Goal: Transaction & Acquisition: Purchase product/service

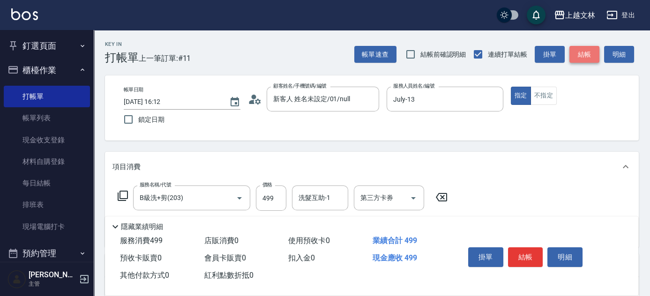
click at [593, 55] on button "結帳" at bounding box center [584, 54] width 30 height 17
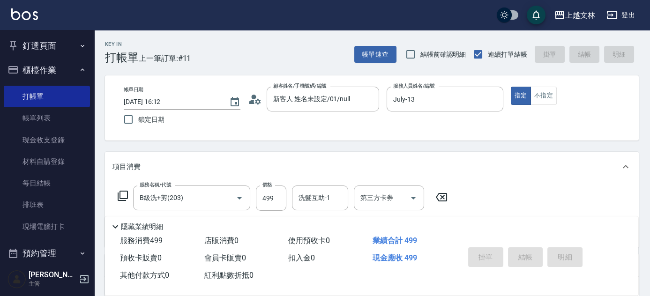
type input "[DATE] 16:53"
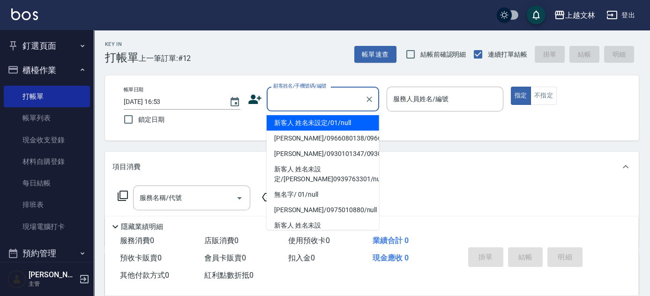
click at [332, 98] on input "顧客姓名/手機號碼/編號" at bounding box center [316, 99] width 90 height 16
click at [327, 126] on li "新客人 姓名未設定/01/null" at bounding box center [323, 122] width 112 height 15
type input "新客人 姓名未設定/01/null"
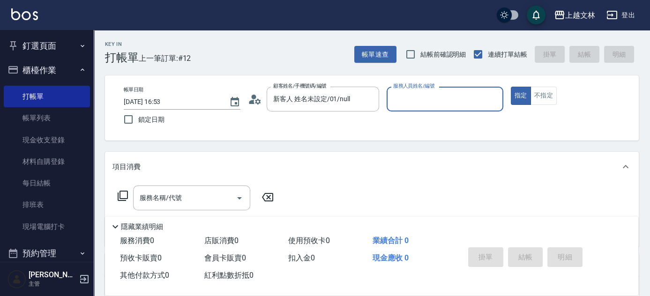
click at [420, 103] on input "服務人員姓名/編號" at bounding box center [445, 99] width 108 height 16
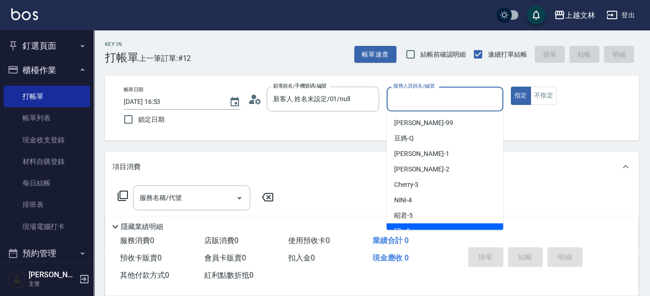
click at [408, 227] on span "Ella -8" at bounding box center [402, 231] width 16 height 10
type input "Ella-8"
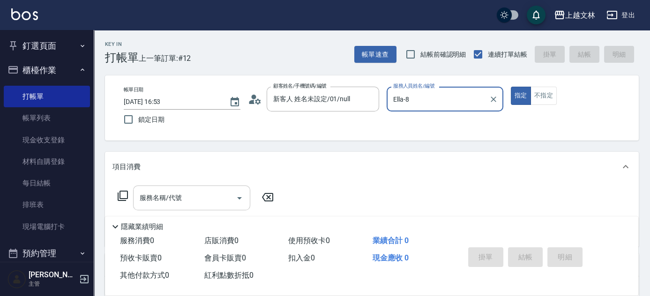
click at [176, 205] on input "服務名稱/代號" at bounding box center [184, 198] width 95 height 16
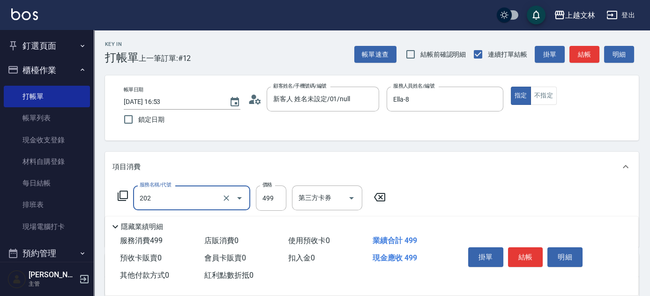
type input "A級單剪(202)"
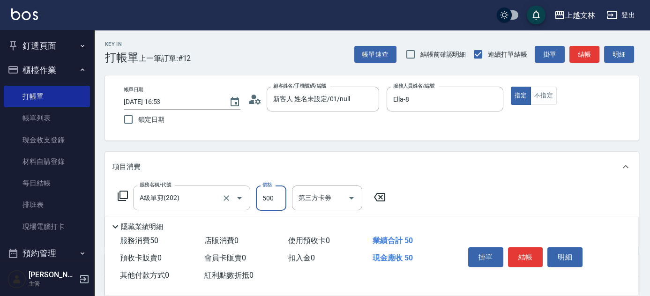
type input "500"
click at [580, 52] on button "結帳" at bounding box center [584, 54] width 30 height 17
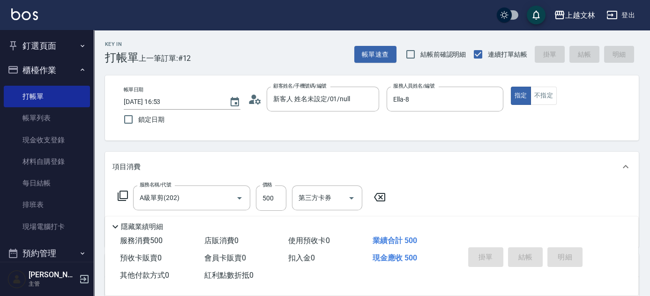
type input "[DATE] 17:00"
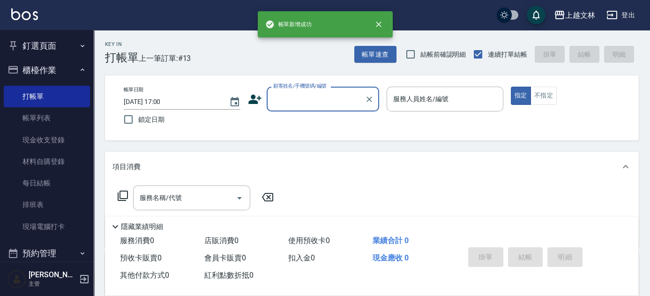
click at [325, 100] on input "顧客姓名/手機號碼/編號" at bounding box center [316, 99] width 90 height 16
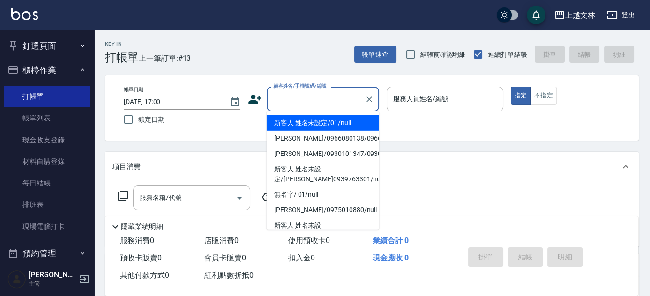
click at [320, 125] on li "新客人 姓名未設定/01/null" at bounding box center [323, 122] width 112 height 15
type input "新客人 姓名未設定/01/null"
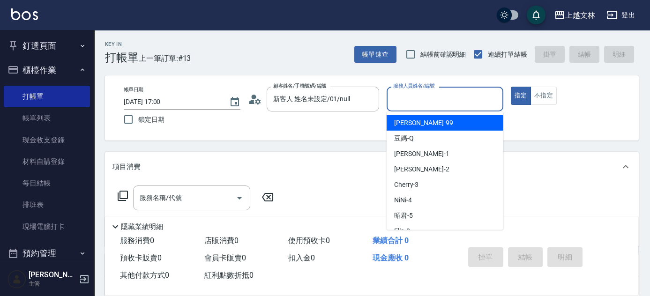
click at [431, 102] on input "服務人員姓名/編號" at bounding box center [445, 99] width 108 height 16
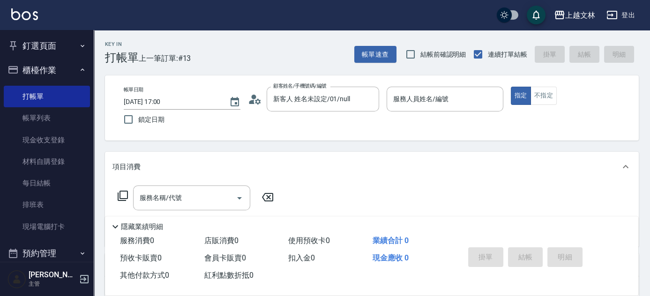
click at [451, 232] on div "業績合計 0" at bounding box center [411, 240] width 84 height 17
click at [447, 100] on input "服務人員姓名/編號" at bounding box center [445, 99] width 108 height 16
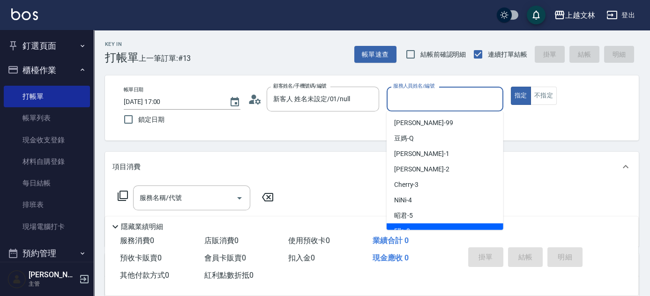
click at [419, 228] on div "Ella -8" at bounding box center [445, 231] width 117 height 15
type input "Ella-8"
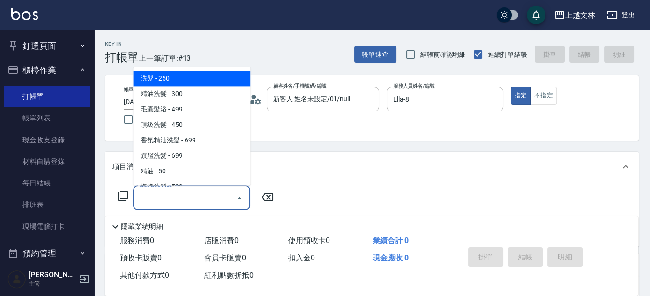
click at [166, 200] on div "服務名稱/代號 服務名稱/代號" at bounding box center [191, 198] width 117 height 25
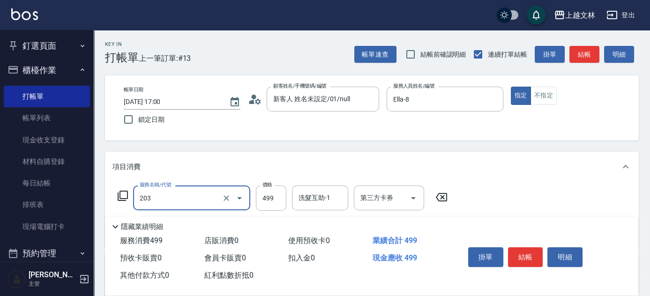
type input "B級洗+剪(203)"
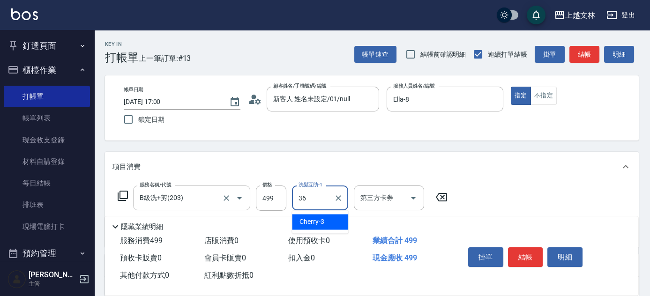
type input "清原-36"
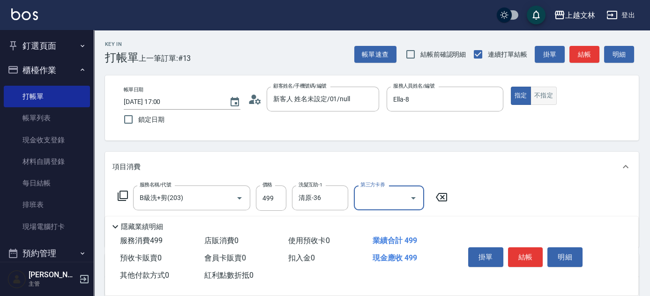
click at [537, 94] on button "不指定" at bounding box center [544, 96] width 26 height 18
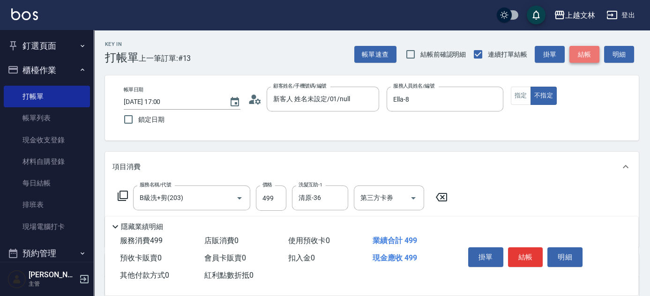
click at [591, 52] on button "結帳" at bounding box center [584, 54] width 30 height 17
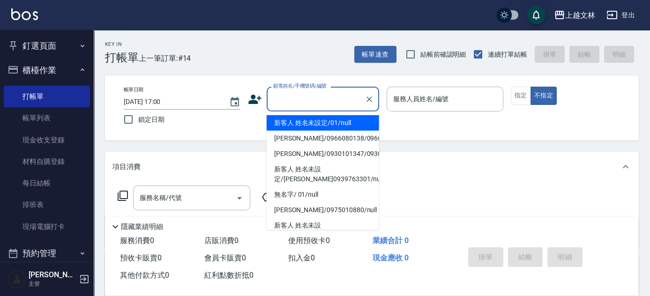
click at [313, 102] on input "顧客姓名/手機號碼/編號" at bounding box center [316, 99] width 90 height 16
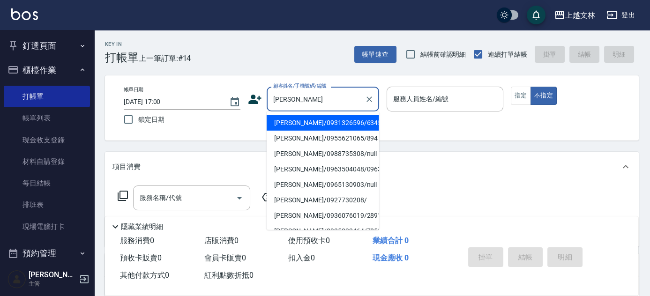
click at [313, 128] on li "[PERSON_NAME]/0931326596/6345" at bounding box center [323, 122] width 112 height 15
type input "[PERSON_NAME]/0931326596/6345"
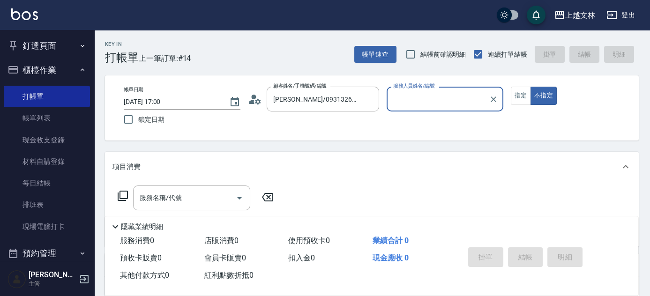
type input "Ella-8"
click at [127, 194] on icon at bounding box center [123, 196] width 10 height 10
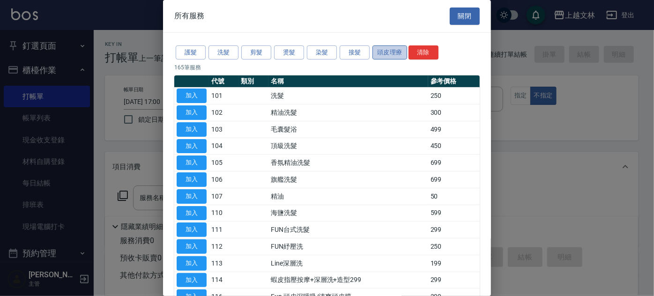
click at [395, 53] on button "頭皮理療" at bounding box center [390, 52] width 35 height 15
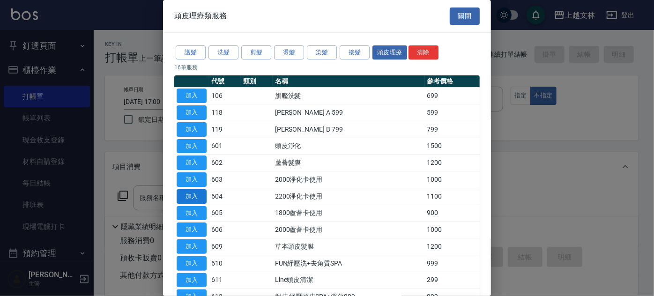
click at [195, 190] on button "加入" at bounding box center [192, 196] width 30 height 15
type input "2200淨化卡使用(604)"
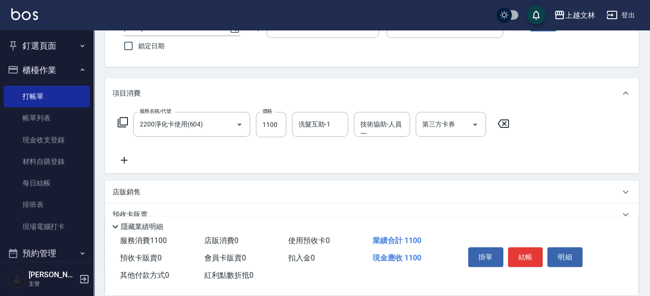
scroll to position [81, 0]
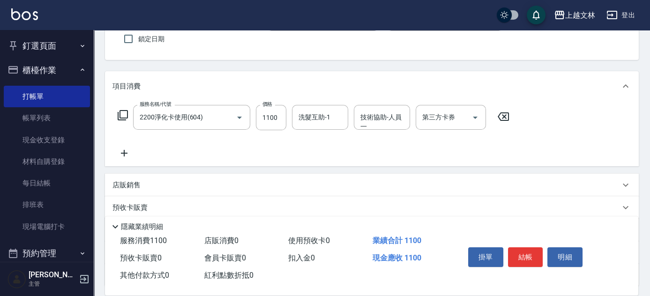
click at [125, 153] on icon at bounding box center [124, 153] width 7 height 7
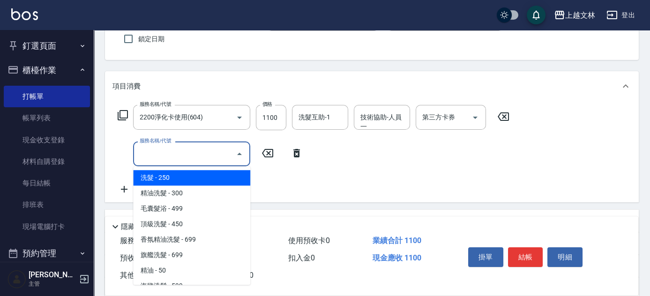
click at [162, 156] on input "服務名稱/代號" at bounding box center [184, 154] width 95 height 16
click at [125, 112] on icon at bounding box center [122, 115] width 11 height 11
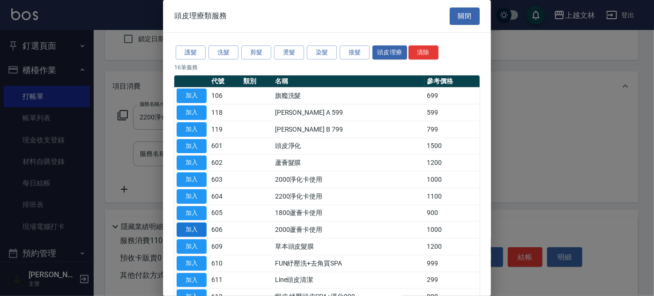
click at [200, 232] on button "加入" at bounding box center [192, 230] width 30 height 15
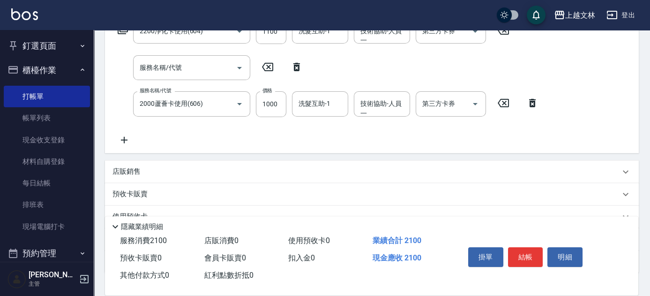
scroll to position [167, 0]
click at [124, 135] on icon at bounding box center [123, 139] width 23 height 11
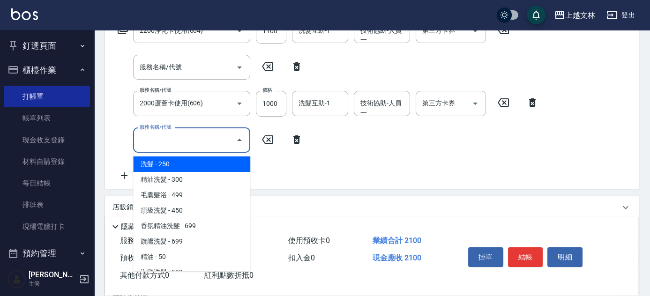
click at [185, 142] on input "服務名稱/代號" at bounding box center [184, 140] width 95 height 16
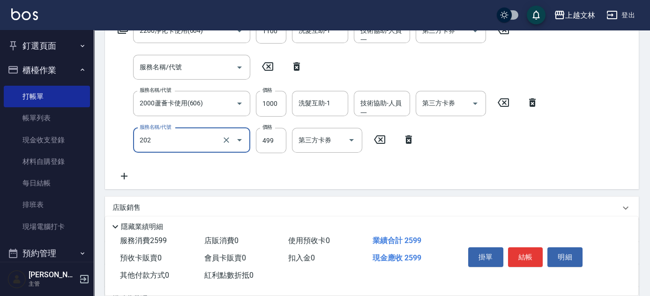
type input "A級單剪(202)"
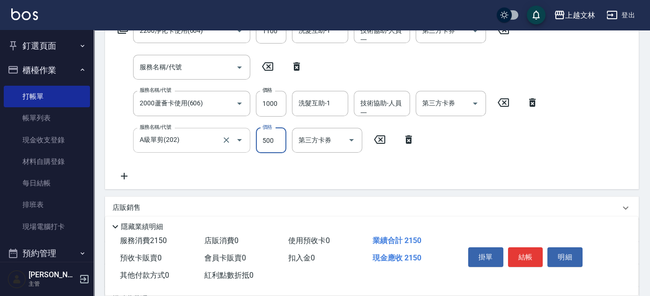
type input "500"
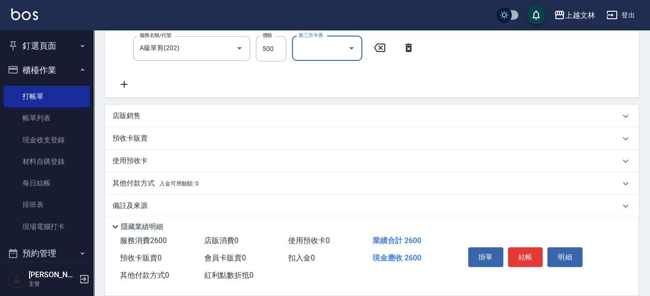
scroll to position [262, 0]
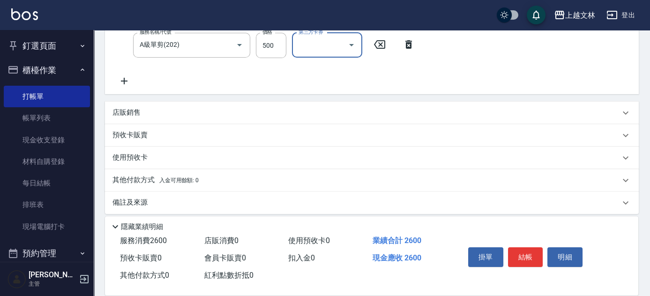
click at [208, 110] on div "店販銷售" at bounding box center [366, 113] width 508 height 10
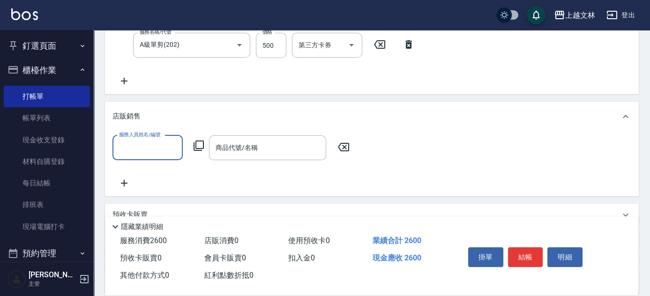
scroll to position [0, 0]
click at [157, 151] on input "服務人員姓名/編號" at bounding box center [148, 148] width 62 height 16
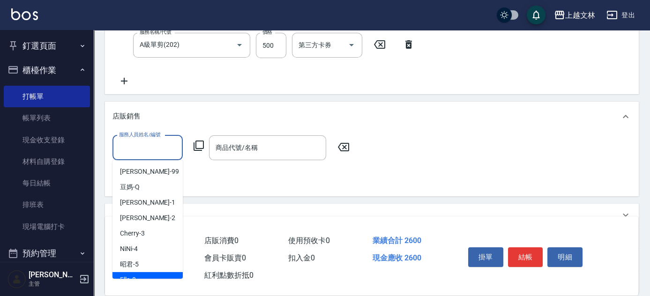
click at [135, 276] on span "Ella -8" at bounding box center [128, 280] width 16 height 10
type input "Ella-8"
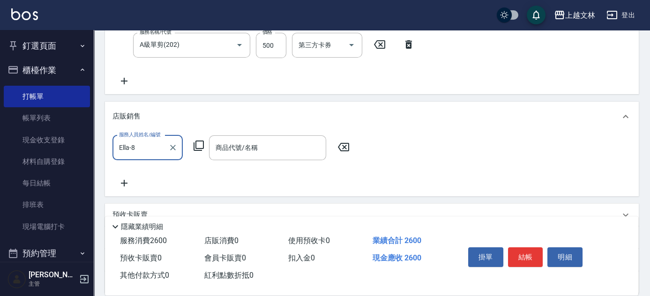
click at [199, 146] on icon at bounding box center [198, 145] width 11 height 11
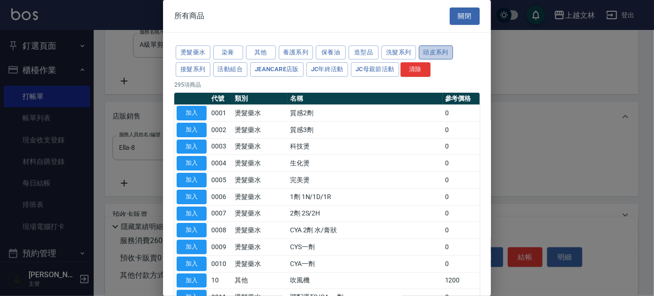
click at [434, 52] on button "頭皮系列" at bounding box center [436, 52] width 35 height 15
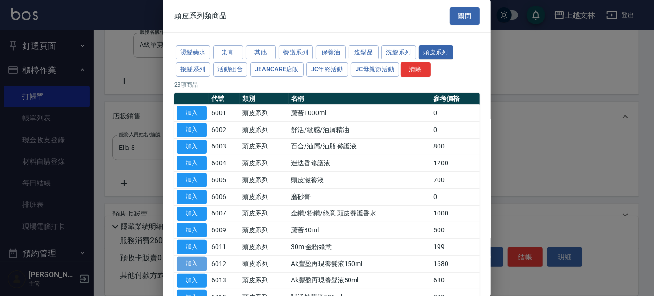
click at [190, 259] on button "加入" at bounding box center [192, 264] width 30 height 15
type input "Ak豐盈再現養髮液150ml"
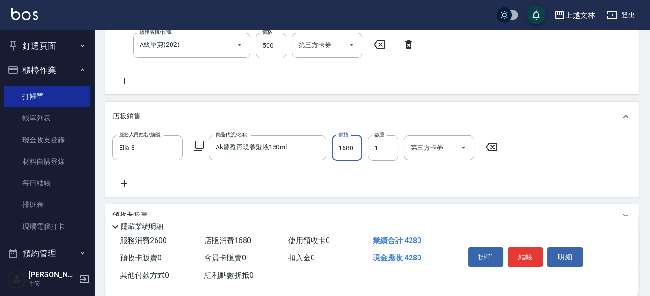
click at [358, 155] on input "1680" at bounding box center [347, 147] width 30 height 25
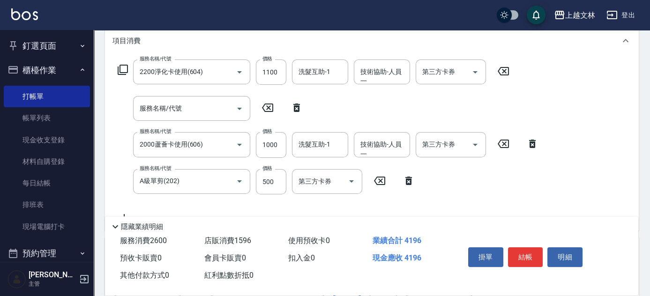
scroll to position [126, 0]
type input "1596"
click at [457, 76] on input "第三方卡券" at bounding box center [444, 72] width 48 height 16
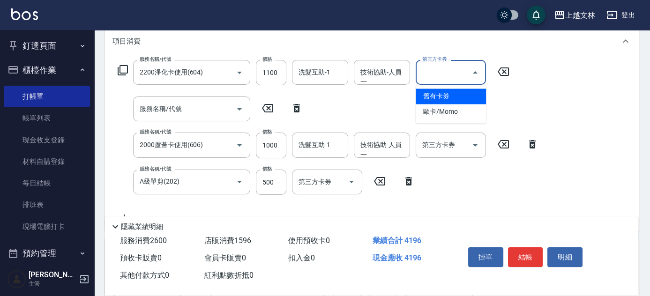
click at [441, 96] on span "舊有卡券" at bounding box center [451, 96] width 70 height 15
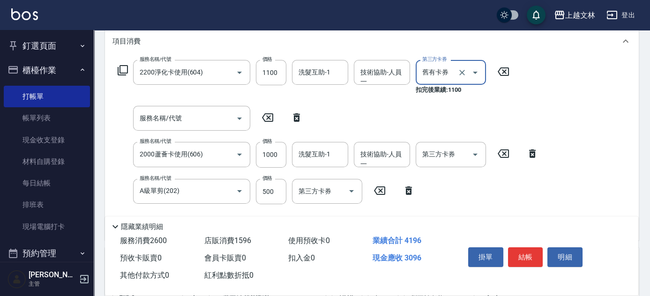
type input "舊有卡券"
click at [446, 159] on input "第三方卡券" at bounding box center [444, 154] width 48 height 16
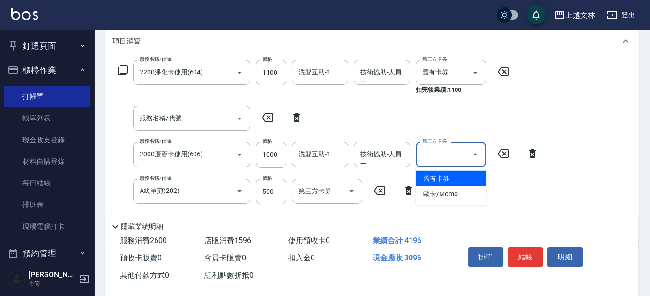
click at [446, 180] on span "舊有卡券" at bounding box center [451, 178] width 70 height 15
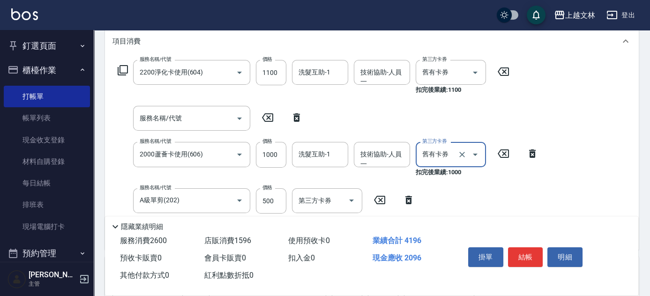
type input "舊有卡券"
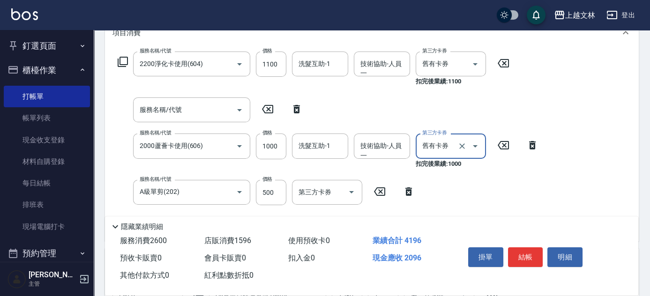
scroll to position [137, 0]
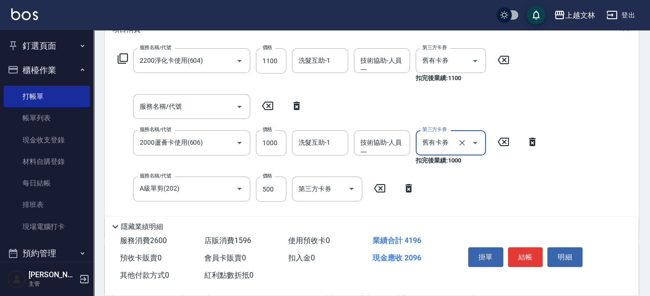
click at [325, 62] on div "洗髮互助-1 洗髮互助-1" at bounding box center [320, 60] width 56 height 25
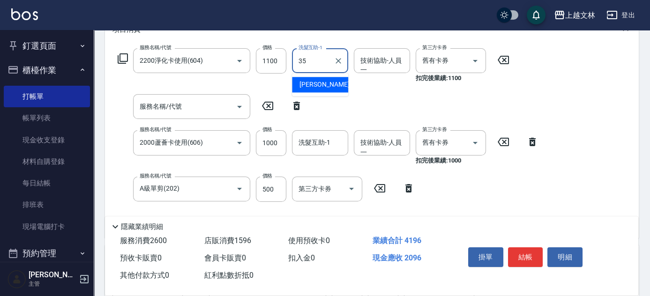
type input "[PERSON_NAME]-35"
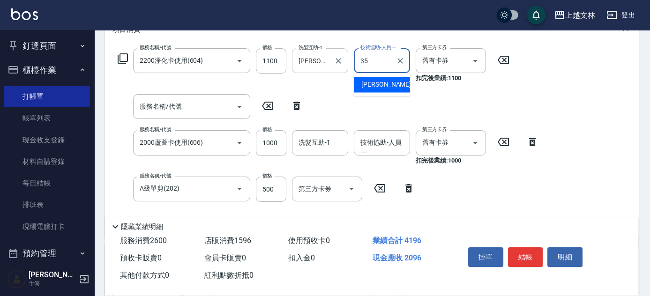
type input "[PERSON_NAME]-35"
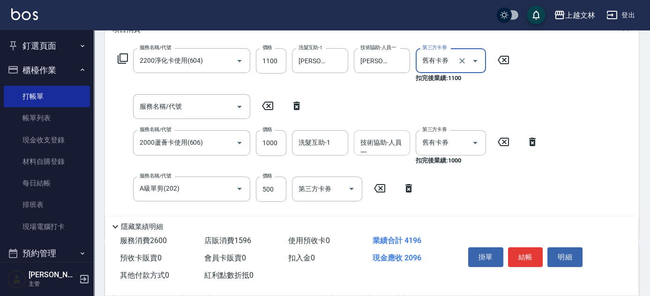
click at [377, 143] on div "技術協助-人員一 技術協助-人員[PERSON_NAME]" at bounding box center [382, 142] width 56 height 25
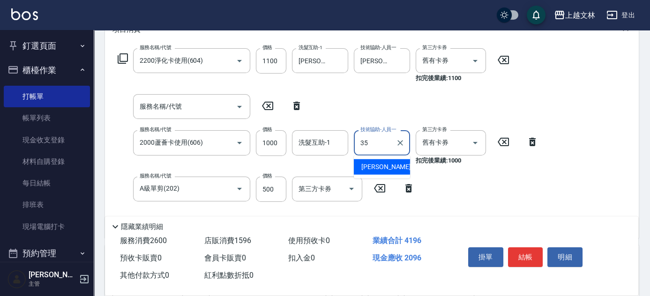
type input "[PERSON_NAME]-35"
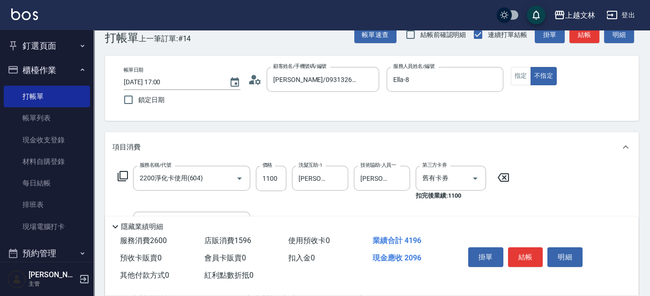
scroll to position [16, 0]
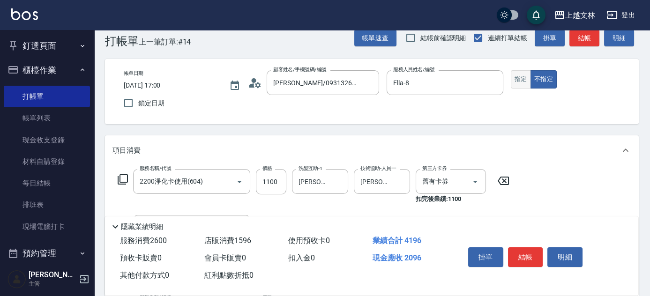
click at [526, 73] on button "指定" at bounding box center [521, 79] width 20 height 18
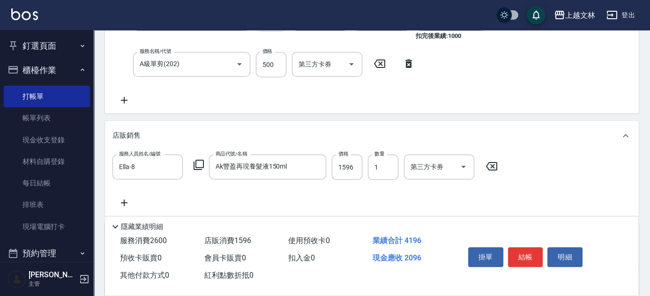
scroll to position [276, 0]
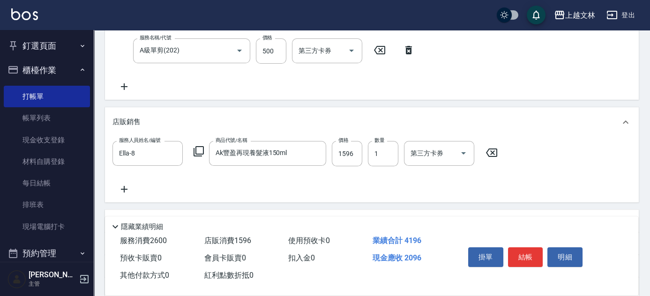
click at [535, 254] on button "結帳" at bounding box center [525, 257] width 35 height 20
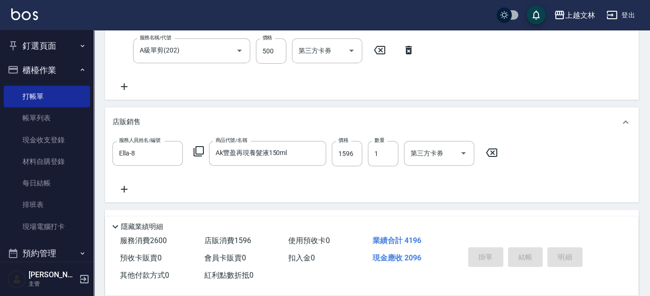
type input "[DATE] 17:02"
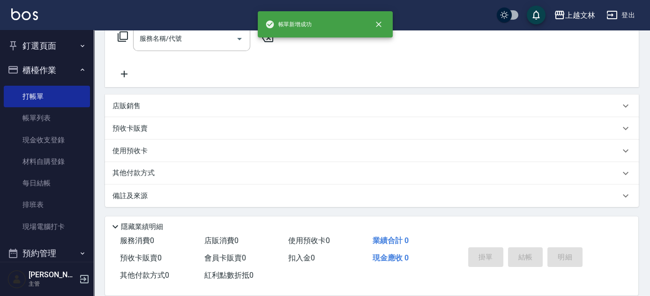
scroll to position [0, 0]
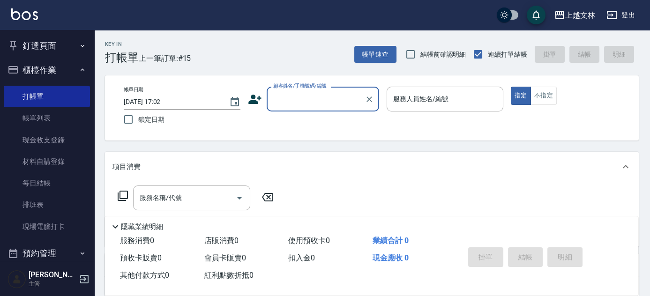
click at [319, 102] on input "顧客姓名/手機號碼/編號" at bounding box center [316, 99] width 90 height 16
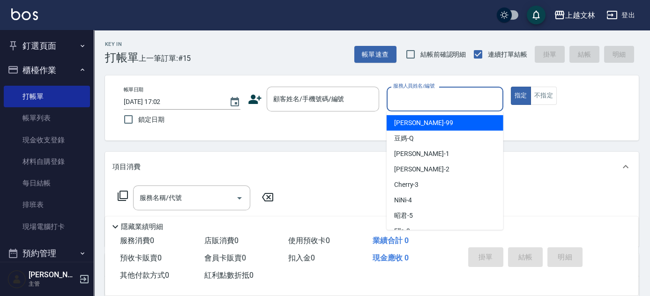
click at [420, 103] on input "服務人員姓名/編號" at bounding box center [445, 99] width 108 height 16
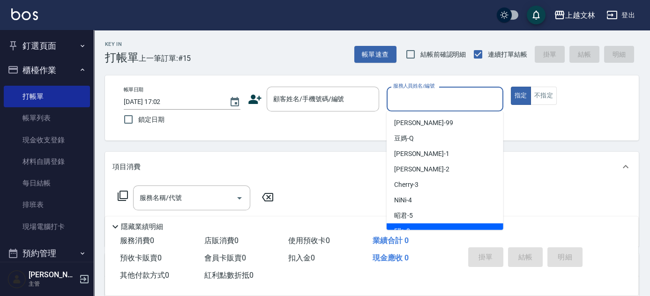
click at [405, 226] on span "Ella -8" at bounding box center [402, 231] width 16 height 10
type input "Ella-8"
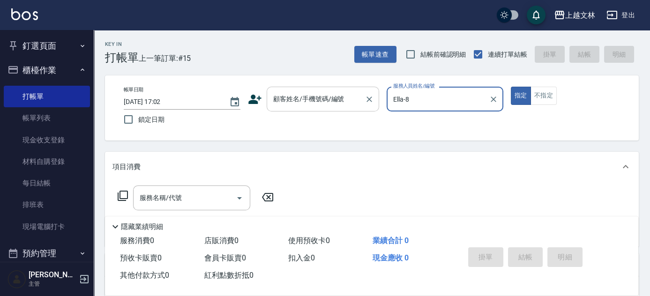
click at [329, 99] on input "顧客姓名/手機號碼/編號" at bounding box center [316, 99] width 90 height 16
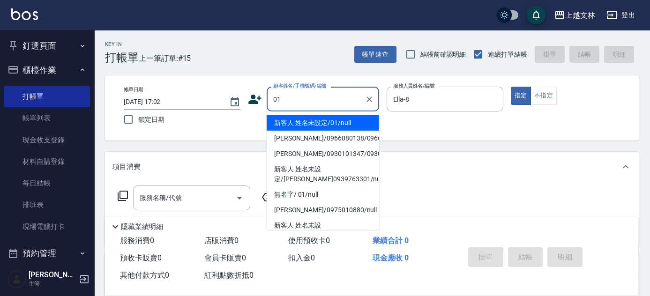
click at [302, 123] on li "新客人 姓名未設定/01/null" at bounding box center [323, 122] width 112 height 15
type input "新客人 姓名未設定/01/null"
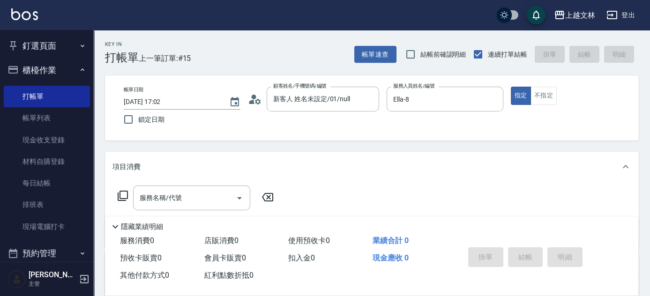
click at [119, 195] on icon at bounding box center [122, 195] width 11 height 11
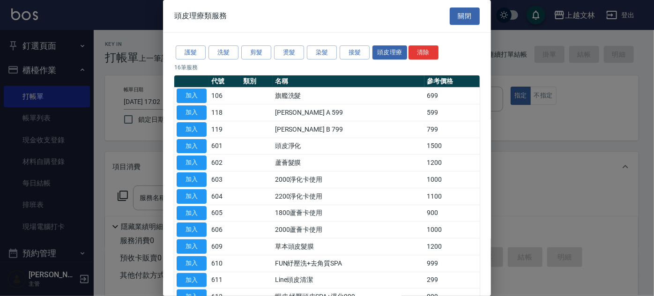
click at [107, 144] on div at bounding box center [327, 148] width 654 height 296
drag, startPoint x: 464, startPoint y: 20, endPoint x: 457, endPoint y: 29, distance: 10.4
click at [464, 20] on button "關閉" at bounding box center [465, 15] width 30 height 17
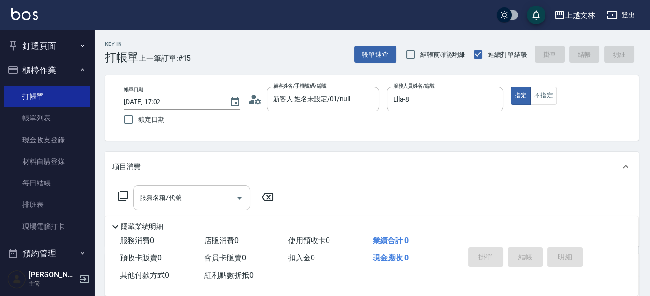
click at [199, 203] on input "服務名稱/代號" at bounding box center [184, 198] width 95 height 16
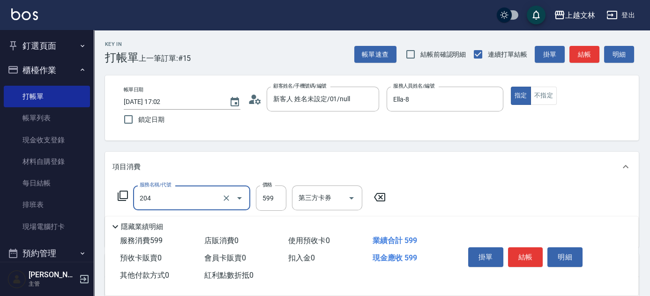
type input "A級洗+剪(204)"
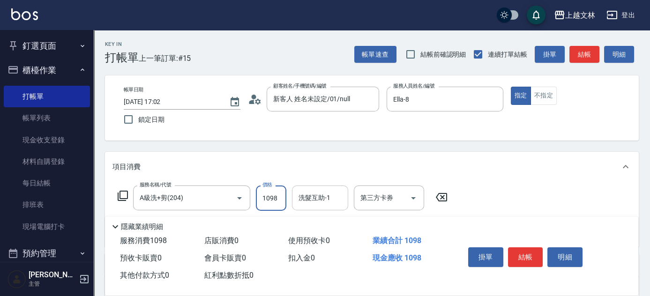
type input "1098"
drag, startPoint x: 321, startPoint y: 200, endPoint x: 288, endPoint y: 175, distance: 40.9
click at [320, 198] on div "洗髮互助-1 洗髮互助-1" at bounding box center [320, 198] width 56 height 25
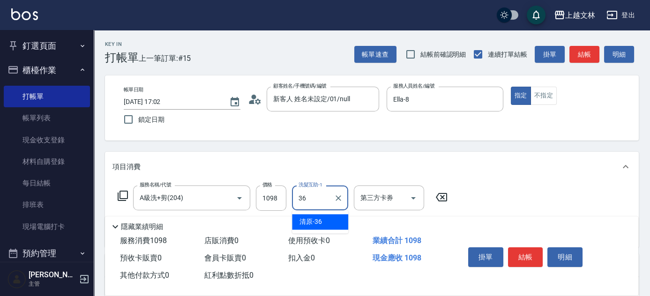
type input "清原-36"
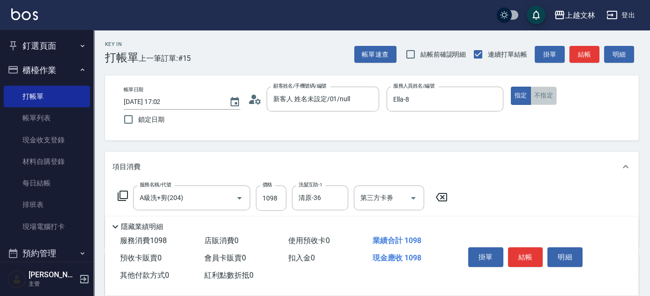
click at [540, 90] on button "不指定" at bounding box center [544, 96] width 26 height 18
click at [586, 53] on button "結帳" at bounding box center [584, 54] width 30 height 17
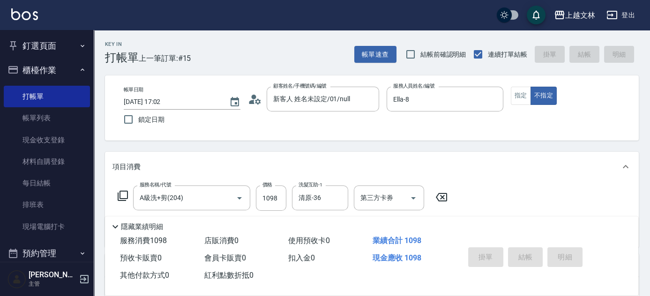
type input "[DATE] 17:03"
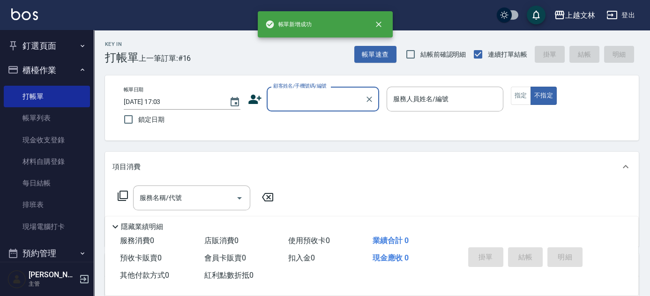
click at [332, 98] on input "顧客姓名/手機號碼/編號" at bounding box center [316, 99] width 90 height 16
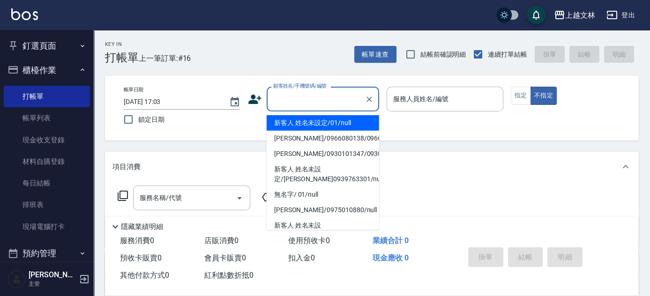
click at [334, 120] on li "新客人 姓名未設定/01/null" at bounding box center [323, 122] width 112 height 15
type input "新客人 姓名未設定/01/null"
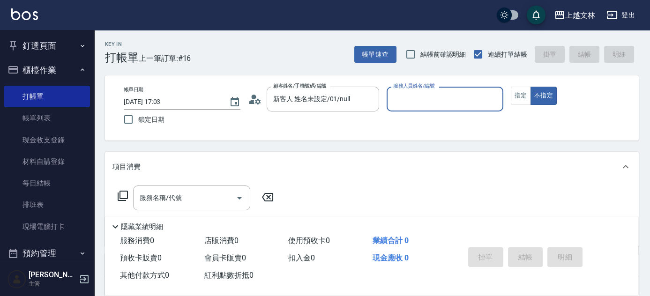
click at [409, 98] on input "服務人員姓名/編號" at bounding box center [445, 99] width 108 height 16
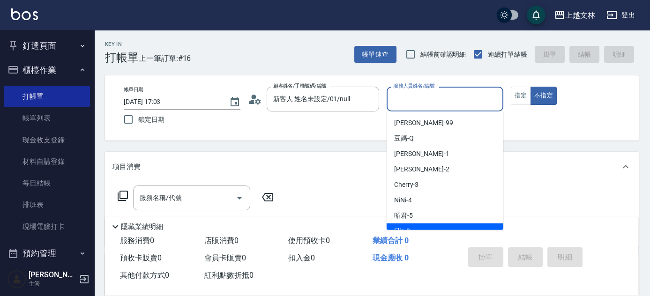
click at [406, 229] on span "Ella -8" at bounding box center [402, 231] width 16 height 10
type input "Ella-8"
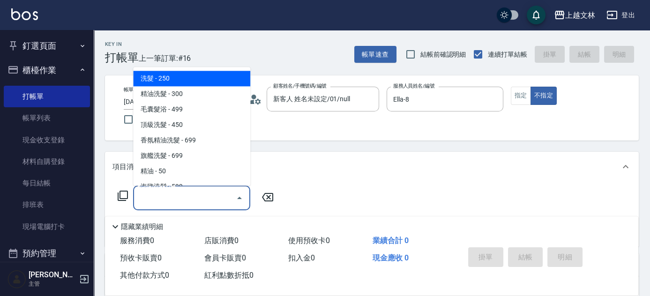
click at [210, 199] on input "服務名稱/代號" at bounding box center [184, 198] width 95 height 16
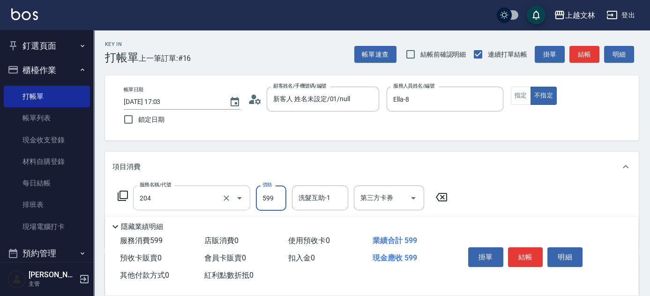
type input "A級洗+剪(204)"
type input "600"
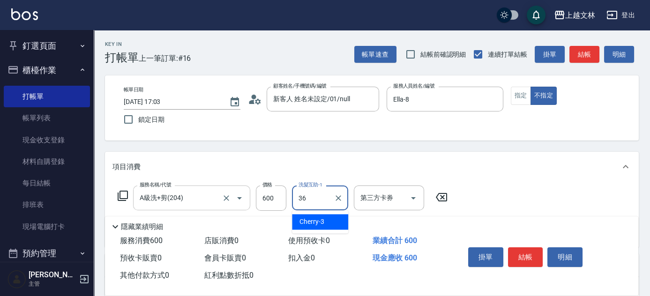
type input "清原-36"
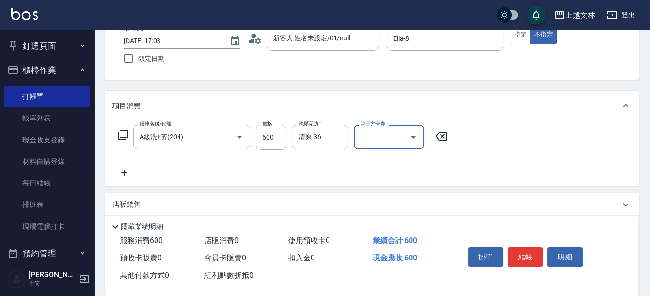
scroll to position [68, 0]
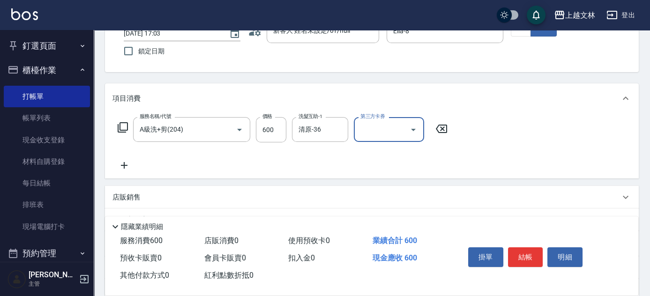
click at [122, 166] on icon at bounding box center [123, 165] width 23 height 11
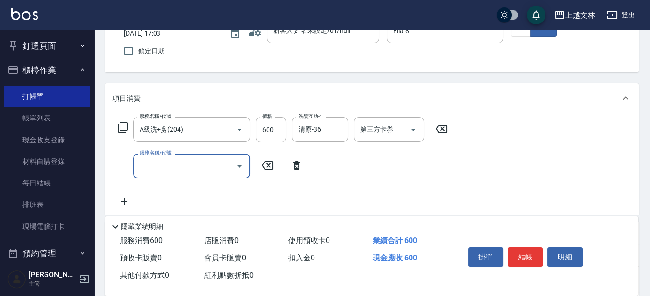
click at [150, 168] on input "服務名稱/代號" at bounding box center [184, 166] width 95 height 16
type input "精油(107)"
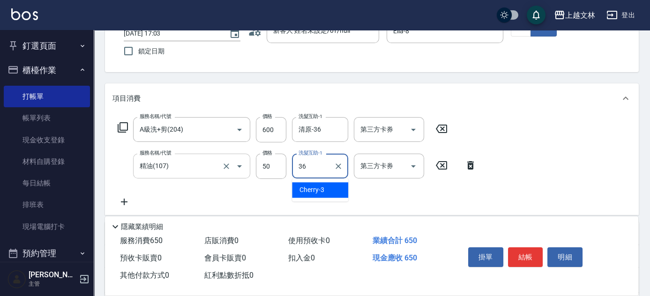
type input "清原-36"
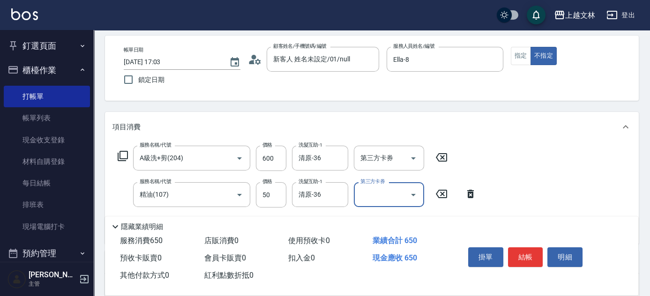
scroll to position [0, 0]
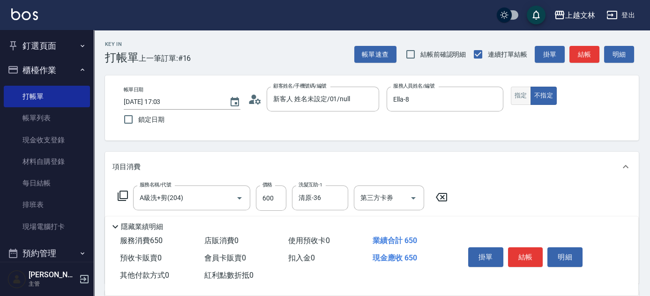
click at [517, 92] on button "指定" at bounding box center [521, 96] width 20 height 18
click at [582, 55] on button "結帳" at bounding box center [584, 54] width 30 height 17
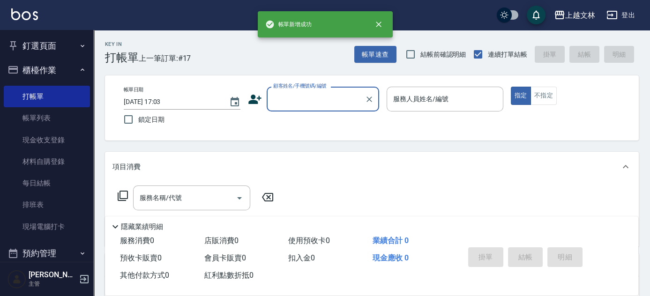
click at [317, 98] on input "顧客姓名/手機號碼/編號" at bounding box center [316, 99] width 90 height 16
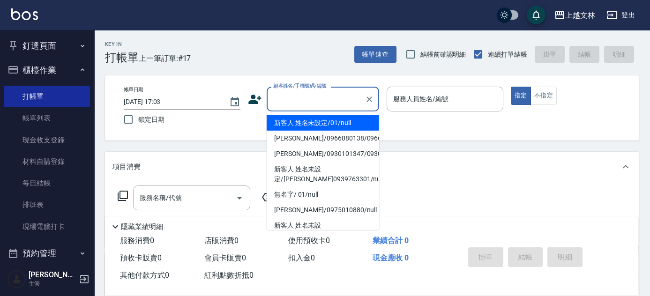
click at [317, 121] on li "新客人 姓名未設定/01/null" at bounding box center [323, 122] width 112 height 15
type input "新客人 姓名未設定/01/null"
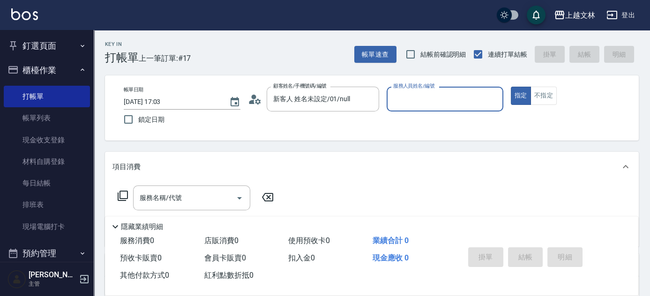
click at [412, 105] on input "服務人員姓名/編號" at bounding box center [445, 99] width 108 height 16
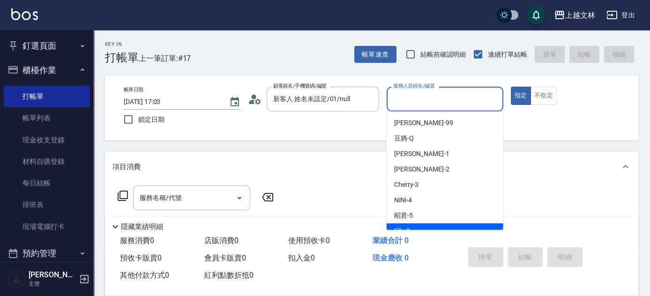
click at [407, 226] on span "Ella -8" at bounding box center [402, 231] width 16 height 10
type input "Ella-8"
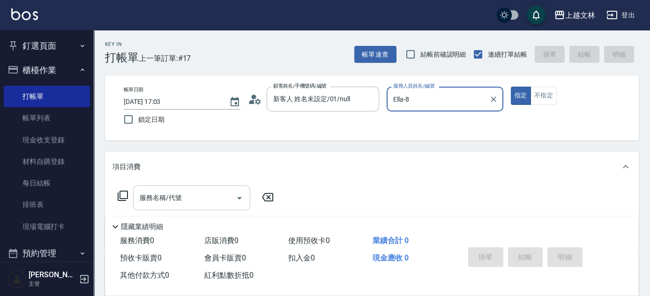
click at [221, 208] on div "服務名稱/代號" at bounding box center [191, 198] width 117 height 25
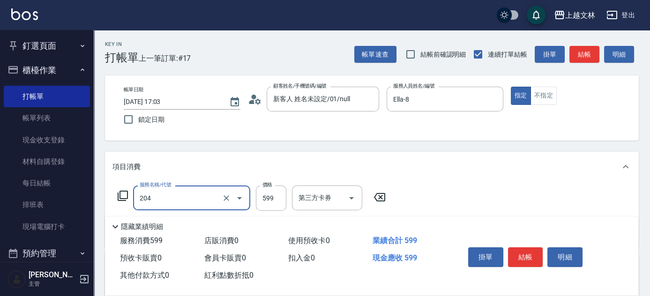
type input "A級洗+剪(204)"
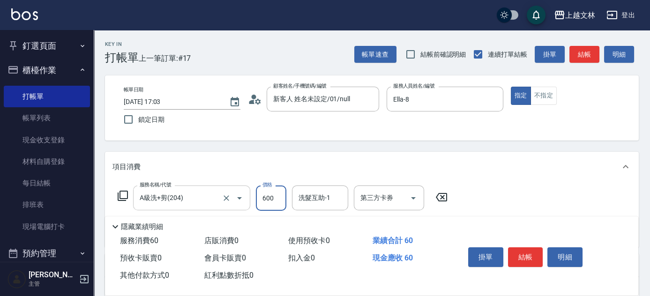
type input "600"
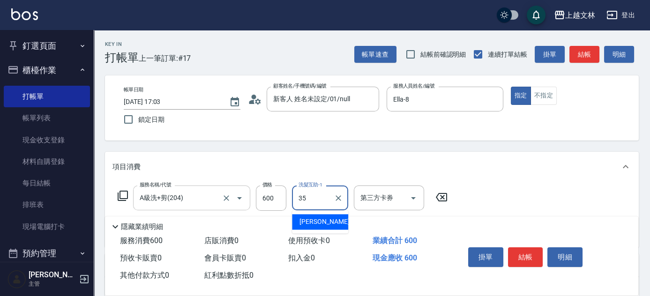
type input "[PERSON_NAME]-35"
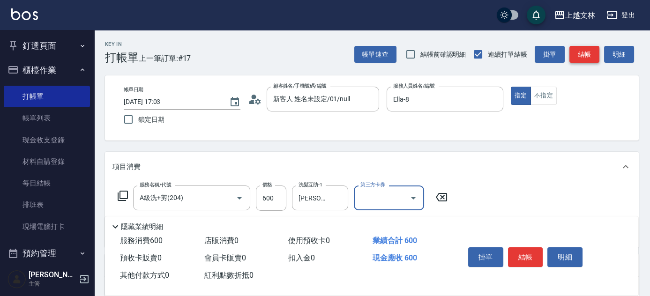
click at [580, 54] on button "結帳" at bounding box center [584, 54] width 30 height 17
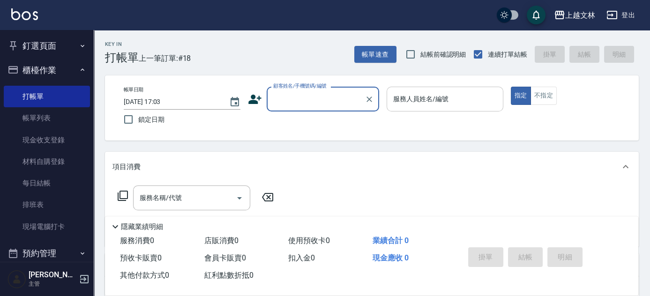
click at [444, 98] on input "服務人員姓名/編號" at bounding box center [445, 99] width 108 height 16
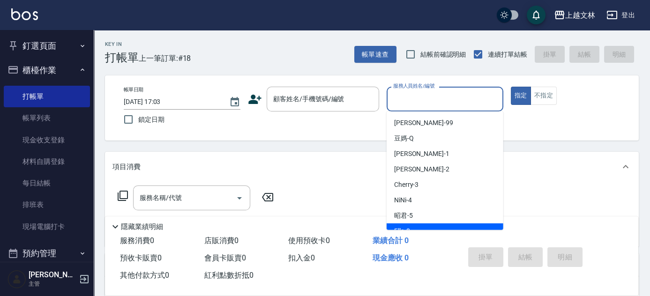
click at [415, 227] on div "Ella -8" at bounding box center [445, 231] width 117 height 15
type input "Ella-8"
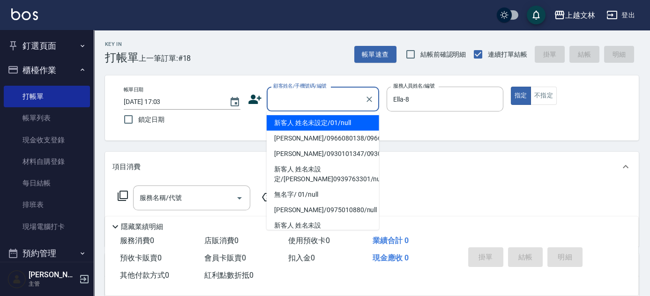
click at [299, 104] on input "顧客姓名/手機號碼/編號" at bounding box center [316, 99] width 90 height 16
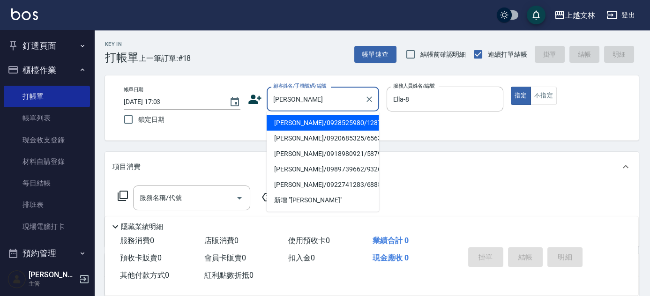
click at [295, 123] on li "[PERSON_NAME]/0928525980/1287" at bounding box center [323, 122] width 112 height 15
type input "[PERSON_NAME]/0928525980/1287"
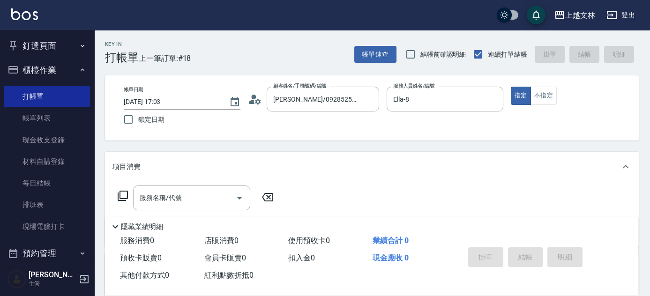
click at [128, 198] on icon at bounding box center [122, 195] width 11 height 11
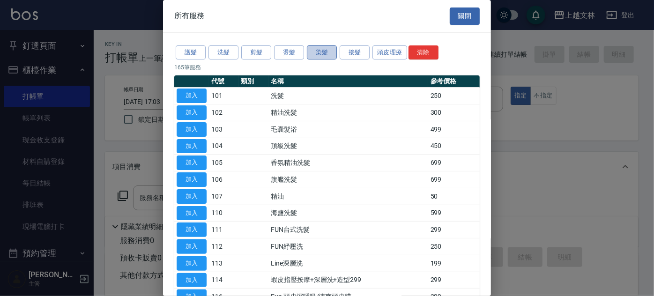
click at [322, 55] on button "染髮" at bounding box center [322, 52] width 30 height 15
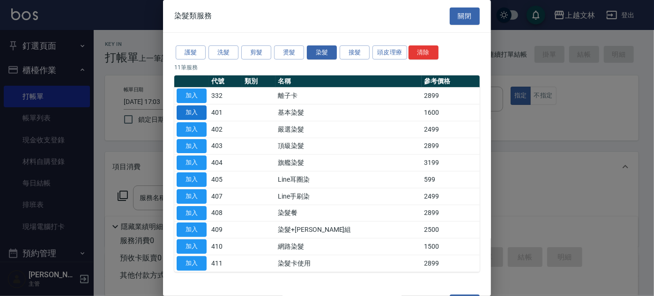
click at [193, 113] on button "加入" at bounding box center [192, 112] width 30 height 15
type input "基本染髮(401)"
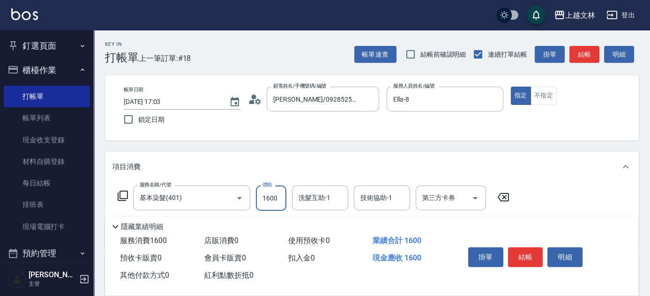
click at [278, 197] on input "1600" at bounding box center [271, 198] width 30 height 25
type input "3199"
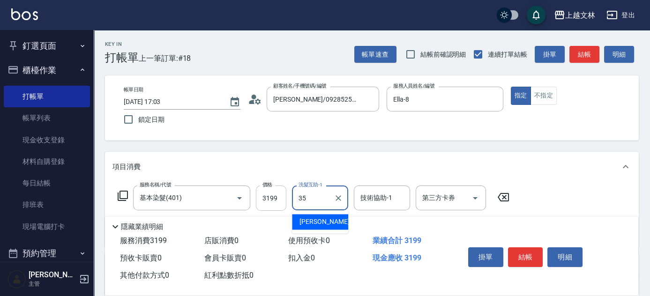
type input "[PERSON_NAME]-35"
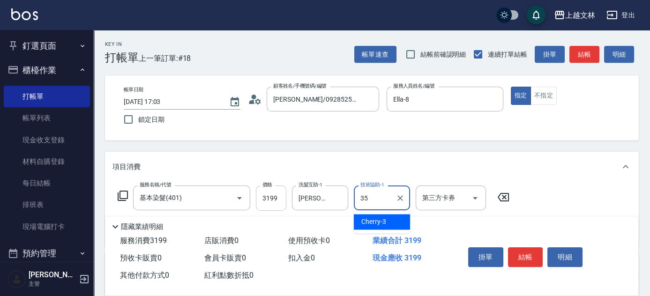
type input "[PERSON_NAME]-35"
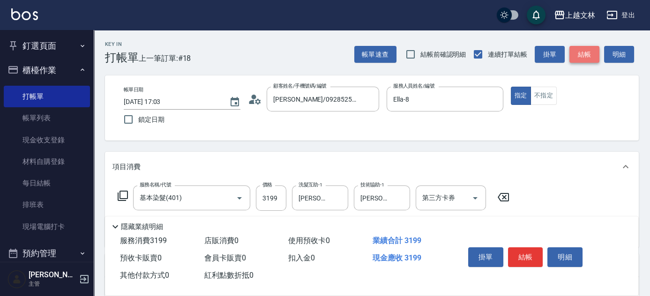
click at [585, 58] on button "結帳" at bounding box center [584, 54] width 30 height 17
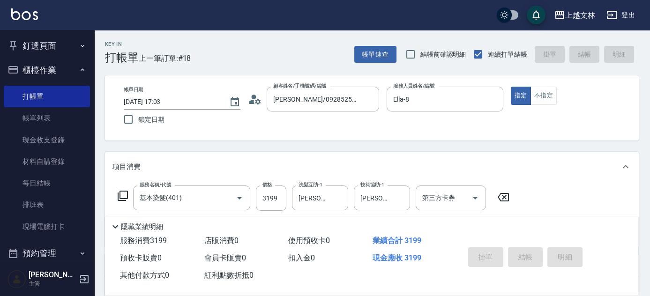
type input "[DATE] 17:04"
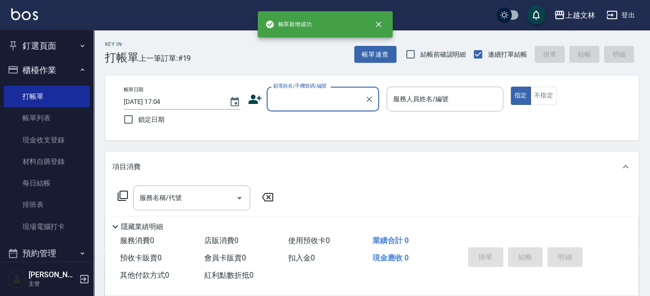
click at [331, 108] on div "顧客姓名/手機號碼/編號" at bounding box center [323, 99] width 112 height 25
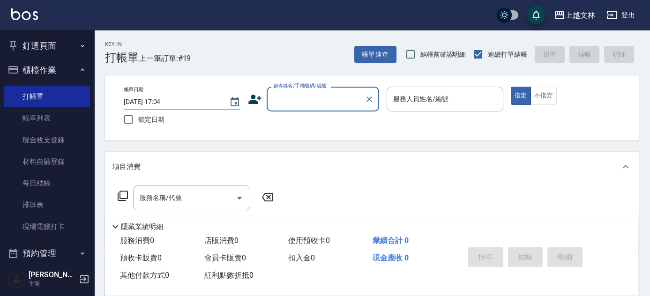
click at [332, 107] on input "顧客姓名/手機號碼/編號" at bounding box center [316, 99] width 90 height 16
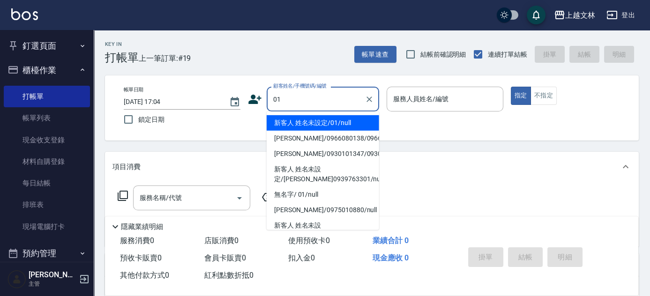
drag, startPoint x: 329, startPoint y: 126, endPoint x: 372, endPoint y: 107, distance: 46.8
click at [334, 127] on li "新客人 姓名未設定/01/null" at bounding box center [323, 122] width 112 height 15
type input "新客人 姓名未設定/01/null"
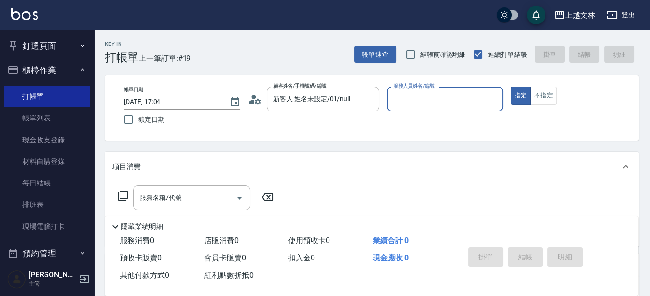
drag, startPoint x: 401, startPoint y: 98, endPoint x: 409, endPoint y: 100, distance: 8.1
click at [406, 99] on input "服務人員姓名/編號" at bounding box center [445, 99] width 108 height 16
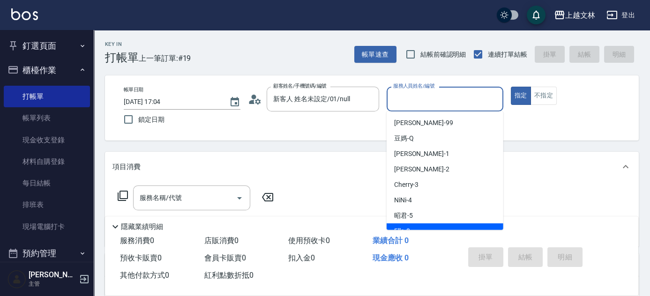
click at [413, 225] on div "Ella -8" at bounding box center [445, 231] width 117 height 15
type input "Ella-8"
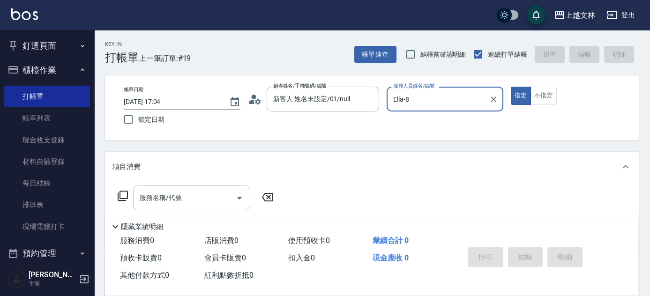
click at [194, 202] on input "服務名稱/代號" at bounding box center [184, 198] width 95 height 16
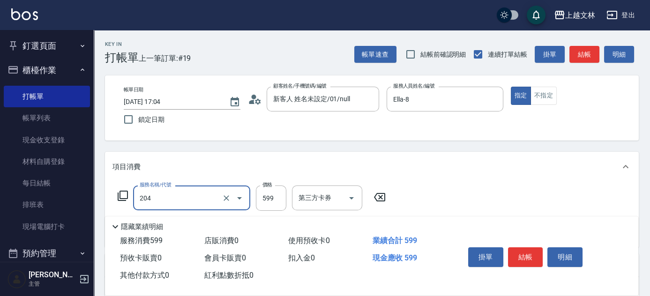
type input "A級洗+剪(204)"
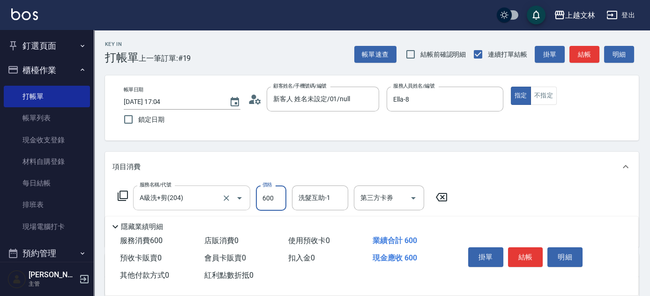
type input "600"
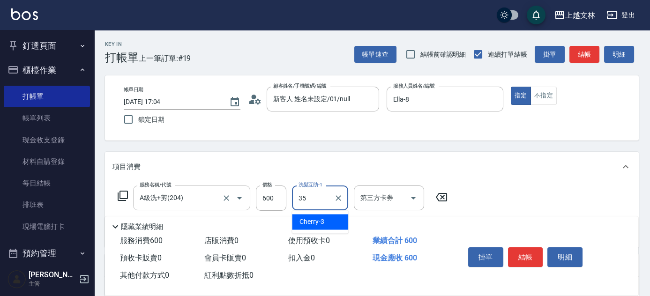
type input "[PERSON_NAME]-35"
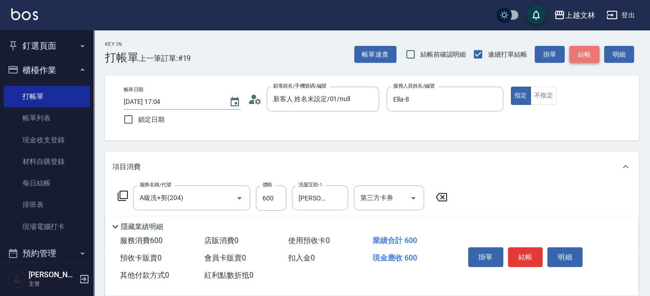
click at [584, 54] on button "結帳" at bounding box center [584, 54] width 30 height 17
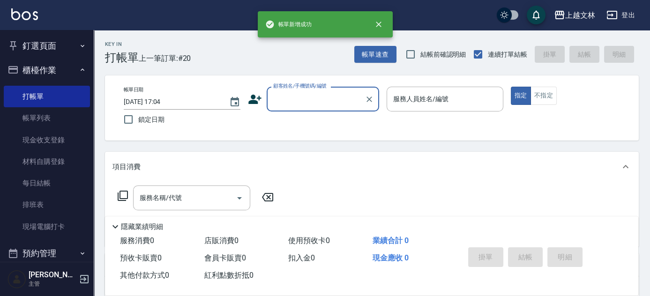
click at [341, 97] on input "顧客姓名/手機號碼/編號" at bounding box center [316, 99] width 90 height 16
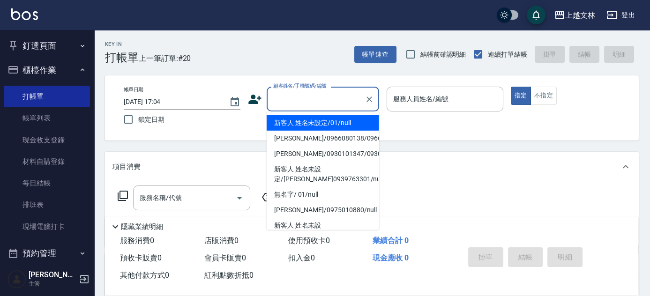
drag, startPoint x: 341, startPoint y: 129, endPoint x: 369, endPoint y: 122, distance: 28.7
click at [341, 129] on li "新客人 姓名未設定/01/null" at bounding box center [323, 122] width 112 height 15
type input "新客人 姓名未設定/01/null"
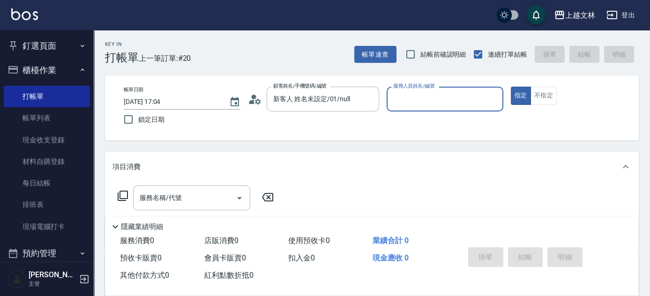
click at [426, 99] on input "服務人員姓名/編號" at bounding box center [445, 99] width 108 height 16
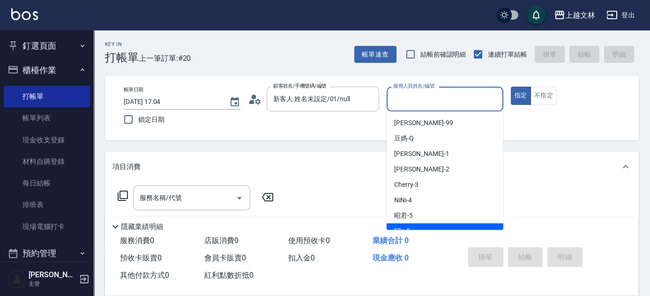
click at [410, 232] on div "業績合計 0" at bounding box center [411, 240] width 84 height 17
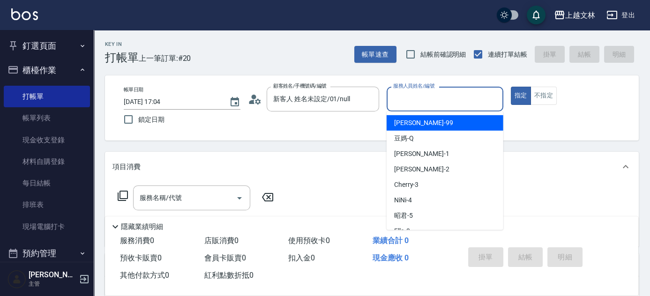
drag, startPoint x: 431, startPoint y: 99, endPoint x: 432, endPoint y: 106, distance: 7.1
click at [431, 99] on input "服務人員姓名/編號" at bounding box center [445, 99] width 108 height 16
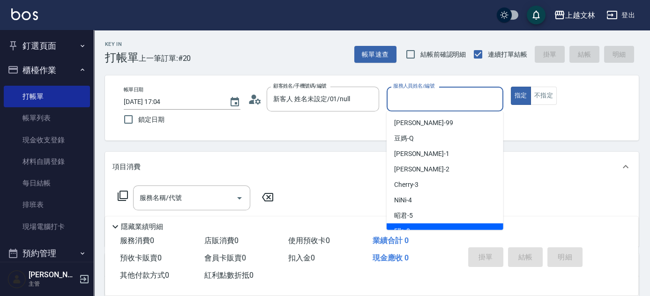
click at [406, 228] on span "Ella -8" at bounding box center [402, 231] width 16 height 10
type input "Ella-8"
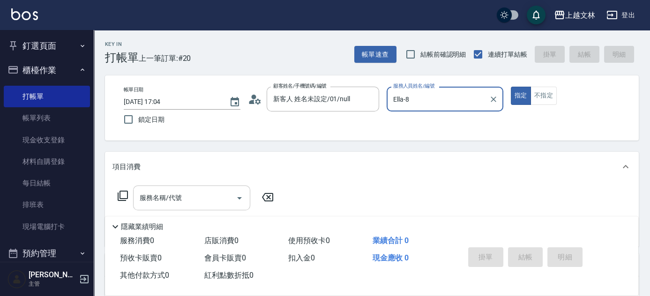
drag, startPoint x: 197, startPoint y: 200, endPoint x: 202, endPoint y: 202, distance: 5.9
click at [202, 200] on input "服務名稱/代號" at bounding box center [184, 198] width 95 height 16
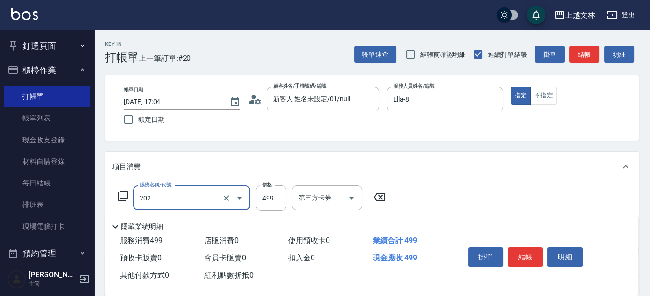
type input "A級單剪(202)"
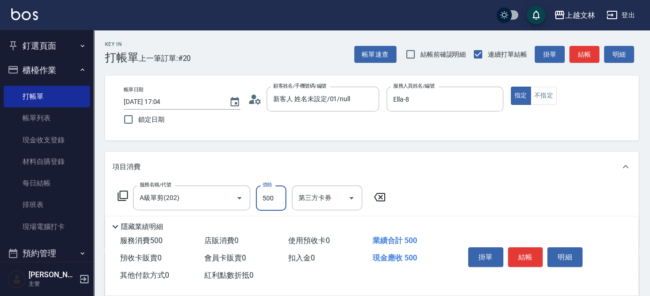
type input "500"
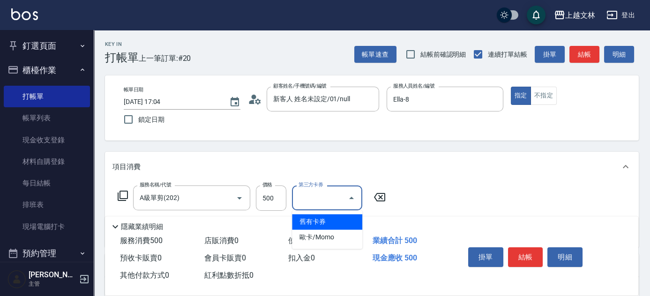
type input "舊有卡券"
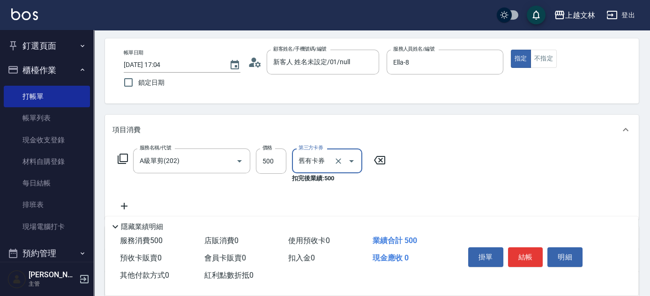
scroll to position [49, 0]
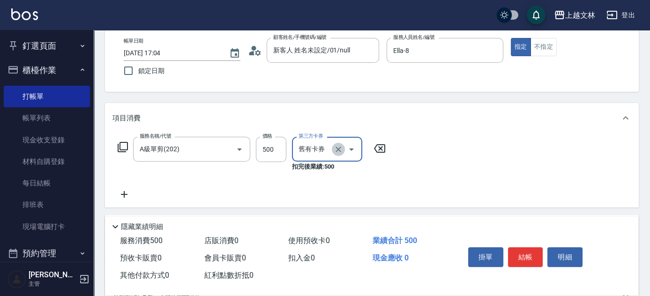
click at [336, 148] on icon "Clear" at bounding box center [338, 149] width 9 height 9
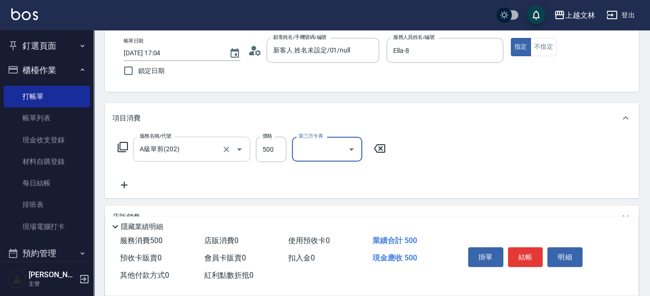
click at [205, 152] on input "A級單剪(202)" at bounding box center [178, 149] width 82 height 16
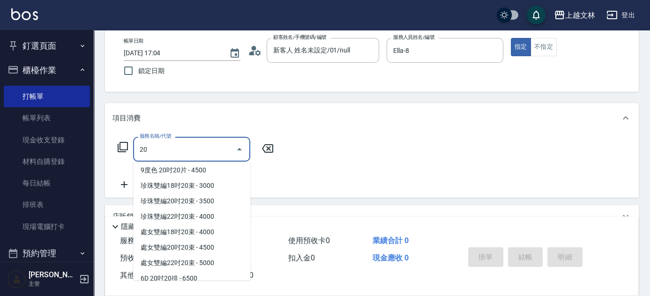
scroll to position [0, 0]
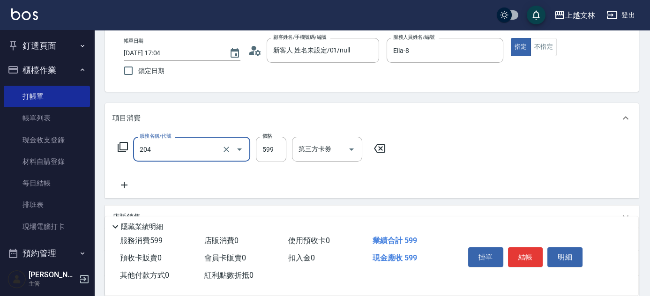
type input "A級洗+剪(204)"
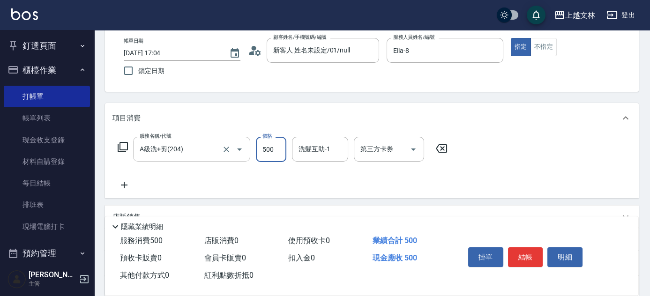
type input "500"
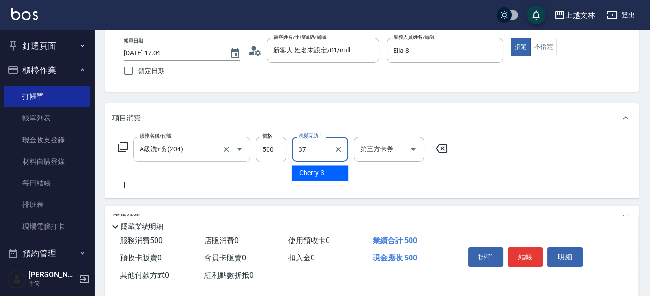
type input "小E-37"
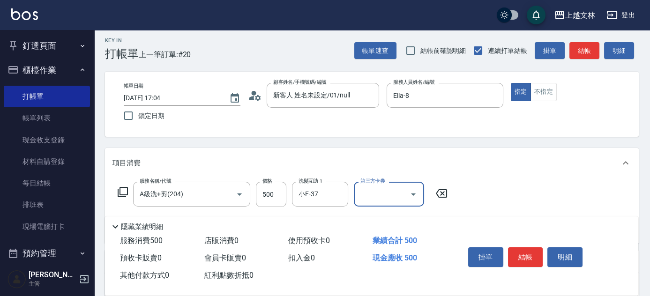
scroll to position [1, 0]
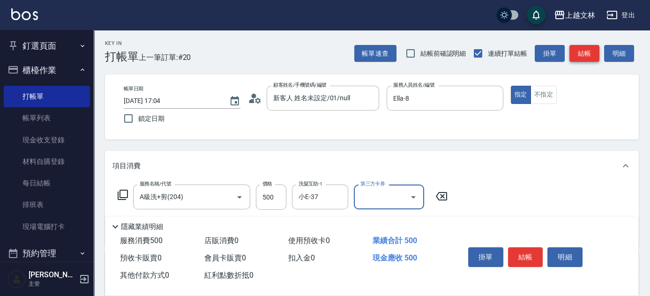
click at [590, 54] on button "結帳" at bounding box center [584, 53] width 30 height 17
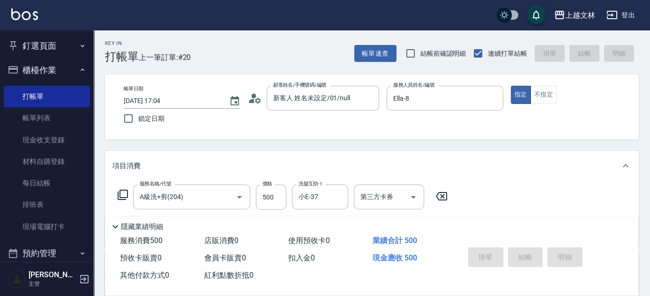
type input "[DATE] 17:05"
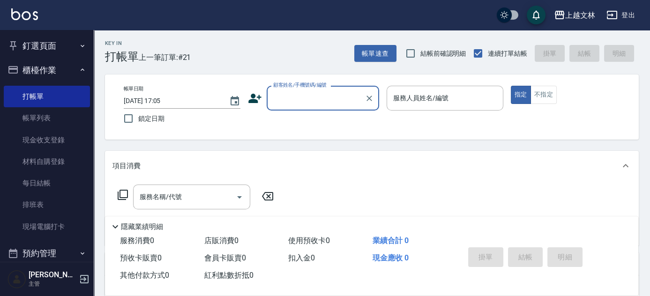
drag, startPoint x: 314, startPoint y: 97, endPoint x: 322, endPoint y: 101, distance: 9.5
click at [322, 101] on input "顧客姓名/手機號碼/編號" at bounding box center [316, 98] width 90 height 16
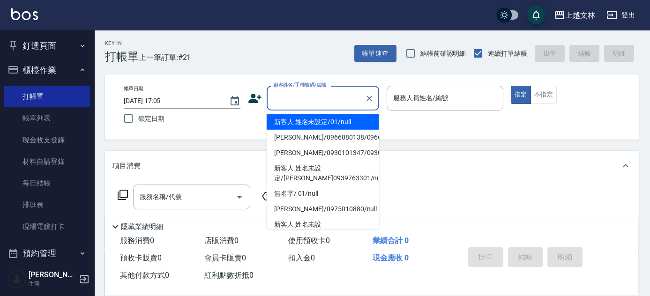
drag, startPoint x: 311, startPoint y: 120, endPoint x: 413, endPoint y: 100, distance: 104.0
click at [317, 121] on li "新客人 姓名未設定/01/null" at bounding box center [323, 121] width 112 height 15
type input "新客人 姓名未設定/01/null"
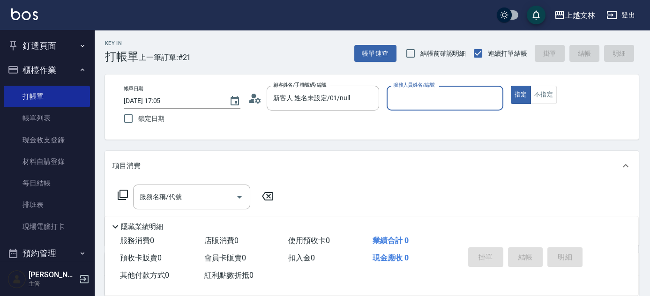
click at [410, 91] on input "服務人員姓名/編號" at bounding box center [445, 98] width 108 height 16
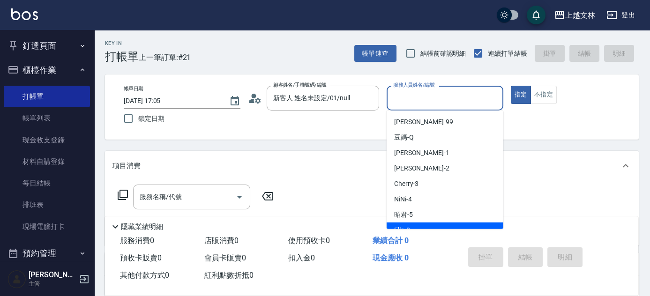
click at [407, 224] on div "Ella -8" at bounding box center [445, 230] width 117 height 15
type input "Ella-8"
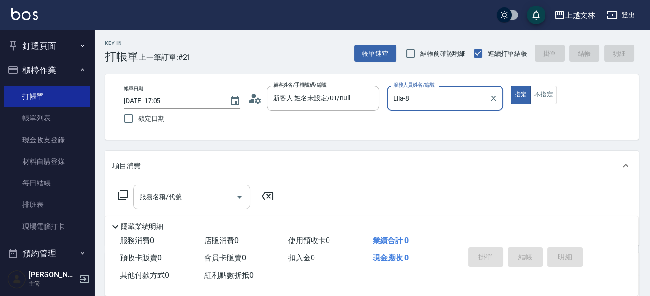
click at [187, 196] on input "服務名稱/代號" at bounding box center [184, 197] width 95 height 16
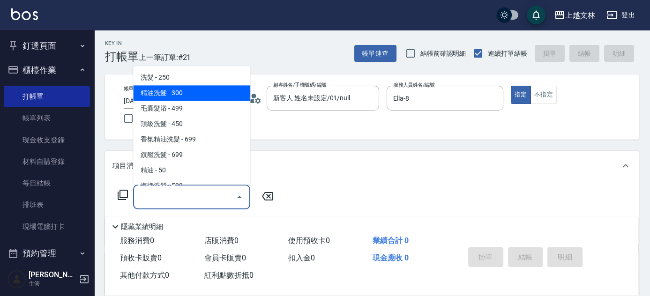
click at [176, 94] on span "精油洗髮 - 300" at bounding box center [191, 93] width 117 height 15
type input "精油洗髮(102)"
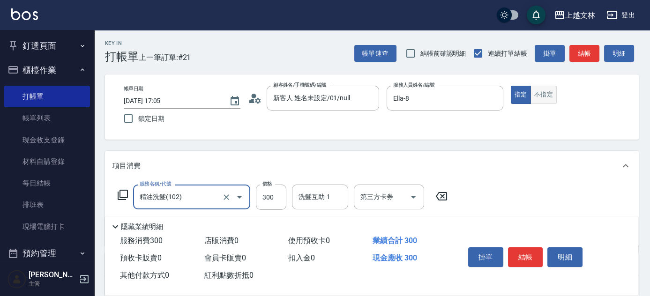
drag, startPoint x: 536, startPoint y: 92, endPoint x: 543, endPoint y: 96, distance: 8.0
click at [536, 92] on button "不指定" at bounding box center [544, 95] width 26 height 18
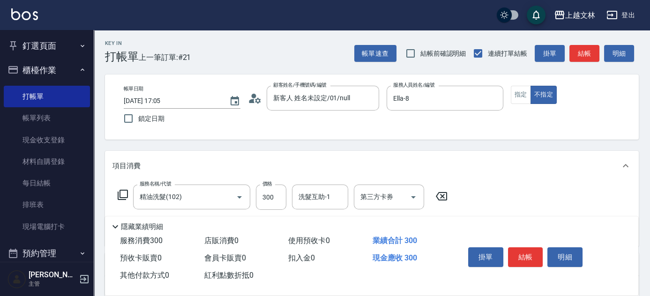
click at [587, 56] on button "結帳" at bounding box center [584, 53] width 30 height 17
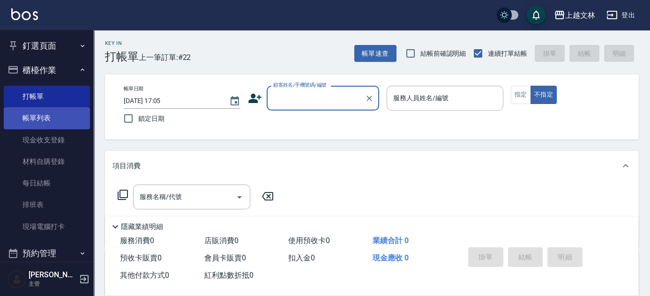
click at [40, 120] on link "帳單列表" at bounding box center [47, 118] width 86 height 22
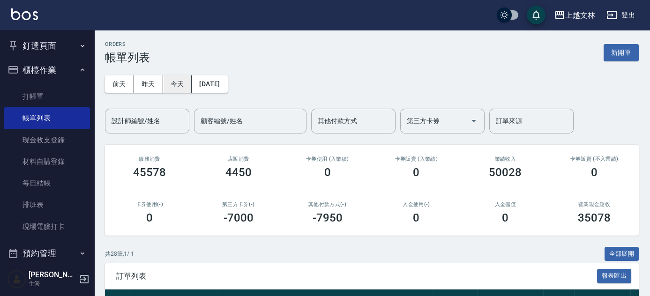
click at [175, 83] on button "今天" at bounding box center [177, 83] width 29 height 17
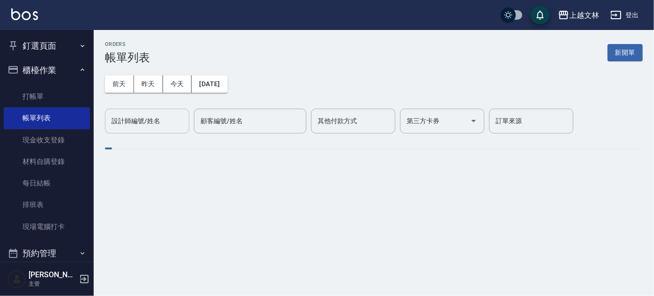
click at [145, 122] on div "設計師編號/姓名 設計師編號/姓名" at bounding box center [147, 121] width 84 height 25
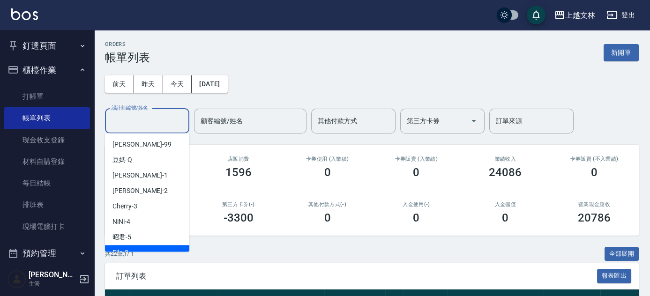
click at [119, 249] on span "Ella -8" at bounding box center [120, 253] width 16 height 10
type input "Ella-8"
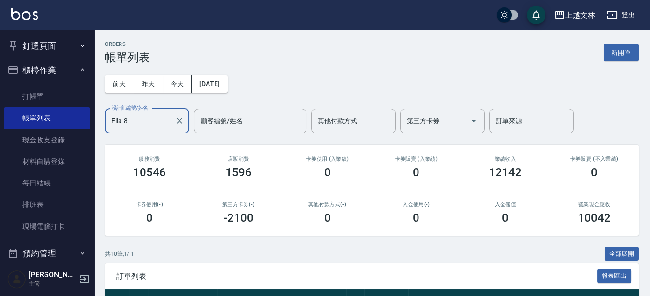
scroll to position [30, 0]
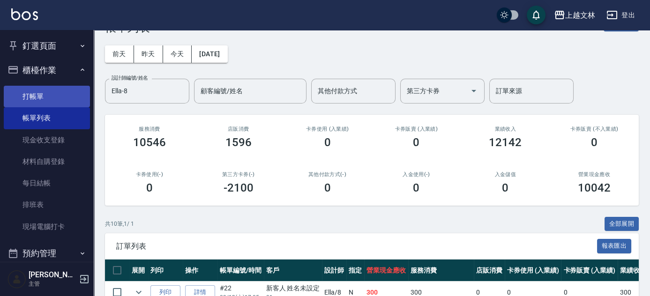
click at [30, 88] on link "打帳單" at bounding box center [47, 97] width 86 height 22
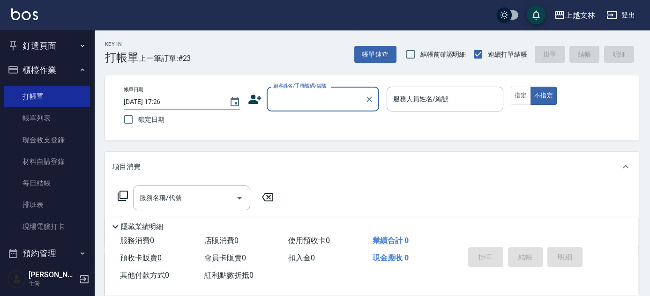
click at [307, 104] on input "顧客姓名/手機號碼/編號" at bounding box center [316, 99] width 90 height 16
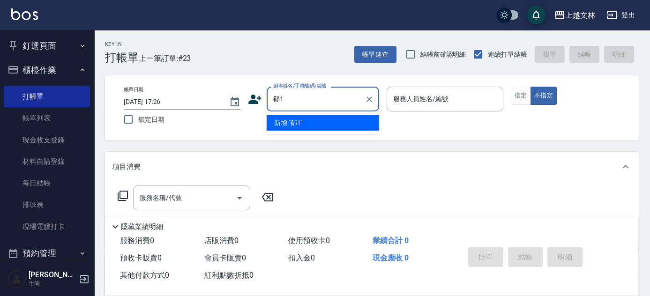
type input "姣"
type input "小"
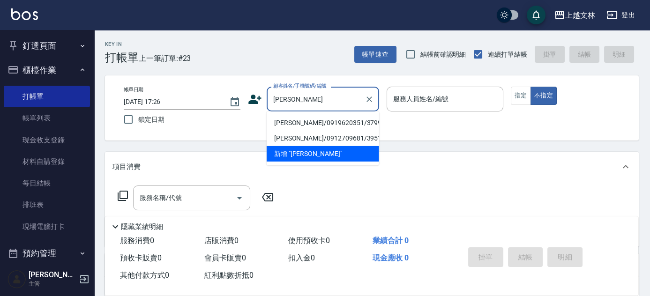
click at [326, 125] on li "[PERSON_NAME]/0919620351/3799" at bounding box center [323, 122] width 112 height 15
type input "[PERSON_NAME]/0919620351/3799"
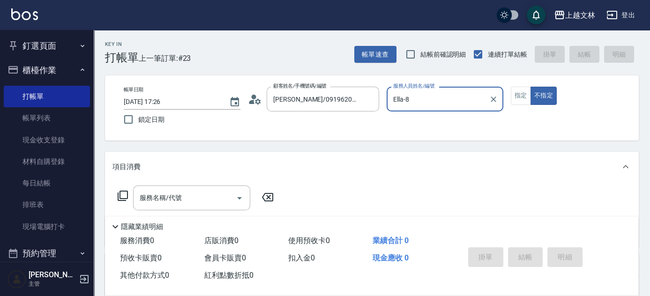
type input "Ella-8"
click at [123, 194] on icon at bounding box center [122, 195] width 11 height 11
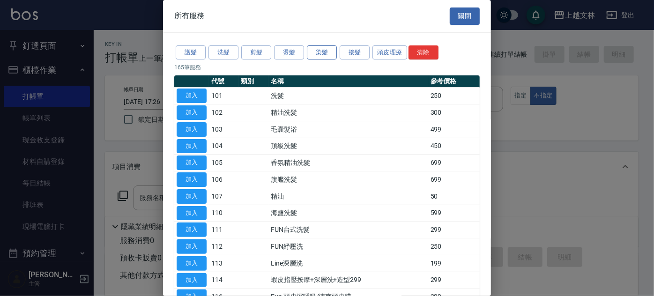
click at [329, 50] on button "染髮" at bounding box center [322, 52] width 30 height 15
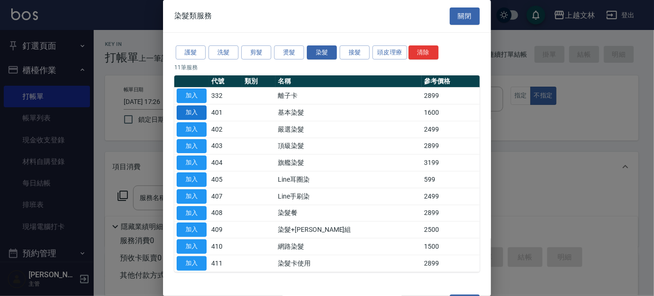
click at [204, 114] on button "加入" at bounding box center [192, 112] width 30 height 15
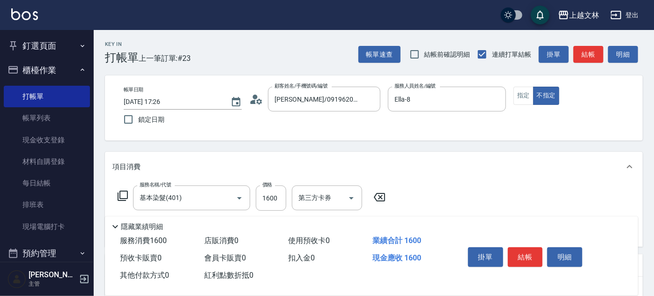
type input "基本染髮(401)"
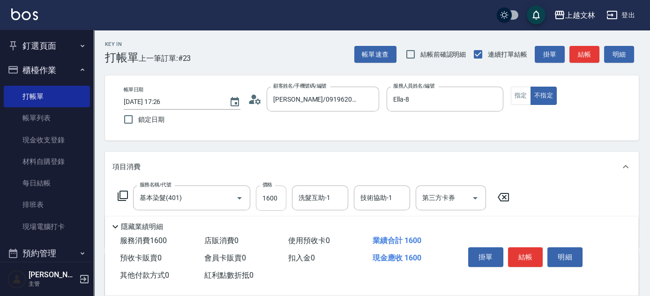
click at [280, 200] on input "1600" at bounding box center [271, 198] width 30 height 25
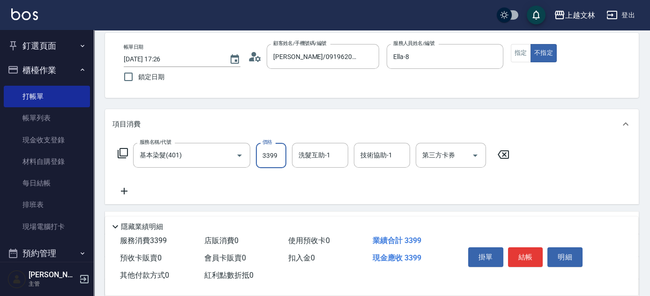
scroll to position [82, 0]
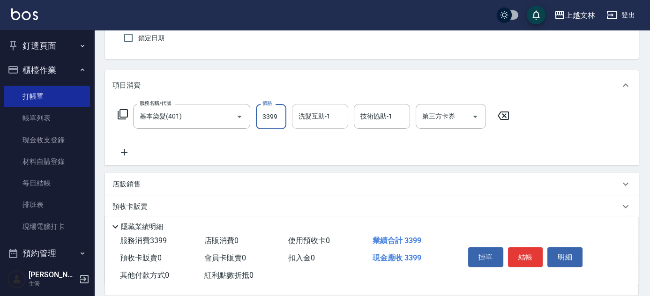
type input "3399"
click at [322, 120] on div "洗髮互助-1 洗髮互助-1" at bounding box center [320, 116] width 56 height 25
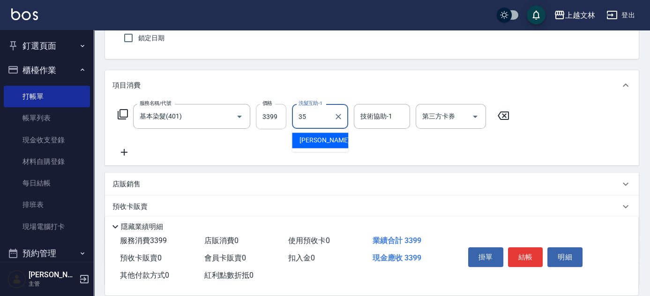
type input "[PERSON_NAME]-35"
click at [125, 154] on icon at bounding box center [123, 152] width 23 height 11
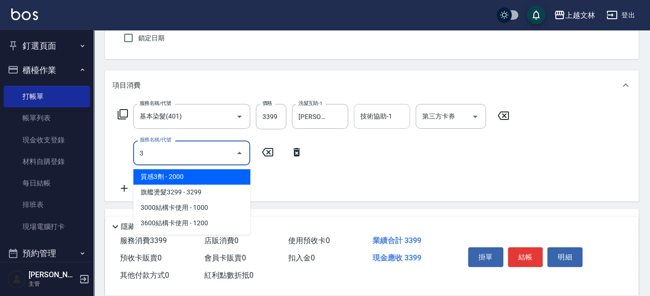
type input "3"
click at [378, 122] on input "技術協助-1" at bounding box center [382, 116] width 48 height 16
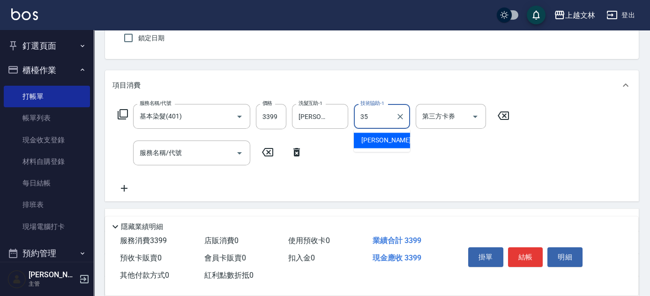
type input "[PERSON_NAME]-35"
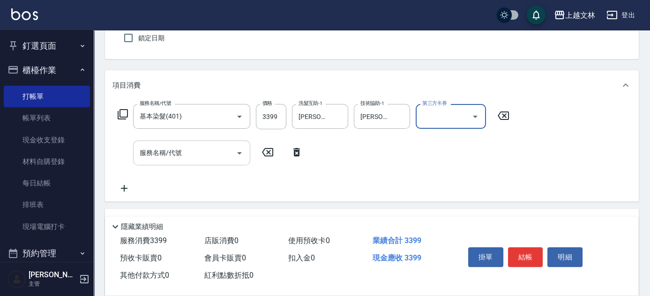
click at [192, 158] on input "服務名稱/代號" at bounding box center [184, 153] width 95 height 16
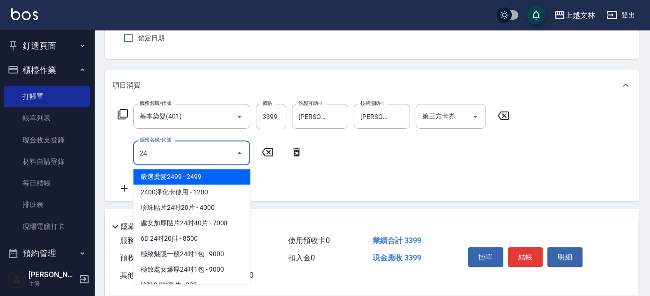
type input "嚴選燙髮2499(313)"
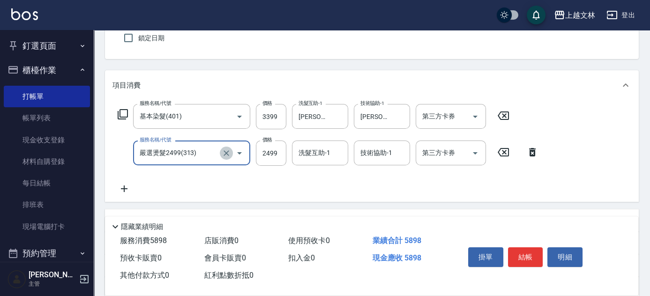
click at [225, 150] on icon "Clear" at bounding box center [226, 153] width 9 height 9
type input "A級洗+剪(204)"
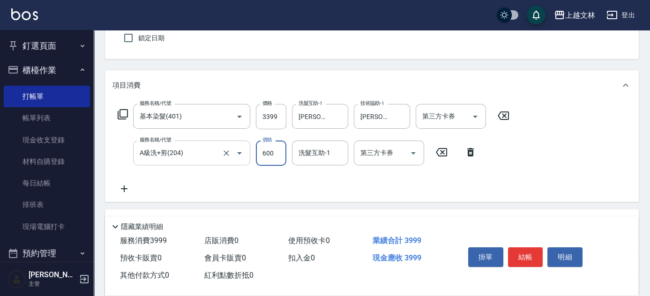
type input "600"
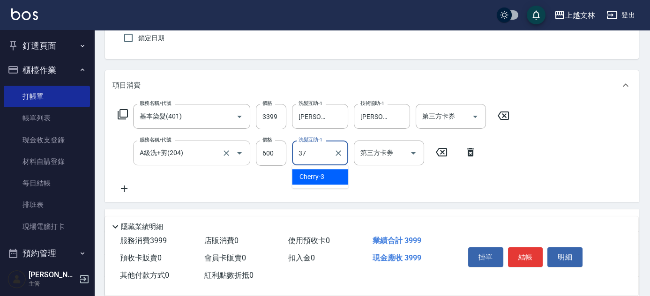
type input "小E-37"
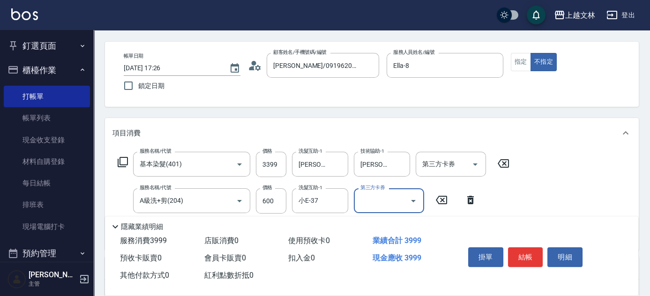
scroll to position [34, 0]
click at [520, 68] on button "指定" at bounding box center [521, 61] width 20 height 18
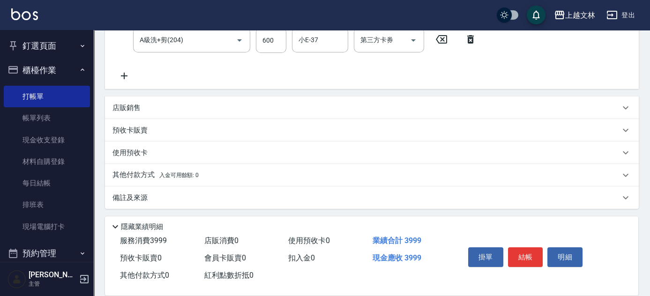
scroll to position [196, 0]
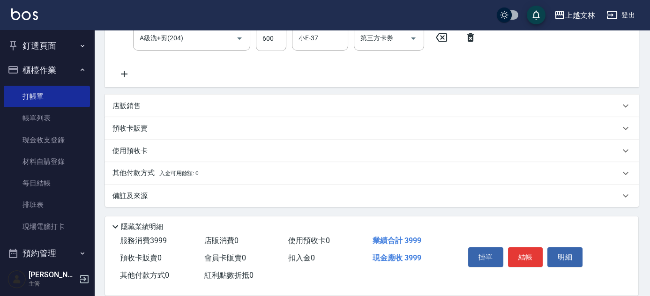
click at [216, 178] on div "其他付款方式 入金可用餘額: 0" at bounding box center [366, 173] width 508 height 10
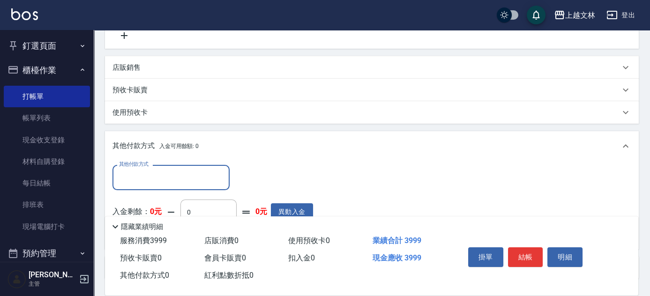
scroll to position [272, 0]
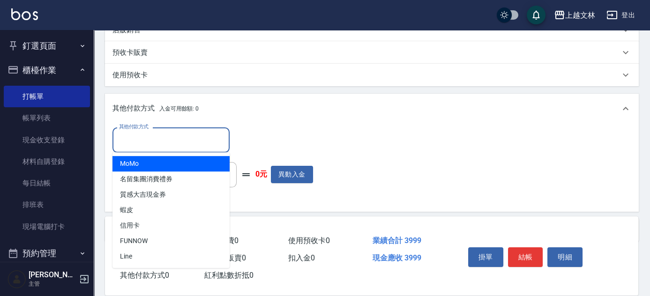
click at [149, 138] on input "其他付款方式" at bounding box center [171, 140] width 109 height 16
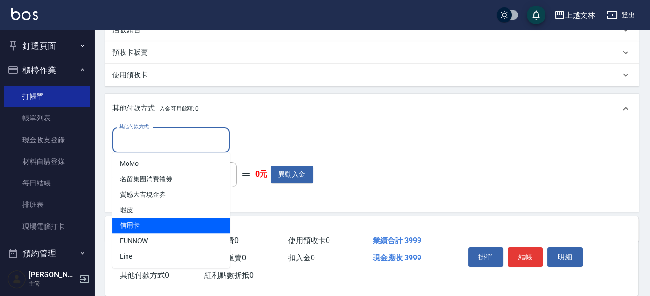
click at [143, 225] on span "信用卡" at bounding box center [170, 225] width 117 height 15
type input "信用卡"
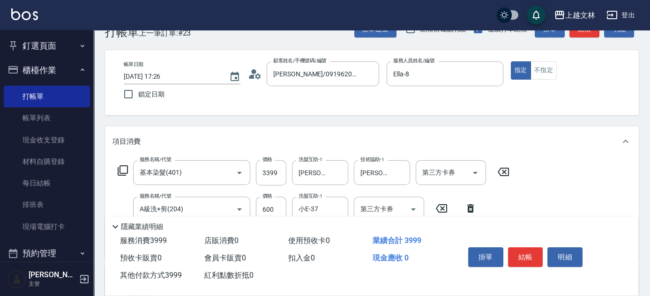
scroll to position [24, 0]
type input "3999"
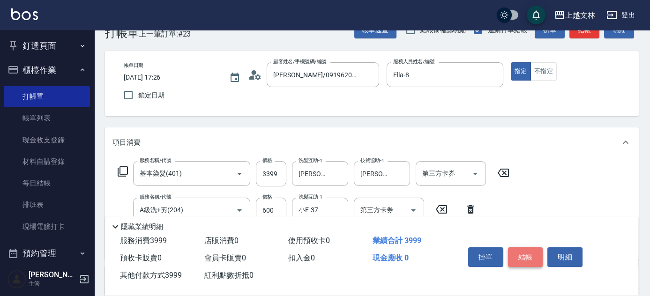
click at [529, 257] on button "結帳" at bounding box center [525, 257] width 35 height 20
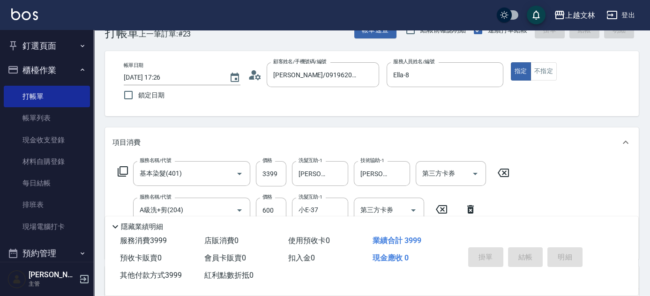
type input "[DATE] 17:27"
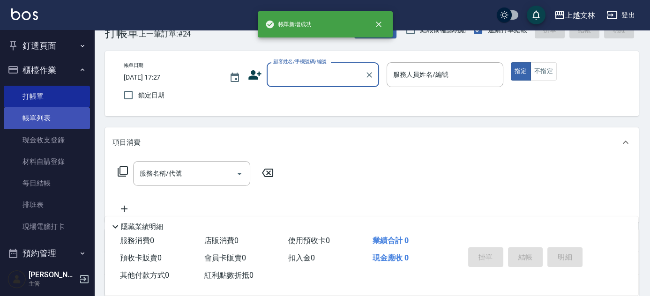
click at [29, 118] on link "帳單列表" at bounding box center [47, 118] width 86 height 22
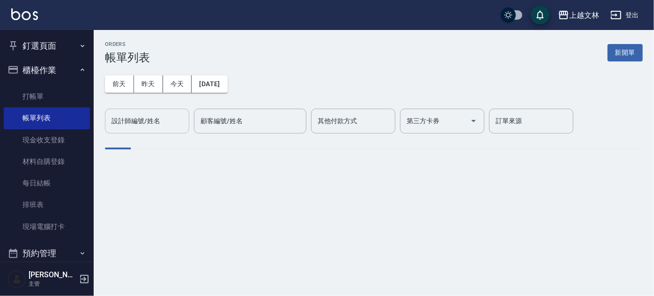
click at [146, 126] on input "設計師編號/姓名" at bounding box center [147, 121] width 76 height 16
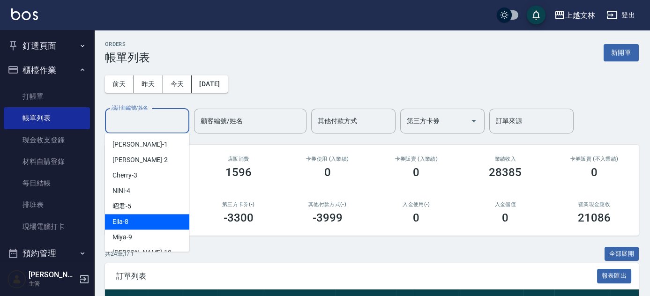
click at [117, 221] on span "Ella -8" at bounding box center [120, 222] width 16 height 10
type input "Ella-8"
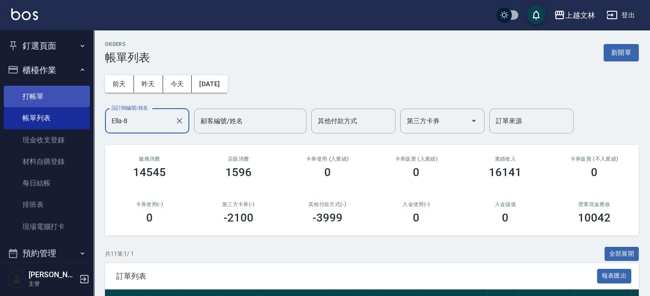
click at [34, 97] on link "打帳單" at bounding box center [47, 97] width 86 height 22
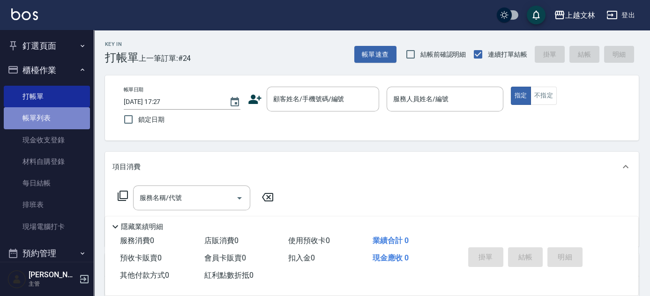
click at [50, 115] on link "帳單列表" at bounding box center [47, 118] width 86 height 22
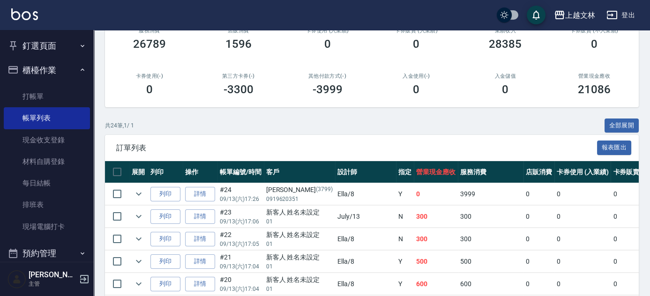
scroll to position [120, 0]
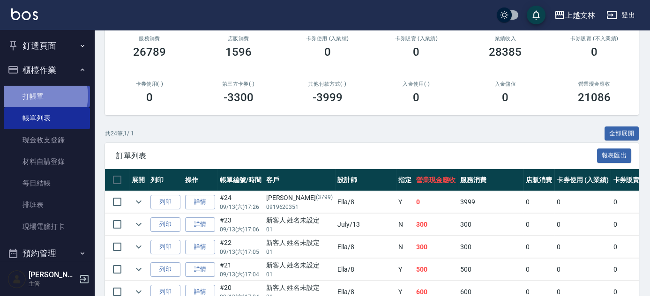
drag, startPoint x: 42, startPoint y: 96, endPoint x: 50, endPoint y: 95, distance: 8.5
click at [42, 96] on link "打帳單" at bounding box center [47, 97] width 86 height 22
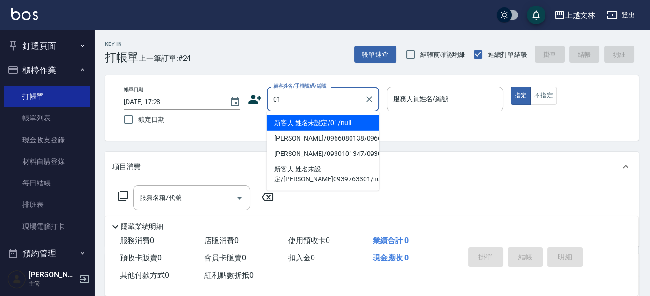
type input "新客人 姓名未設定/01/null"
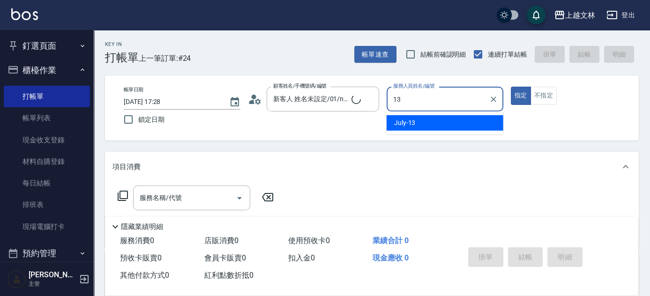
type input "July-13"
type button "true"
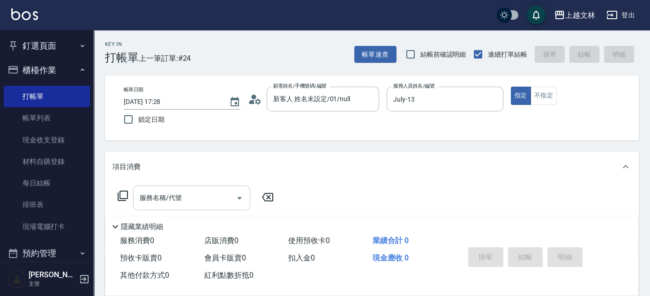
click at [217, 194] on input "服務名稱/代號" at bounding box center [184, 198] width 95 height 16
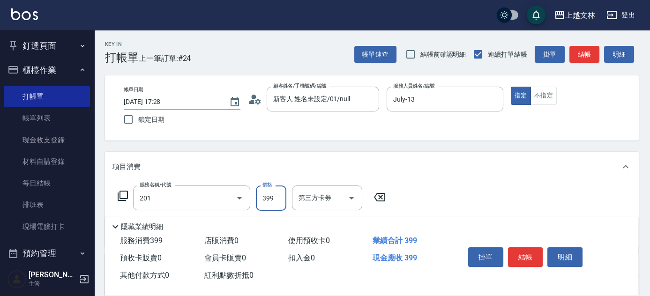
type input "B級單剪(201)"
click at [523, 254] on button "結帳" at bounding box center [525, 257] width 35 height 20
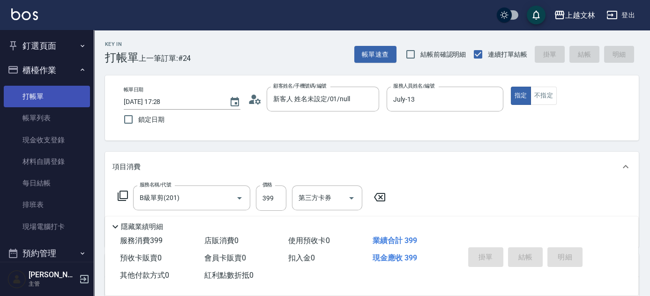
type input "[DATE] 17:48"
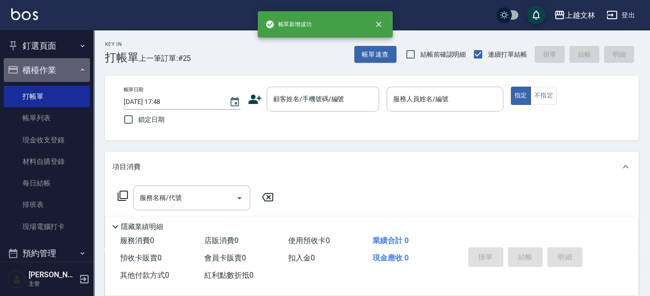
click at [51, 66] on button "櫃檯作業" at bounding box center [47, 70] width 86 height 24
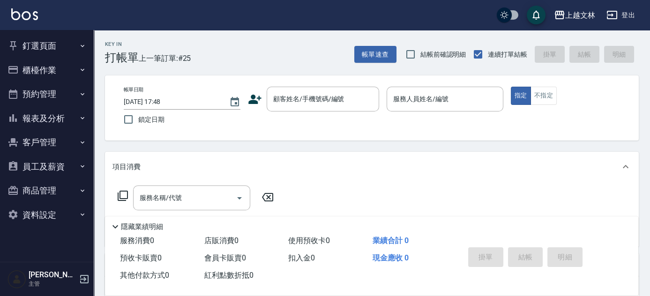
click at [61, 121] on button "報表及分析" at bounding box center [47, 118] width 86 height 24
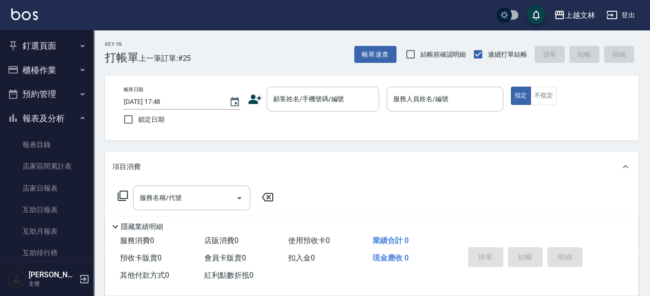
click at [46, 123] on button "報表及分析" at bounding box center [47, 118] width 86 height 24
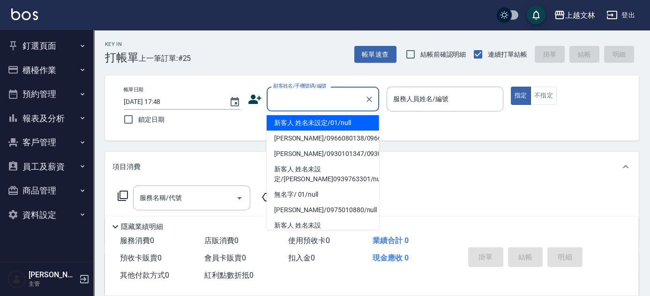
click at [319, 102] on input "顧客姓名/手機號碼/編號" at bounding box center [316, 99] width 90 height 16
click at [334, 117] on li "新客人 姓名未設定/01/null" at bounding box center [323, 122] width 112 height 15
type input "新客人 姓名未設定/01/null"
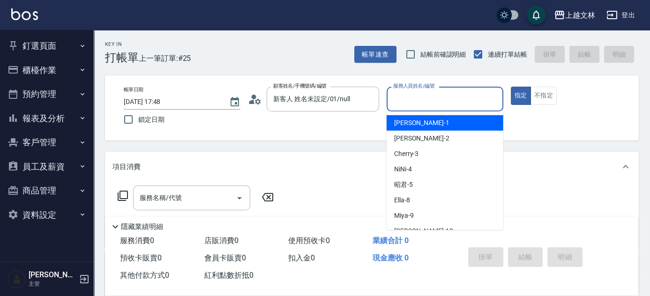
click at [450, 99] on input "服務人員姓名/編號" at bounding box center [445, 99] width 108 height 16
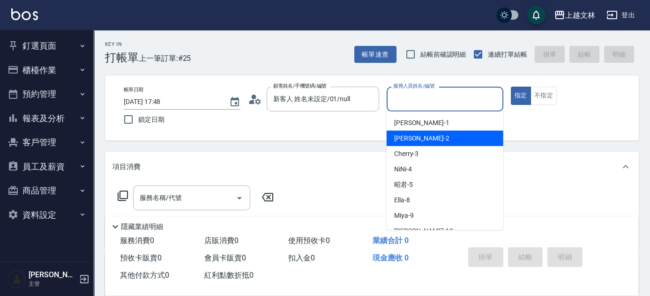
click at [469, 131] on div "[PERSON_NAME] -2" at bounding box center [445, 138] width 117 height 15
type input "[PERSON_NAME]-2"
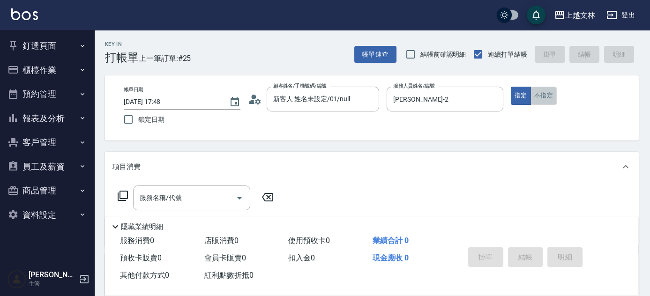
click at [552, 97] on button "不指定" at bounding box center [544, 96] width 26 height 18
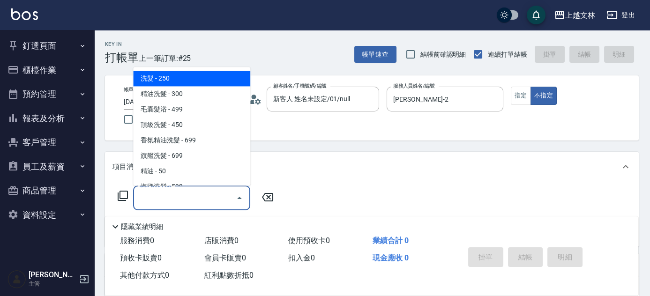
click at [191, 197] on input "服務名稱/代號" at bounding box center [184, 198] width 95 height 16
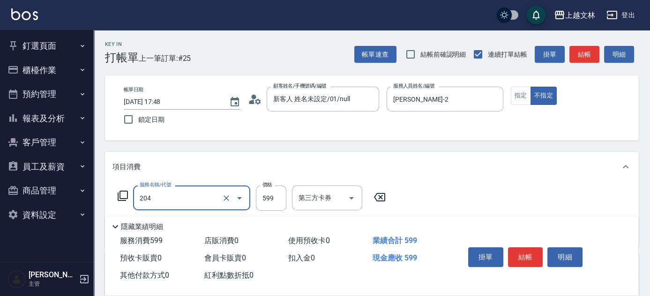
type input "A級洗+剪(204)"
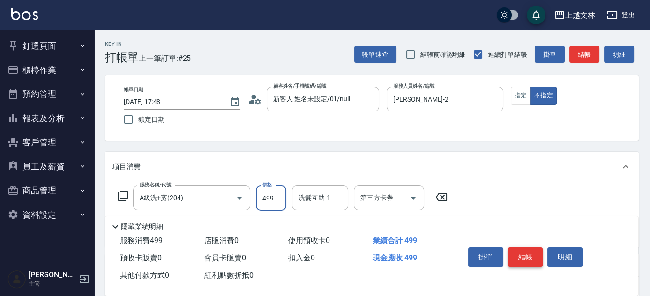
type input "499"
click at [529, 252] on button "結帳" at bounding box center [525, 257] width 35 height 20
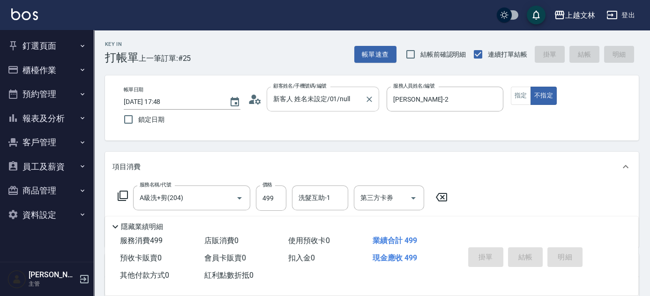
type input "[DATE] 18:15"
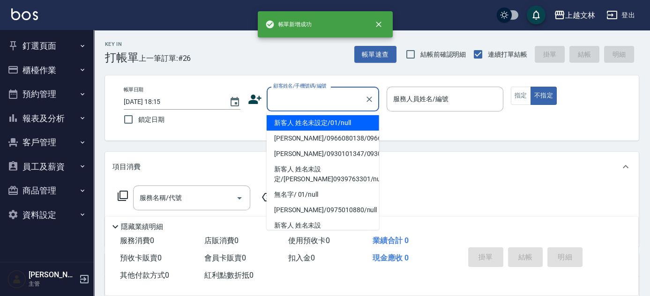
click at [337, 102] on input "顧客姓名/手機號碼/編號" at bounding box center [316, 99] width 90 height 16
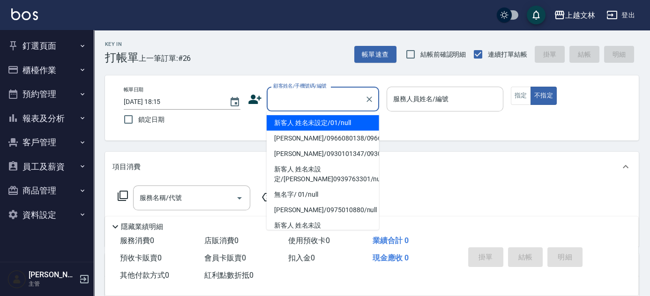
click at [343, 120] on li "新客人 姓名未設定/01/null" at bounding box center [323, 122] width 112 height 15
type input "新客人 姓名未設定/01/null"
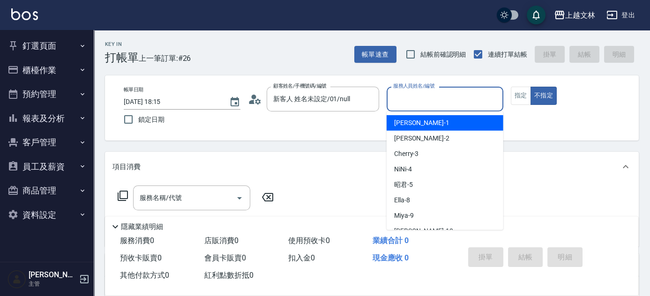
click at [440, 101] on input "服務人員姓名/編號" at bounding box center [445, 99] width 108 height 16
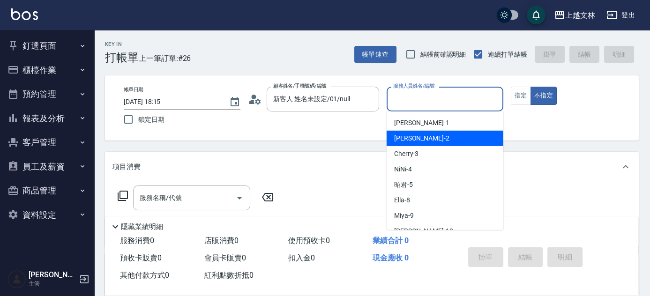
drag, startPoint x: 451, startPoint y: 136, endPoint x: 476, endPoint y: 126, distance: 26.5
click at [451, 136] on div "[PERSON_NAME] -2" at bounding box center [445, 138] width 117 height 15
type input "[PERSON_NAME]-2"
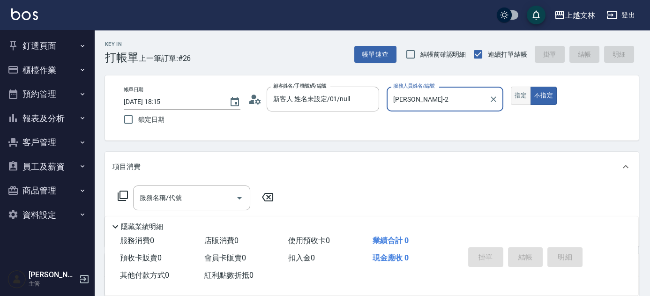
drag, startPoint x: 524, startPoint y: 93, endPoint x: 519, endPoint y: 96, distance: 5.1
click at [521, 94] on button "指定" at bounding box center [521, 96] width 20 height 18
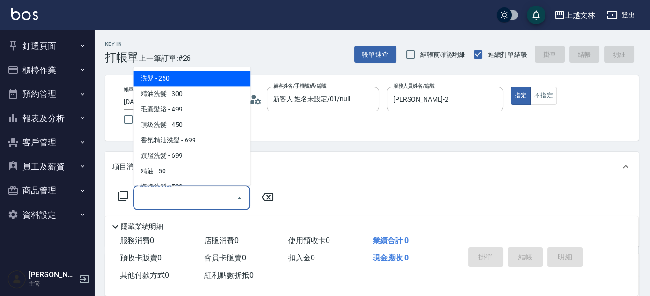
click at [180, 194] on div "服務名稱/代號 服務名稱/代號" at bounding box center [191, 198] width 117 height 25
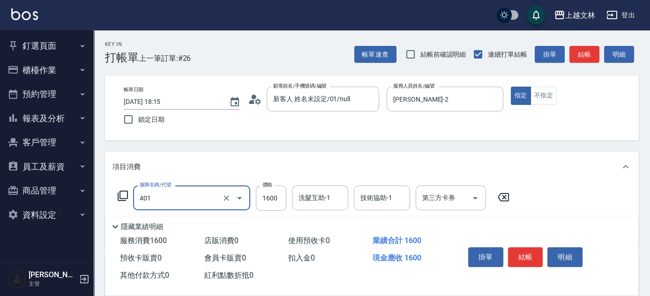
type input "基本染髮(401)"
type input "2000"
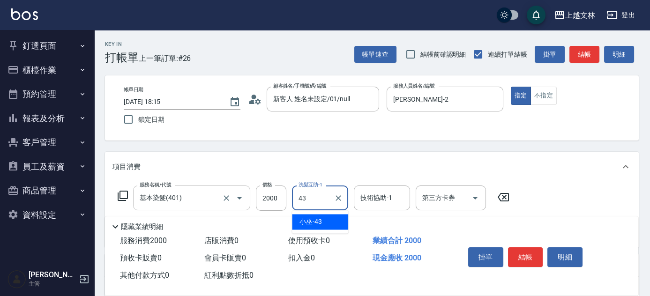
type input "小巫-43"
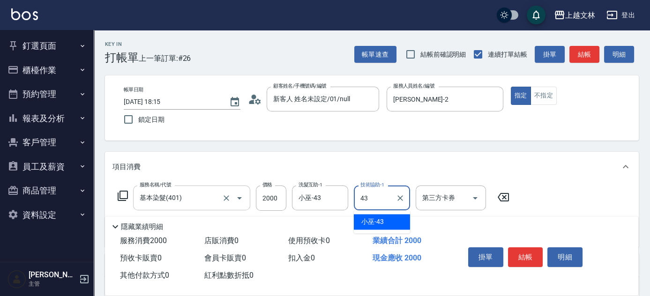
type input "小巫-43"
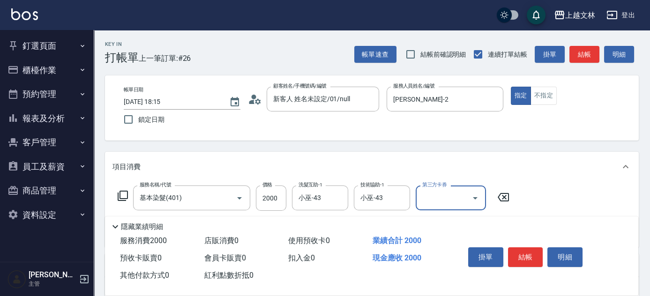
click at [121, 194] on icon at bounding box center [122, 195] width 11 height 11
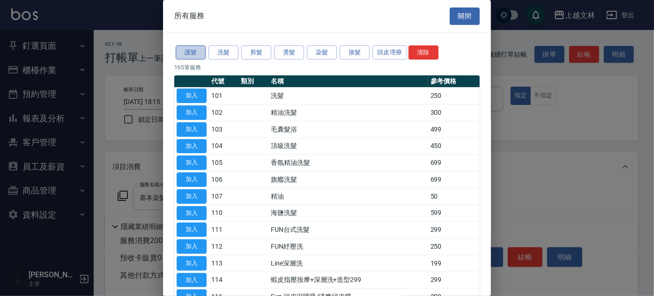
click at [200, 54] on button "護髮" at bounding box center [191, 52] width 30 height 15
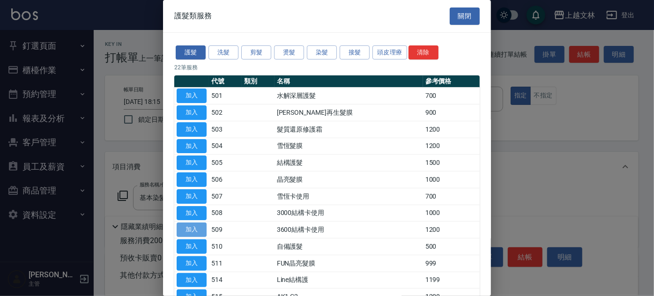
click at [200, 228] on button "加入" at bounding box center [192, 230] width 30 height 15
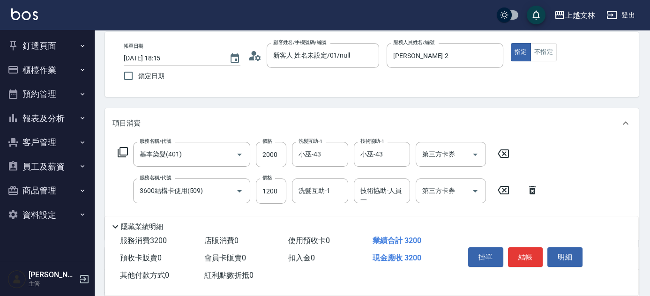
scroll to position [85, 0]
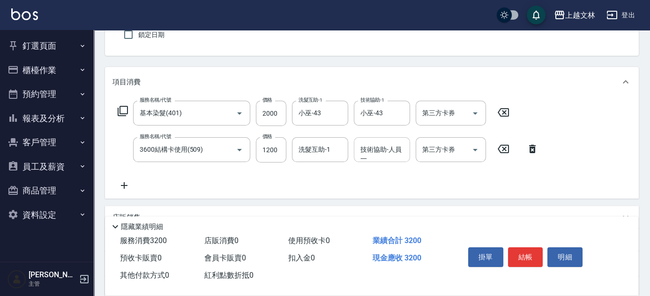
click at [387, 151] on input "技術協助-人員一" at bounding box center [382, 150] width 48 height 16
drag, startPoint x: 388, startPoint y: 173, endPoint x: 476, endPoint y: 154, distance: 89.7
click at [388, 172] on div "小巫 -43" at bounding box center [382, 173] width 56 height 15
click at [472, 151] on icon "Open" at bounding box center [475, 149] width 11 height 11
type input "小巫-43"
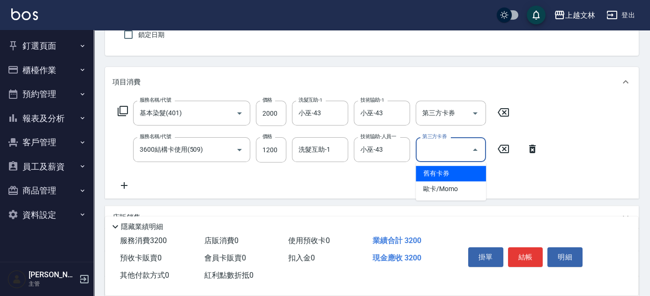
click at [466, 172] on span "舊有卡券" at bounding box center [451, 173] width 70 height 15
type input "舊有卡券"
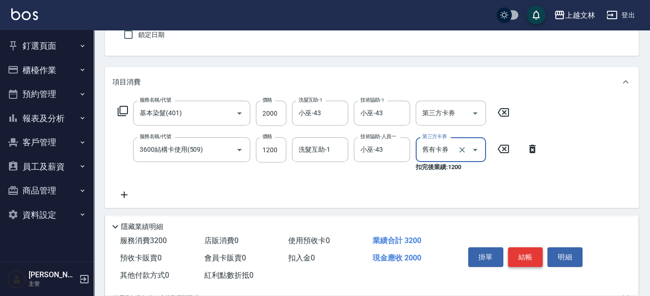
click at [529, 251] on button "結帳" at bounding box center [525, 257] width 35 height 20
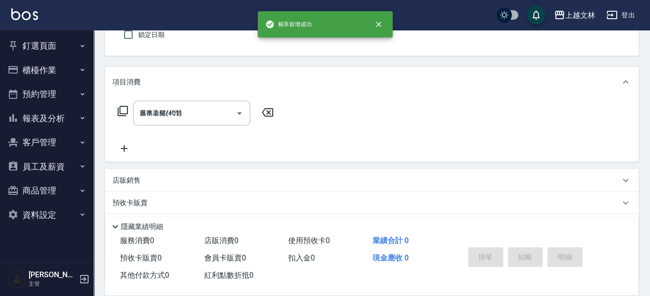
type input "[DATE] 18:16"
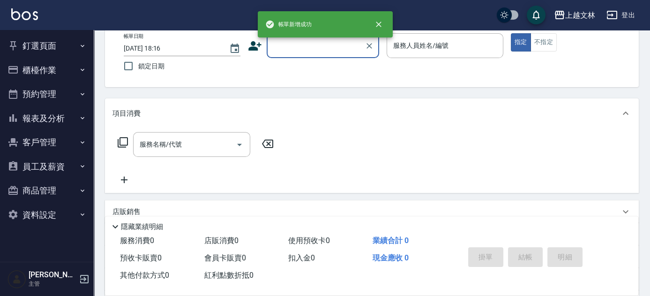
scroll to position [0, 0]
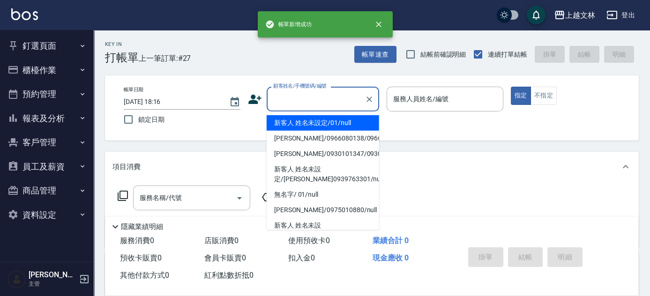
click at [331, 99] on input "顧客姓名/手機號碼/編號" at bounding box center [316, 99] width 90 height 16
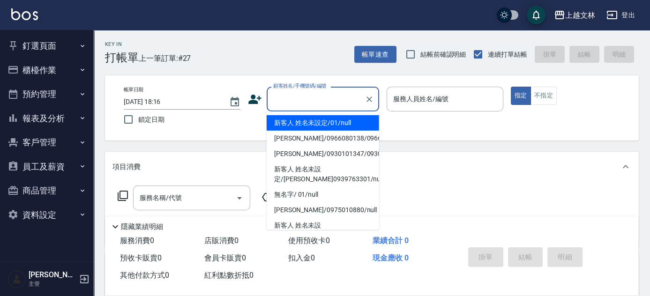
click at [337, 120] on li "新客人 姓名未設定/01/null" at bounding box center [323, 122] width 112 height 15
type input "新客人 姓名未設定/01/null"
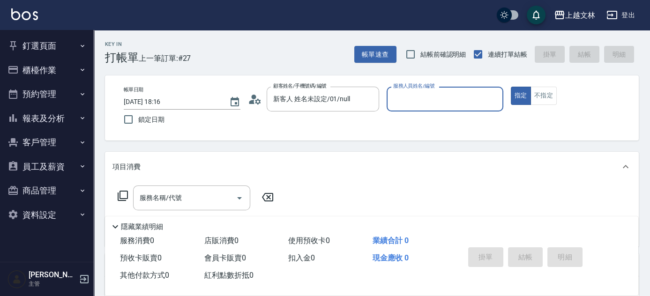
click at [422, 102] on input "服務人員姓名/編號" at bounding box center [445, 99] width 108 height 16
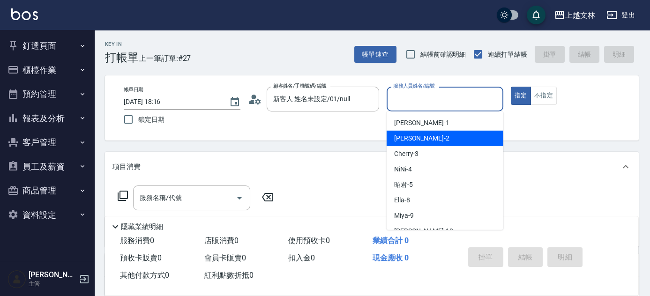
click at [426, 132] on div "[PERSON_NAME] -2" at bounding box center [445, 138] width 117 height 15
type input "[PERSON_NAME]-2"
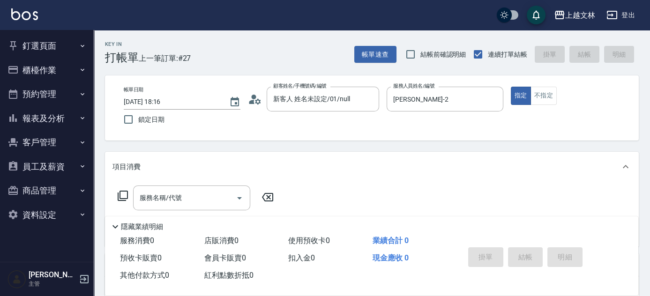
click at [120, 195] on icon at bounding box center [122, 195] width 11 height 11
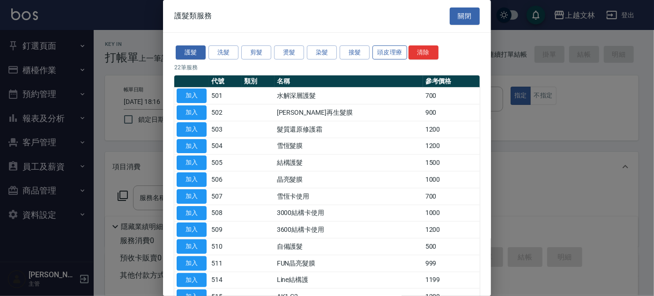
drag, startPoint x: 393, startPoint y: 49, endPoint x: 391, endPoint y: 54, distance: 5.7
click at [393, 51] on button "頭皮理療" at bounding box center [390, 52] width 35 height 15
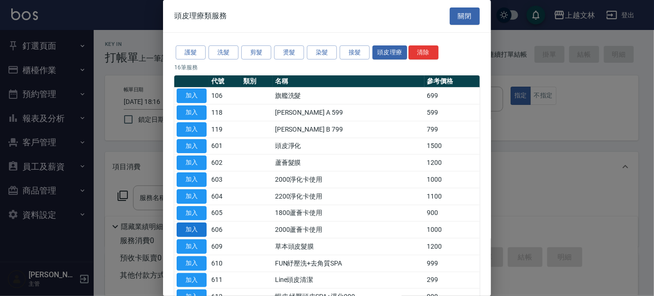
click at [197, 228] on button "加入" at bounding box center [192, 230] width 30 height 15
type input "2000蘆薈卡使用(606)"
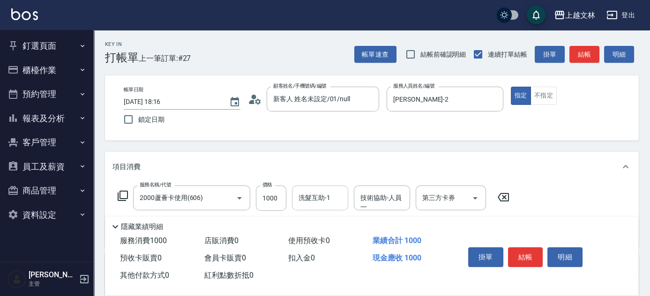
click at [317, 199] on div "洗髮互助-1 洗髮互助-1" at bounding box center [320, 198] width 56 height 25
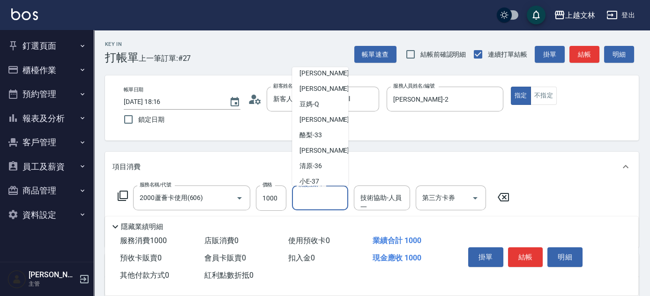
scroll to position [223, 0]
drag, startPoint x: 342, startPoint y: 151, endPoint x: 342, endPoint y: 169, distance: 17.3
click at [342, 169] on ul "[PERSON_NAME] -1 [PERSON_NAME] -2 Cherry -3 NiNi -4 昭君 -5 Ella -8 Miya -9 [PERS…" at bounding box center [320, 126] width 56 height 119
click at [342, 174] on ul "[PERSON_NAME] -1 [PERSON_NAME] -2 Cherry -3 NiNi -4 昭君 -5 Ella -8 Miya -9 [PERS…" at bounding box center [320, 126] width 56 height 119
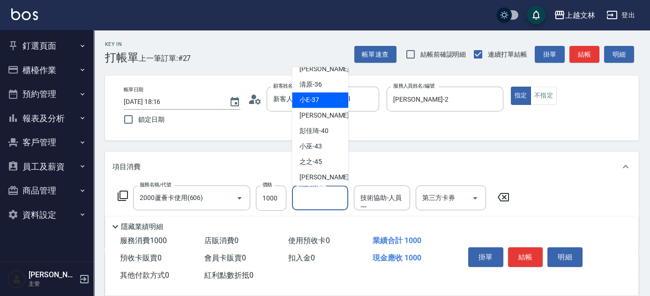
scroll to position [312, 0]
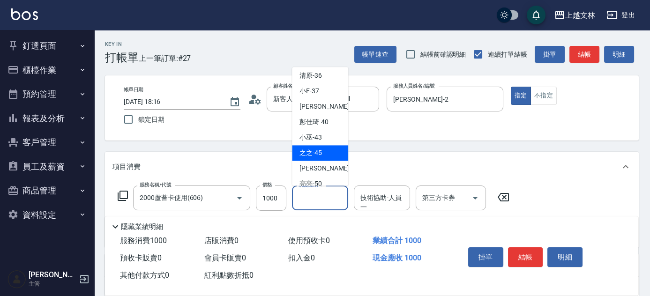
click at [340, 155] on div "之之 -45" at bounding box center [320, 153] width 56 height 15
type input "之之-45"
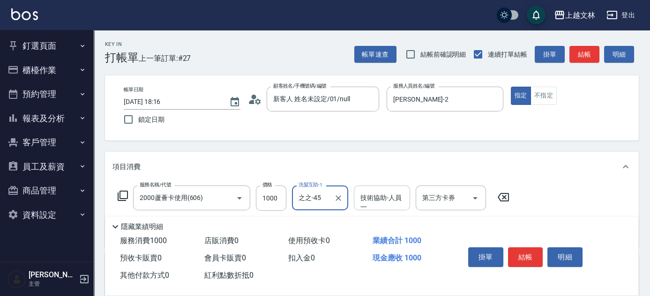
click at [378, 203] on input "技術協助-人員一" at bounding box center [382, 198] width 48 height 16
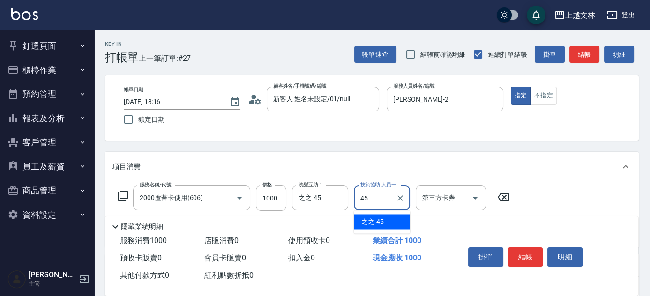
click at [377, 219] on span "之之 -45" at bounding box center [372, 222] width 22 height 10
click at [479, 196] on icon "Open" at bounding box center [475, 198] width 11 height 11
type input "之之-45"
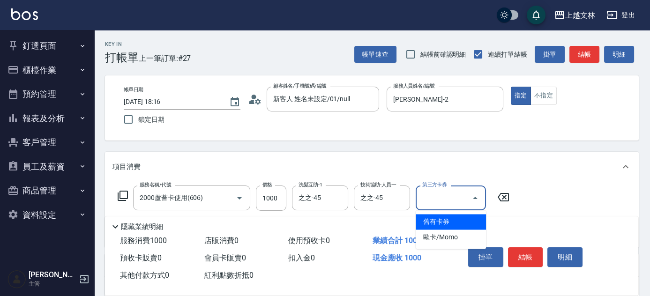
click at [473, 217] on span "舊有卡券" at bounding box center [451, 221] width 70 height 15
type input "舊有卡券"
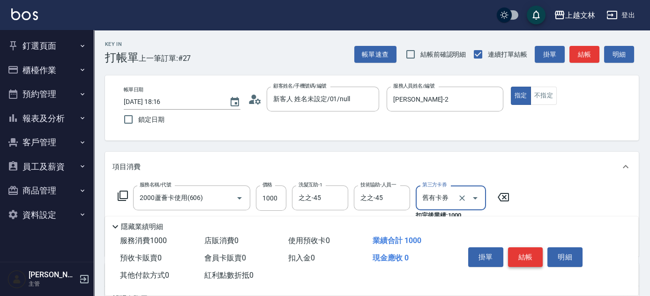
click at [519, 253] on button "結帳" at bounding box center [525, 257] width 35 height 20
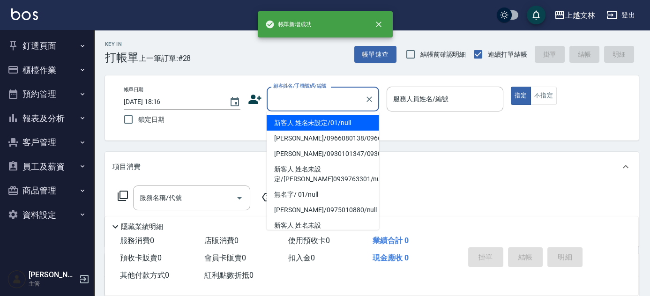
click at [317, 97] on input "顧客姓名/手機號碼/編號" at bounding box center [316, 99] width 90 height 16
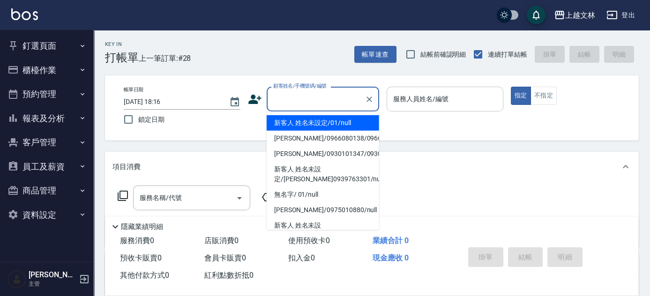
drag, startPoint x: 325, startPoint y: 127, endPoint x: 402, endPoint y: 106, distance: 79.8
click at [326, 126] on li "新客人 姓名未設定/01/null" at bounding box center [323, 122] width 112 height 15
type input "新客人 姓名未設定/01/null"
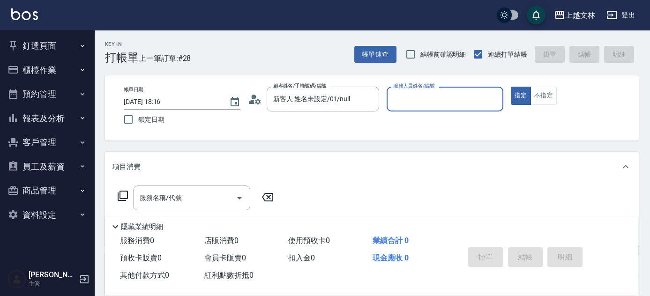
click at [416, 101] on input "服務人員姓名/編號" at bounding box center [445, 99] width 108 height 16
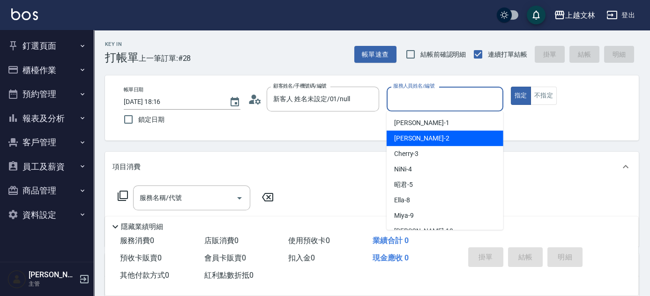
click at [416, 131] on div "[PERSON_NAME] -2" at bounding box center [445, 138] width 117 height 15
type input "[PERSON_NAME]-2"
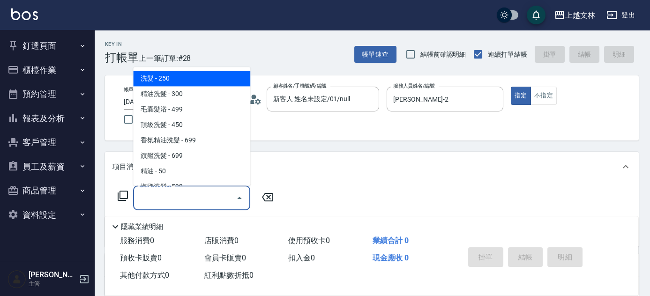
click at [175, 197] on div "服務名稱/代號 服務名稱/代號" at bounding box center [191, 198] width 117 height 25
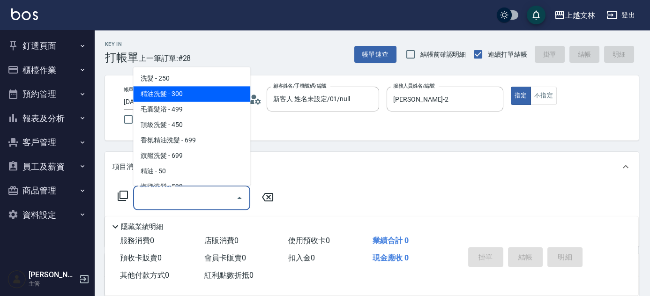
click at [232, 98] on span "精油洗髮 - 300" at bounding box center [191, 94] width 117 height 15
type input "精油洗髮(102)"
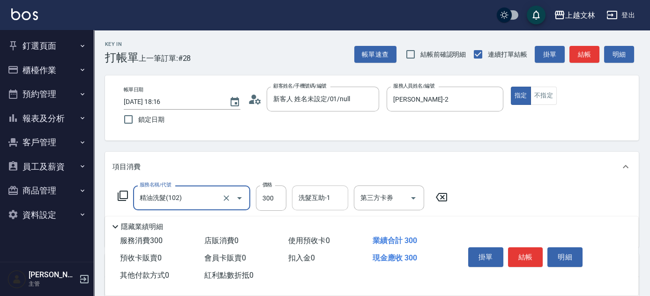
click at [319, 196] on div "洗髮互助-1 洗髮互助-1" at bounding box center [320, 198] width 56 height 25
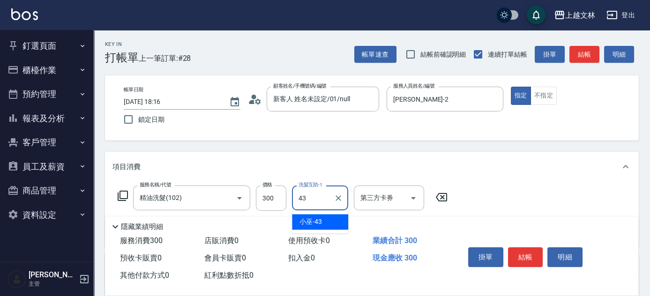
type input "小巫-43"
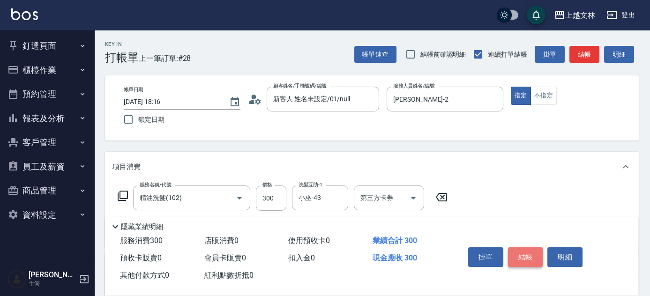
click at [527, 252] on button "結帳" at bounding box center [525, 257] width 35 height 20
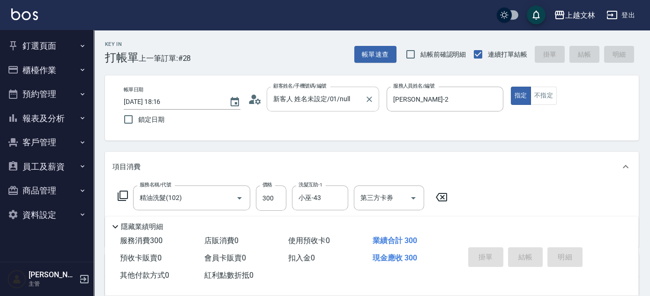
type input "[DATE] 18:17"
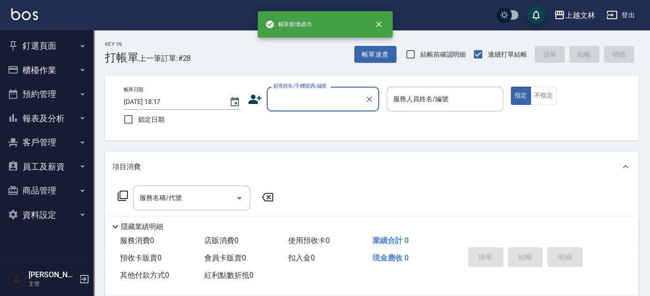
click at [306, 99] on input "顧客姓名/手機號碼/編號" at bounding box center [316, 99] width 90 height 16
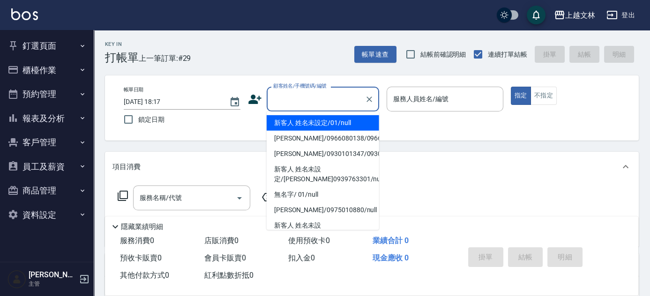
click at [314, 122] on li "新客人 姓名未設定/01/null" at bounding box center [323, 122] width 112 height 15
type input "新客人 姓名未設定/01/null"
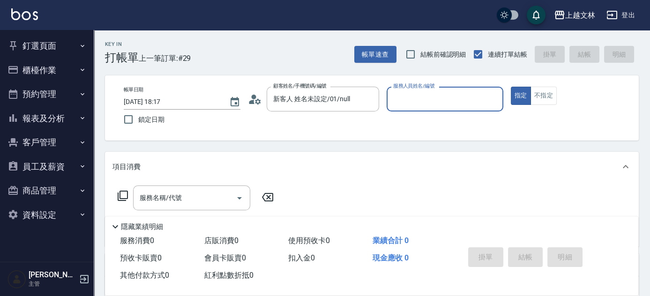
click at [441, 102] on input "服務人員姓名/編號" at bounding box center [445, 99] width 108 height 16
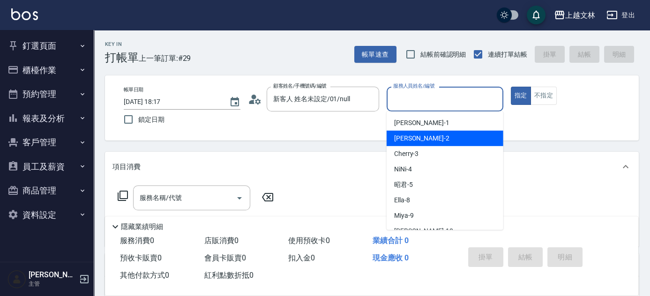
click at [438, 135] on div "[PERSON_NAME] -2" at bounding box center [445, 138] width 117 height 15
type input "[PERSON_NAME]-2"
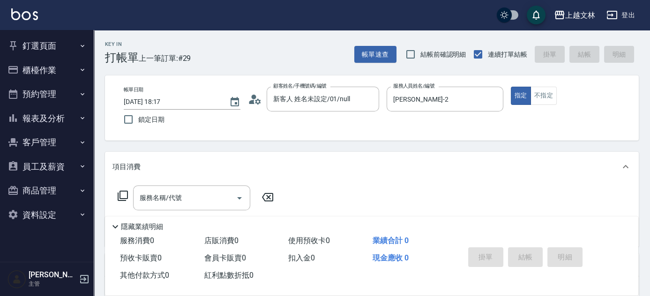
click at [120, 194] on icon at bounding box center [123, 196] width 10 height 10
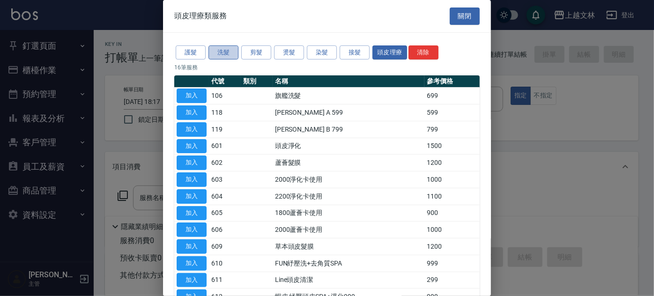
click at [224, 53] on button "洗髮" at bounding box center [224, 52] width 30 height 15
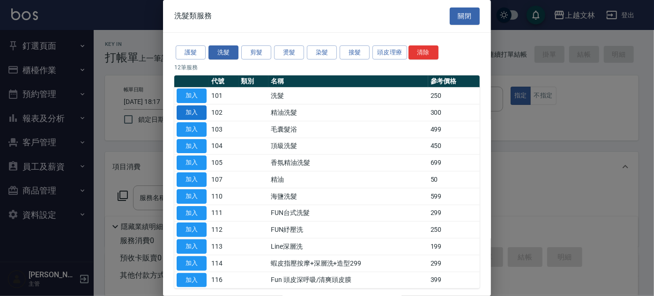
click at [189, 108] on button "加入" at bounding box center [192, 112] width 30 height 15
type input "精油洗髮(102)"
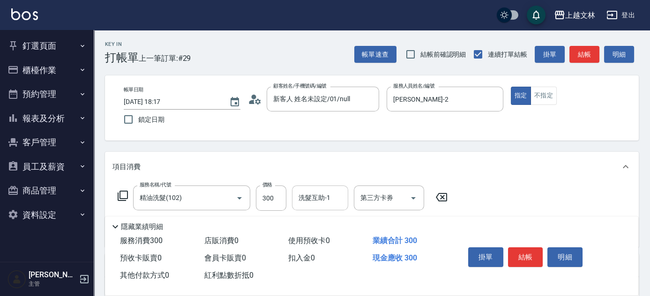
click at [306, 196] on input "洗髮互助-1" at bounding box center [320, 198] width 48 height 16
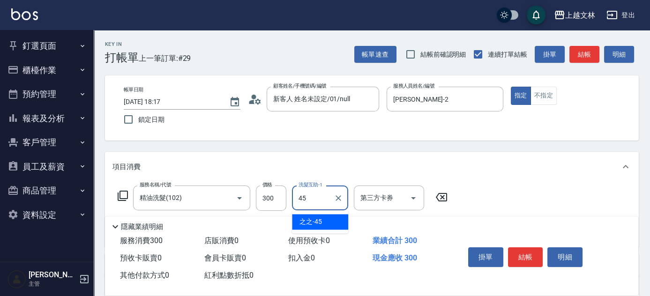
click at [324, 215] on div "之之 -45" at bounding box center [320, 221] width 56 height 15
type input "之之-45"
click at [522, 254] on button "結帳" at bounding box center [525, 257] width 35 height 20
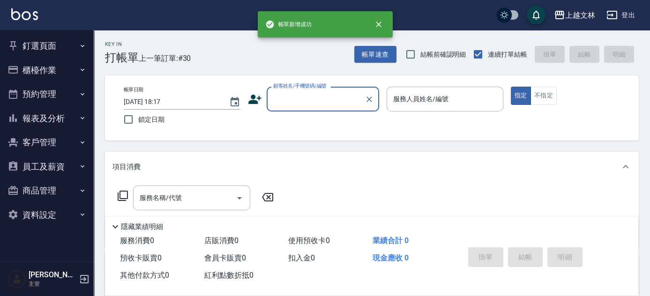
click at [302, 96] on input "顧客姓名/手機號碼/編號" at bounding box center [316, 99] width 90 height 16
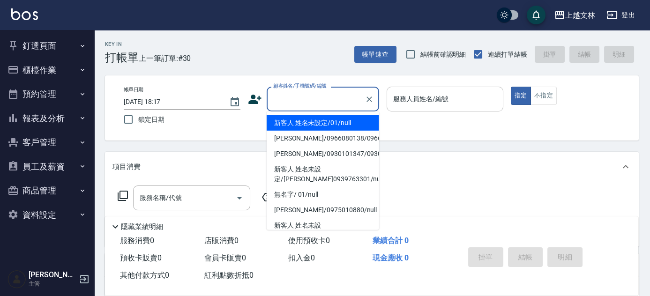
drag, startPoint x: 317, startPoint y: 125, endPoint x: 417, endPoint y: 106, distance: 101.2
click at [317, 124] on li "新客人 姓名未設定/01/null" at bounding box center [323, 122] width 112 height 15
type input "新客人 姓名未設定/01/null"
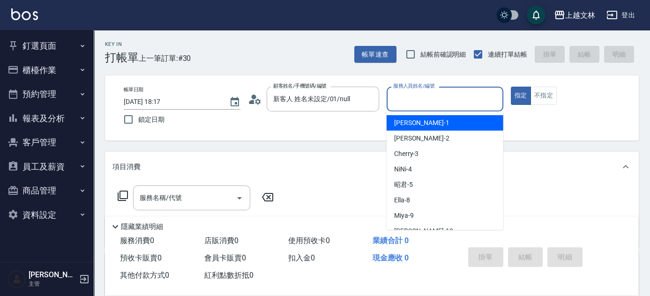
click at [423, 101] on input "服務人員姓名/編號" at bounding box center [445, 99] width 108 height 16
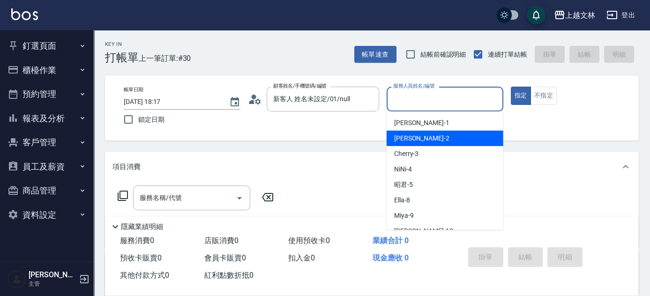
click at [425, 135] on div "[PERSON_NAME] -2" at bounding box center [445, 138] width 117 height 15
type input "[PERSON_NAME]-2"
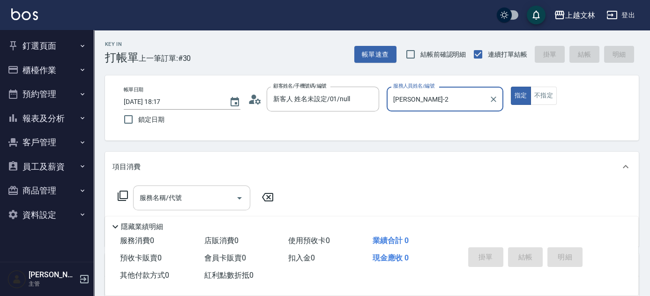
click at [184, 200] on input "服務名稱/代號" at bounding box center [184, 198] width 95 height 16
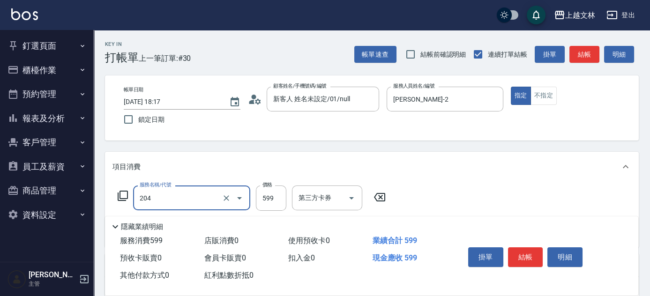
type input "A級洗+剪(204)"
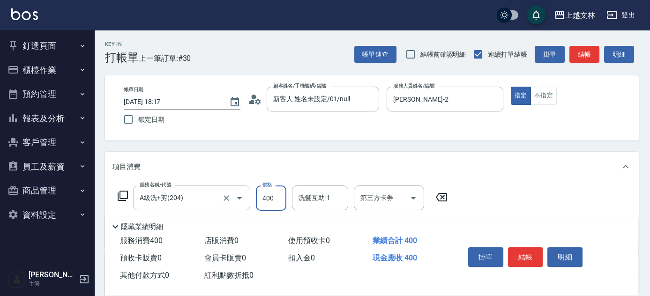
type input "400"
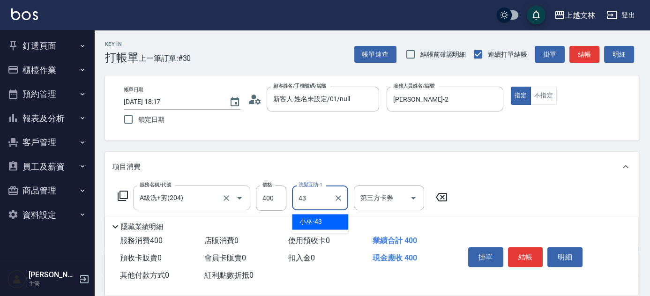
type input "小巫-43"
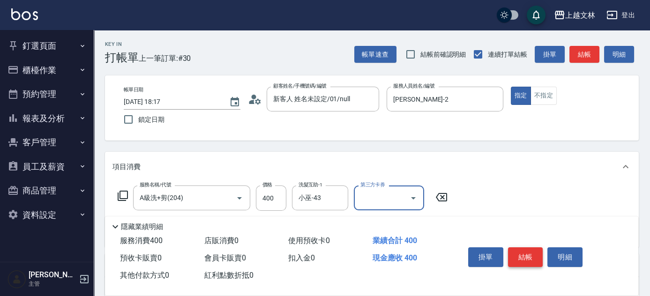
click at [524, 253] on button "結帳" at bounding box center [525, 257] width 35 height 20
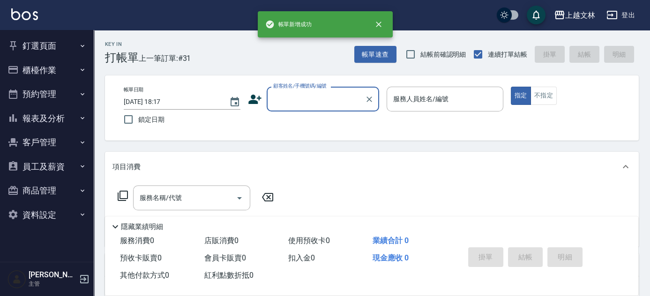
click at [315, 98] on input "顧客姓名/手機號碼/編號" at bounding box center [316, 99] width 90 height 16
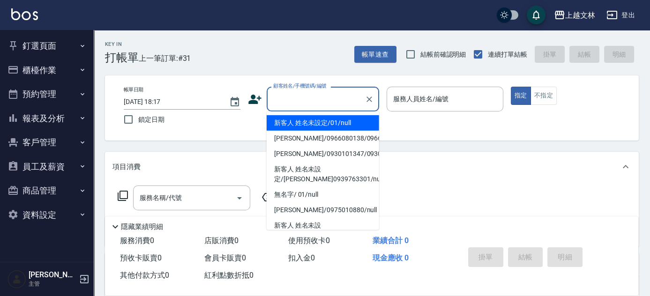
drag, startPoint x: 326, startPoint y: 119, endPoint x: 437, endPoint y: 97, distance: 113.1
click at [328, 120] on li "新客人 姓名未設定/01/null" at bounding box center [323, 122] width 112 height 15
type input "新客人 姓名未設定/01/null"
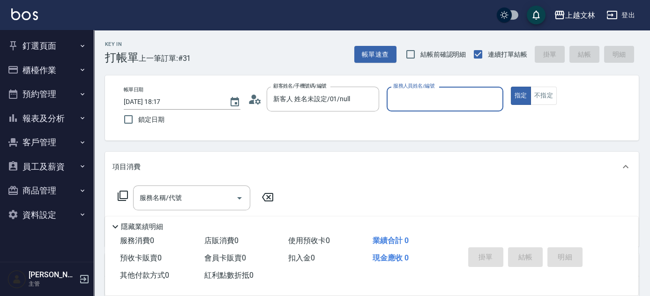
click at [438, 95] on input "服務人員姓名/編號" at bounding box center [445, 99] width 108 height 16
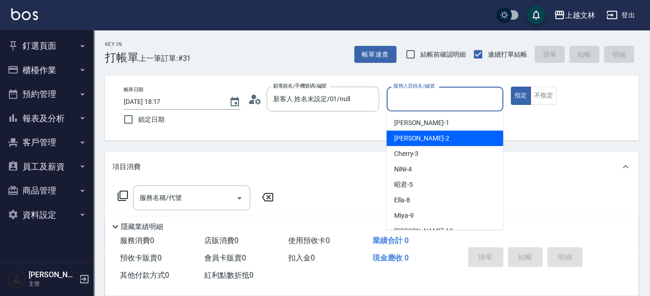
click at [439, 135] on div "[PERSON_NAME] -2" at bounding box center [445, 138] width 117 height 15
type input "[PERSON_NAME]-2"
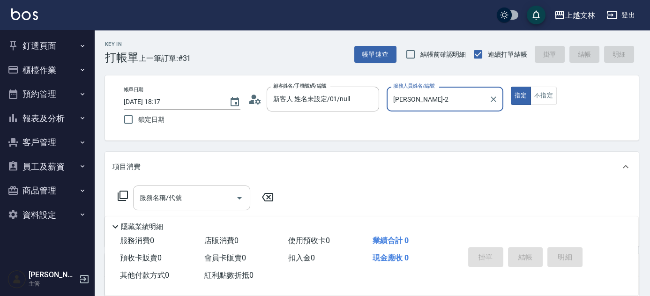
click at [186, 196] on input "服務名稱/代號" at bounding box center [184, 198] width 95 height 16
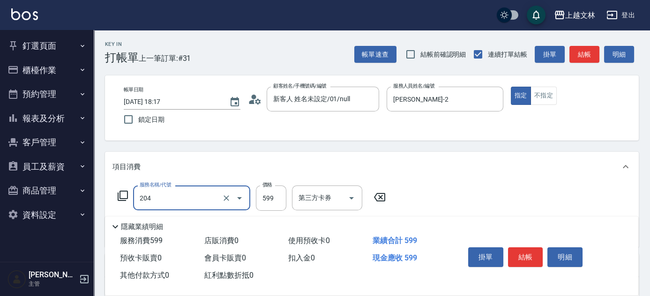
type input "A級洗+剪(204)"
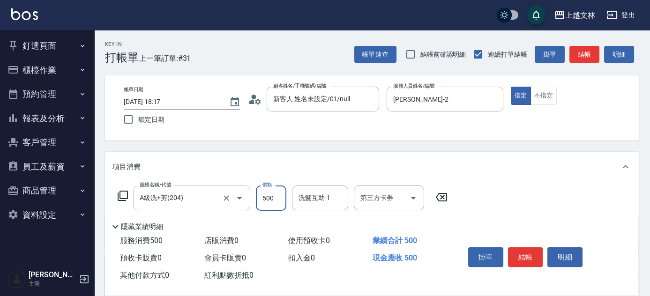
type input "500"
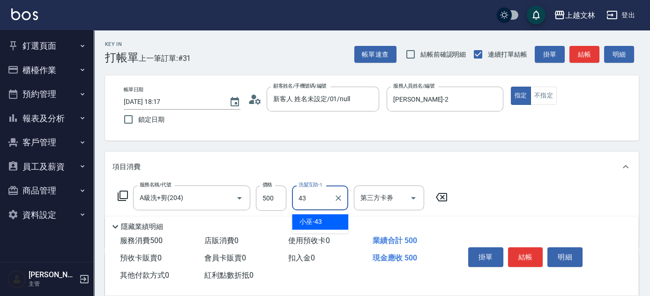
click at [329, 223] on div "小巫 -43" at bounding box center [320, 221] width 56 height 15
type input "小巫-43"
click at [529, 253] on button "結帳" at bounding box center [525, 257] width 35 height 20
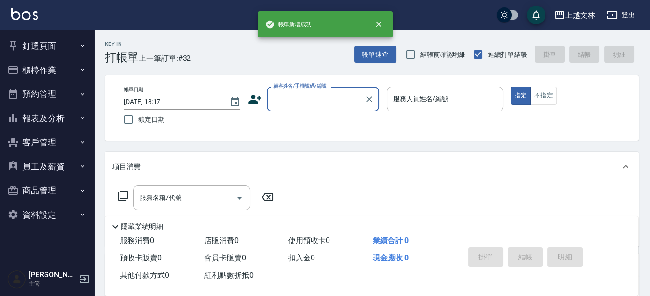
click at [323, 107] on div "顧客姓名/手機號碼/編號" at bounding box center [323, 99] width 112 height 25
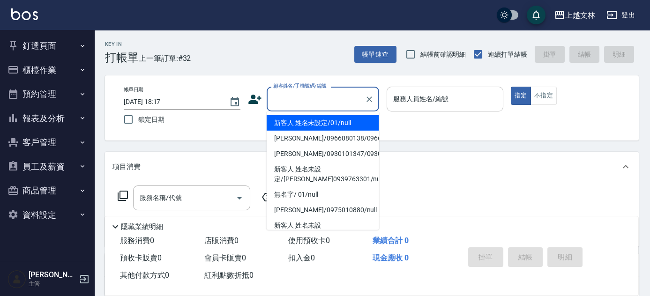
drag, startPoint x: 330, startPoint y: 128, endPoint x: 426, endPoint y: 110, distance: 97.8
click at [331, 127] on li "新客人 姓名未設定/01/null" at bounding box center [323, 122] width 112 height 15
type input "新客人 姓名未設定/01/null"
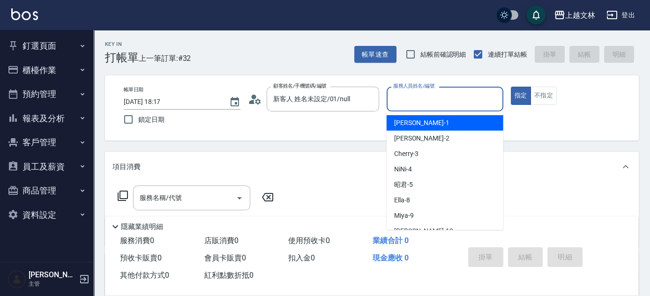
click at [428, 101] on input "服務人員姓名/編號" at bounding box center [445, 99] width 108 height 16
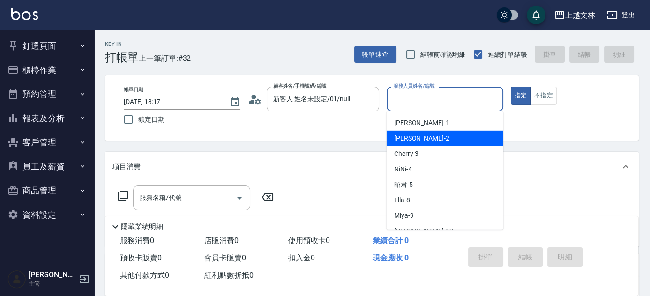
click at [430, 132] on div "[PERSON_NAME] -2" at bounding box center [445, 138] width 117 height 15
type input "[PERSON_NAME]-2"
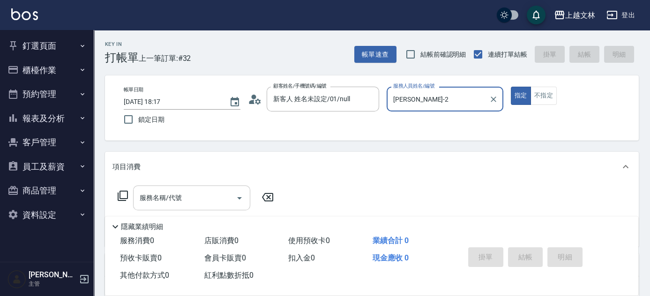
click at [175, 192] on input "服務名稱/代號" at bounding box center [184, 198] width 95 height 16
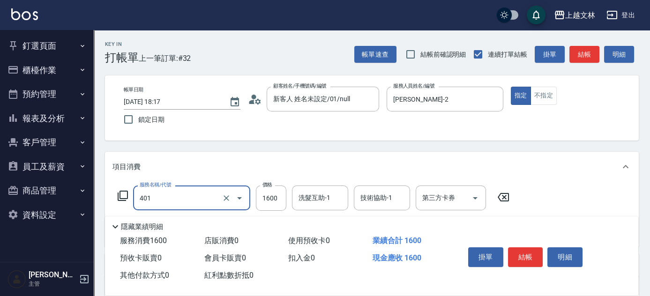
type input "基本染髮(401)"
type input "3000"
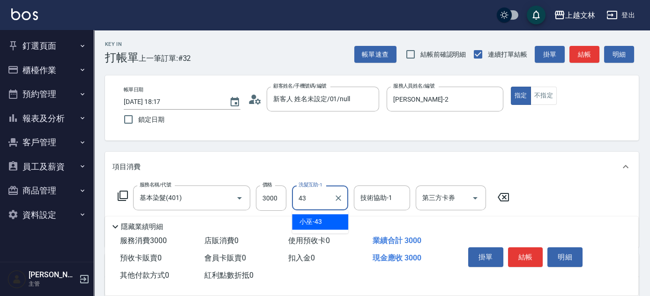
type input "小巫-43"
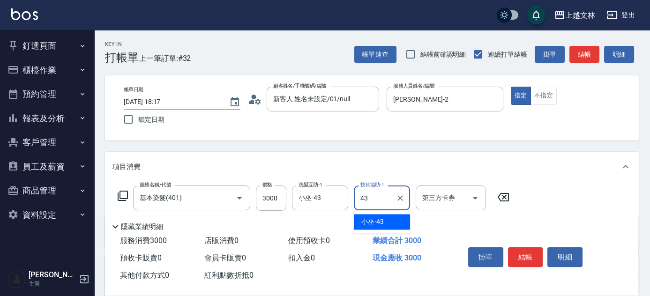
type input "小巫-43"
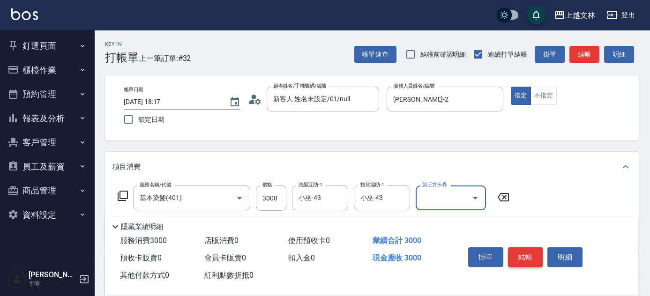
click at [515, 251] on button "結帳" at bounding box center [525, 257] width 35 height 20
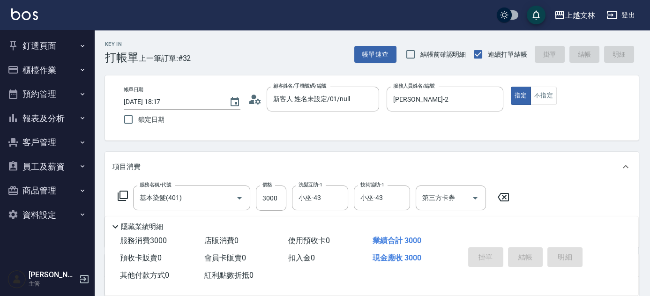
type input "[DATE] 18:18"
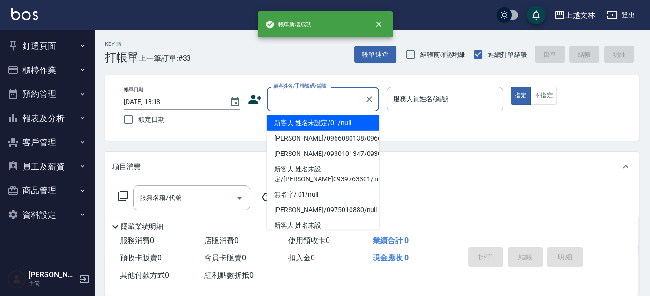
click at [322, 101] on input "顧客姓名/手機號碼/編號" at bounding box center [316, 99] width 90 height 16
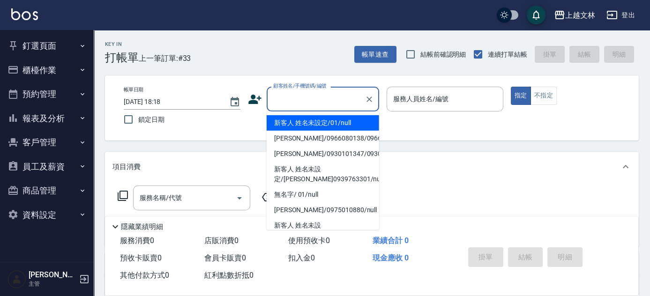
click at [336, 120] on li "新客人 姓名未設定/01/null" at bounding box center [323, 122] width 112 height 15
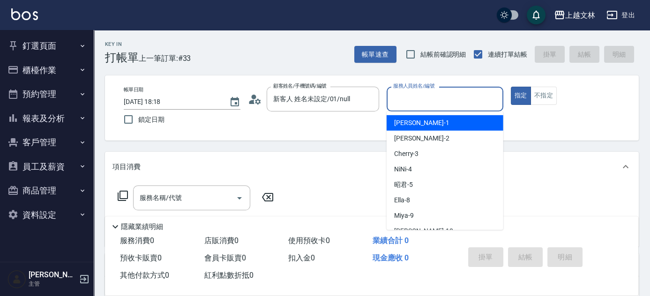
click at [439, 99] on input "服務人員姓名/編號" at bounding box center [445, 99] width 108 height 16
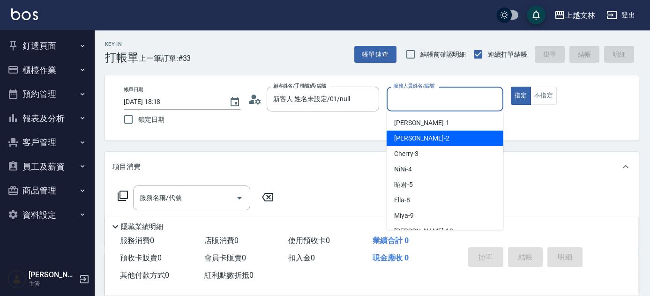
drag, startPoint x: 444, startPoint y: 134, endPoint x: 437, endPoint y: 137, distance: 7.8
click at [444, 134] on div "[PERSON_NAME] -2" at bounding box center [445, 138] width 117 height 15
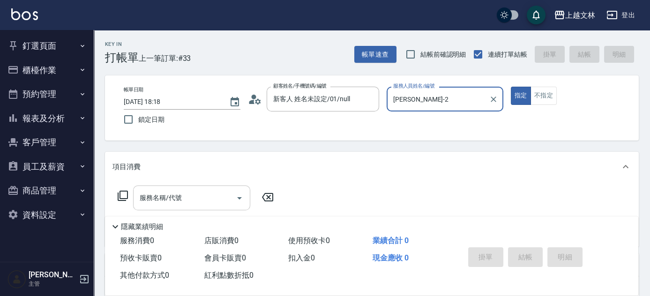
click at [192, 195] on input "服務名稱/代號" at bounding box center [184, 198] width 95 height 16
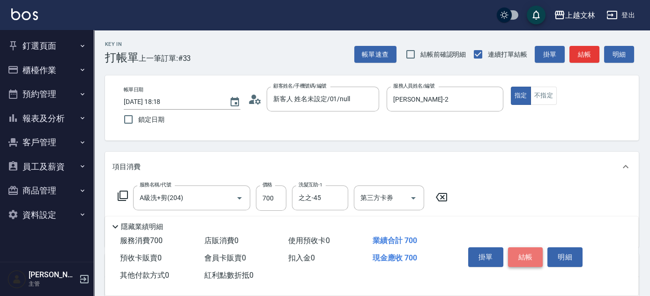
click at [530, 249] on button "結帳" at bounding box center [525, 257] width 35 height 20
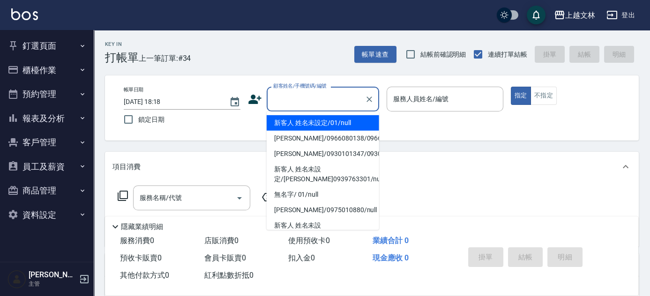
click at [329, 100] on input "顧客姓名/手機號碼/編號" at bounding box center [316, 99] width 90 height 16
drag, startPoint x: 332, startPoint y: 118, endPoint x: 495, endPoint y: 102, distance: 163.5
click at [333, 119] on li "新客人 姓名未設定/01/null" at bounding box center [323, 122] width 112 height 15
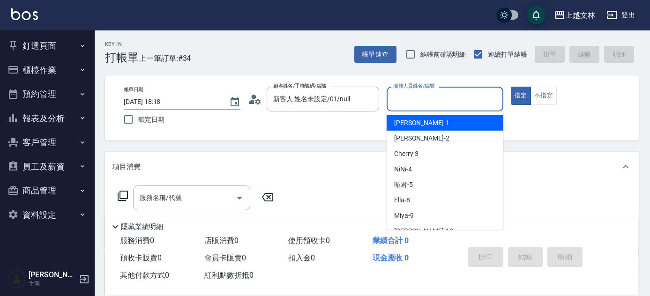
click at [466, 99] on input "服務人員姓名/編號" at bounding box center [445, 99] width 108 height 16
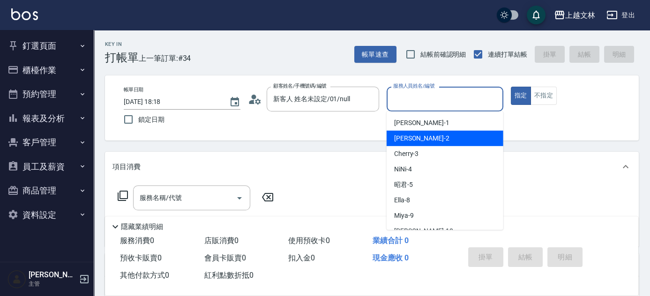
click at [465, 137] on div "[PERSON_NAME] -2" at bounding box center [445, 138] width 117 height 15
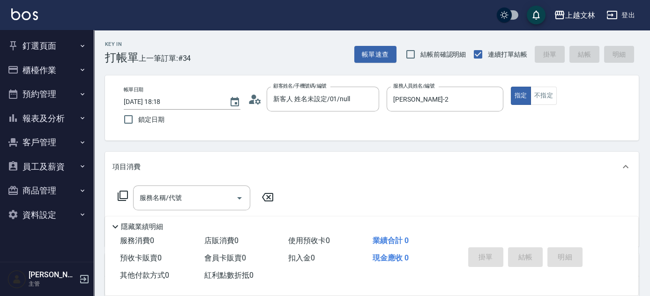
click at [124, 195] on icon at bounding box center [122, 195] width 11 height 11
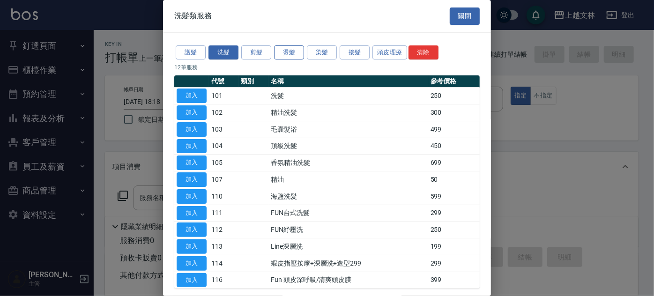
click at [297, 54] on button "燙髮" at bounding box center [289, 52] width 30 height 15
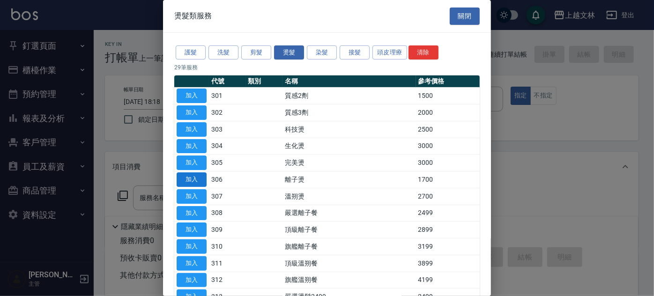
click at [196, 174] on button "加入" at bounding box center [192, 179] width 30 height 15
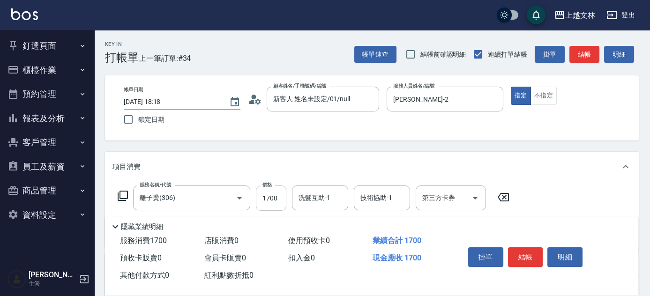
click at [277, 197] on input "1700" at bounding box center [271, 198] width 30 height 25
click at [536, 257] on button "結帳" at bounding box center [525, 257] width 35 height 20
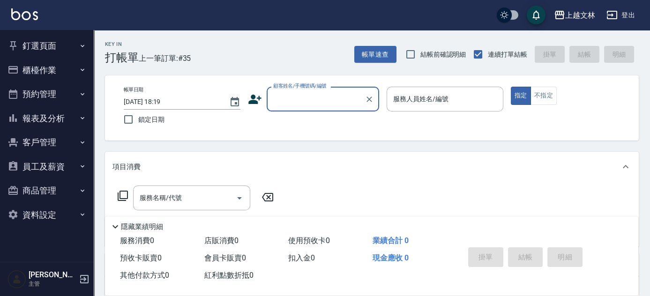
click at [308, 104] on input "顧客姓名/手機號碼/編號" at bounding box center [316, 99] width 90 height 16
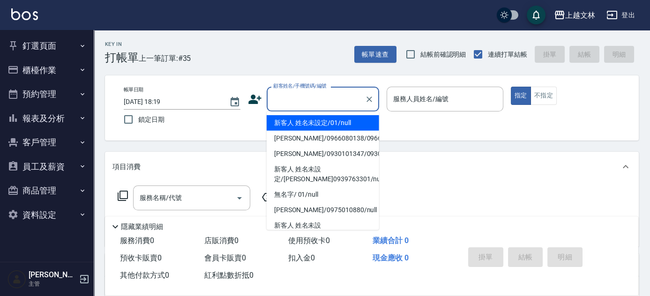
drag, startPoint x: 328, startPoint y: 126, endPoint x: 430, endPoint y: 120, distance: 102.8
click at [328, 125] on li "新客人 姓名未設定/01/null" at bounding box center [323, 122] width 112 height 15
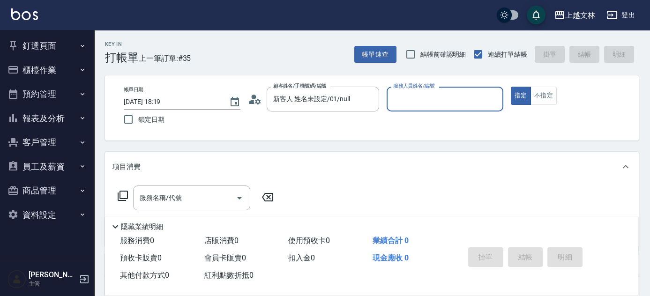
click at [432, 109] on div "服務人員姓名/編號" at bounding box center [445, 99] width 117 height 25
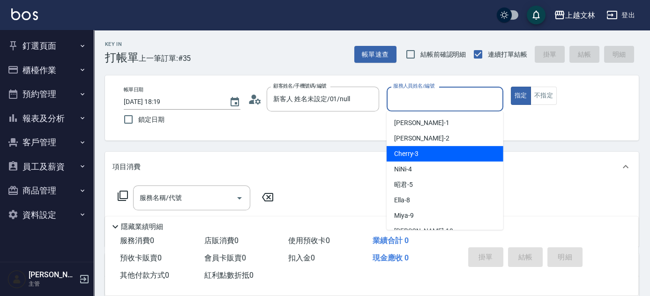
click at [431, 155] on div "Cherry -3" at bounding box center [445, 153] width 117 height 15
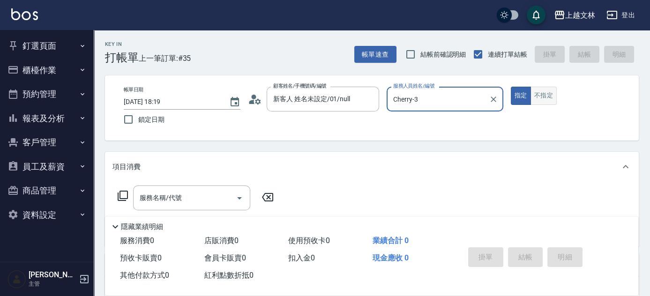
click at [539, 95] on button "不指定" at bounding box center [544, 96] width 26 height 18
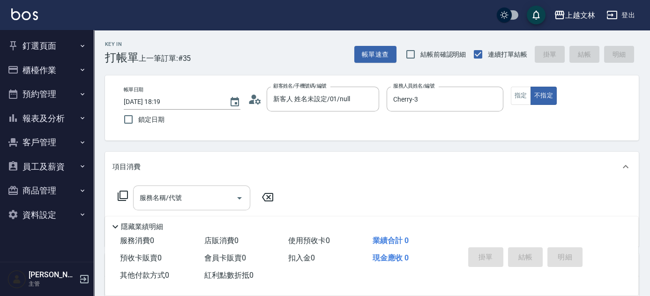
click at [182, 198] on input "服務名稱/代號" at bounding box center [184, 198] width 95 height 16
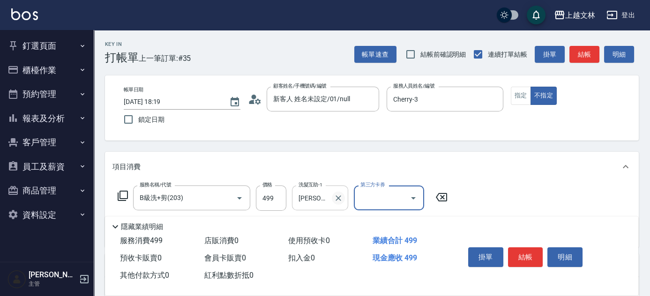
click at [336, 200] on icon "Clear" at bounding box center [338, 198] width 9 height 9
click at [532, 260] on button "結帳" at bounding box center [525, 257] width 35 height 20
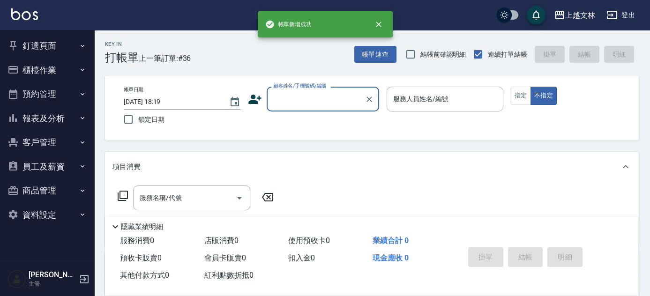
drag, startPoint x: 302, startPoint y: 88, endPoint x: 303, endPoint y: 98, distance: 10.8
click at [302, 88] on label "顧客姓名/手機號碼/編號" at bounding box center [299, 85] width 53 height 7
click at [302, 91] on input "顧客姓名/手機號碼/編號" at bounding box center [316, 99] width 90 height 16
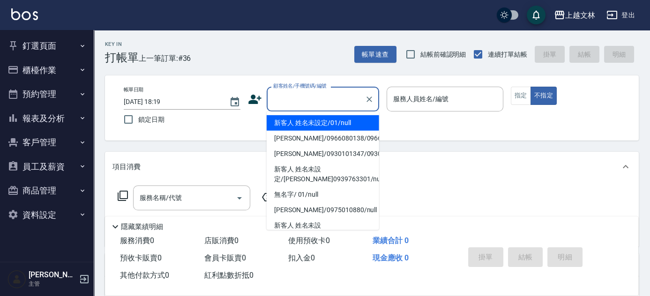
click at [306, 103] on input "顧客姓名/手機號碼/編號" at bounding box center [316, 99] width 90 height 16
click at [316, 122] on li "新客人 姓名未設定/01/null" at bounding box center [323, 122] width 112 height 15
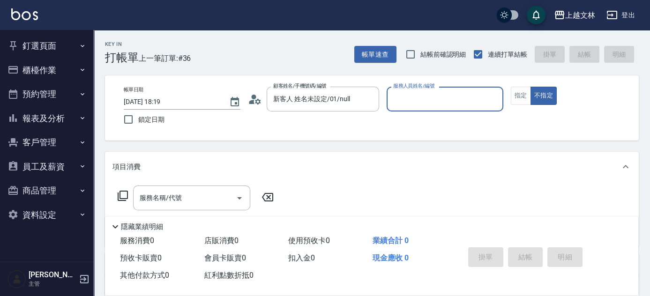
click at [445, 103] on input "服務人員姓名/編號" at bounding box center [445, 99] width 108 height 16
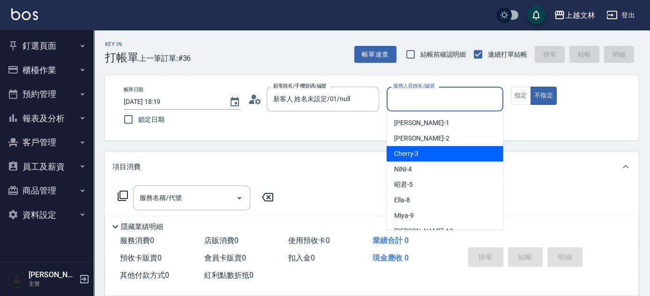
click at [442, 152] on div "Cherry -3" at bounding box center [445, 153] width 117 height 15
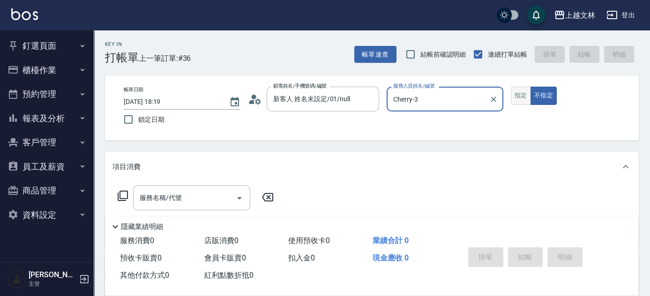
click at [524, 94] on button "指定" at bounding box center [521, 96] width 20 height 18
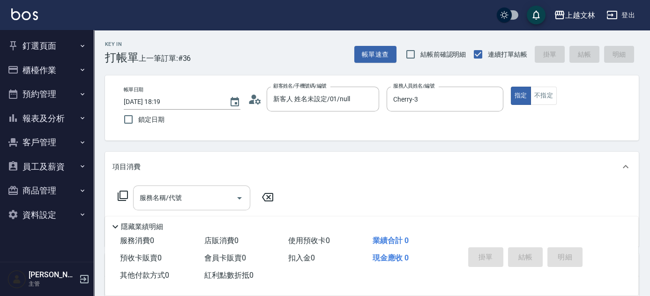
click at [184, 199] on input "服務名稱/代號" at bounding box center [184, 198] width 95 height 16
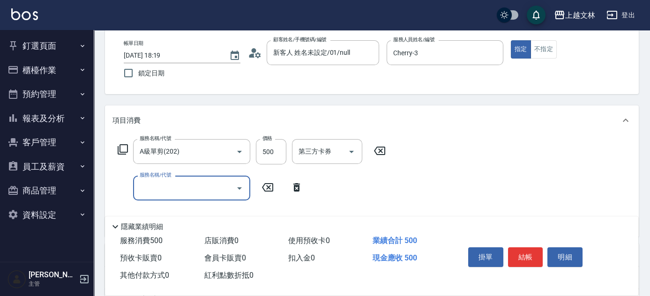
scroll to position [53, 0]
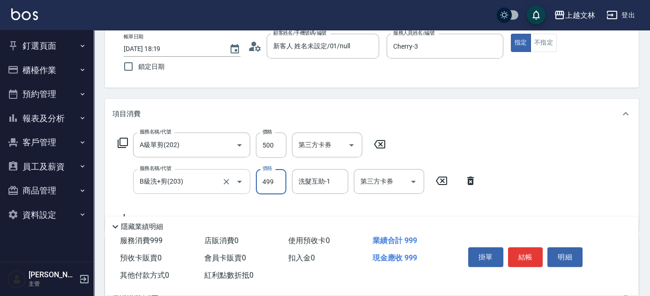
click at [205, 180] on input "B級洗+剪(203)" at bounding box center [178, 181] width 82 height 16
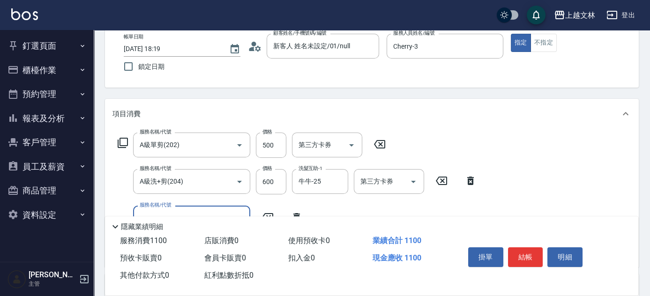
scroll to position [109, 0]
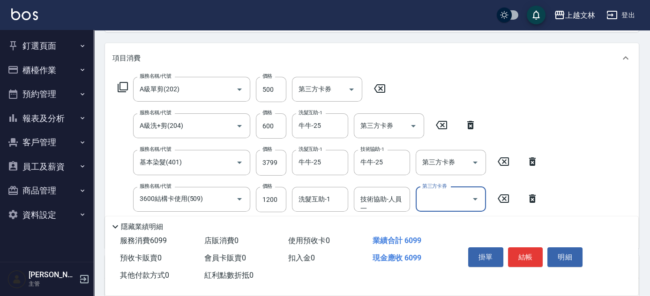
click at [436, 198] on input "第三方卡券" at bounding box center [444, 199] width 48 height 16
click at [444, 216] on span "舊有卡券" at bounding box center [451, 223] width 70 height 15
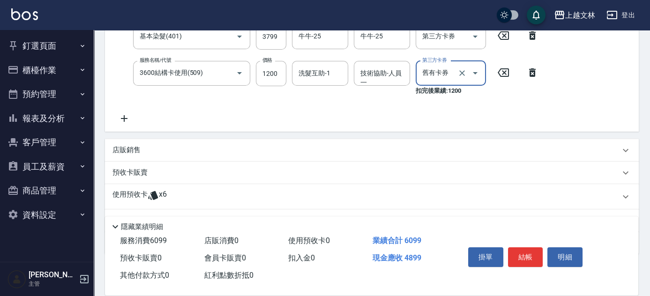
scroll to position [282, 0]
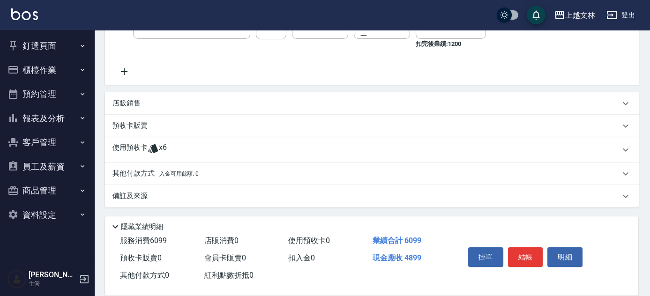
click at [137, 174] on p "其他付款方式 入金可用餘額: 0" at bounding box center [155, 174] width 86 height 10
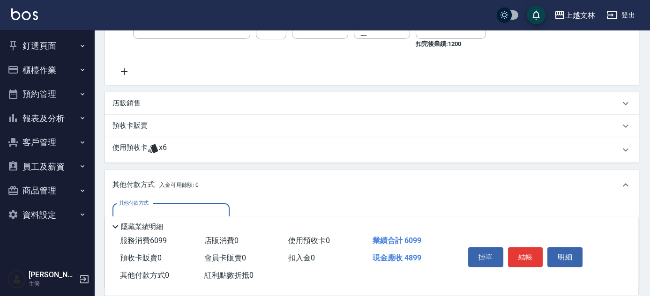
scroll to position [0, 0]
click at [153, 217] on div "隱藏業績明細" at bounding box center [371, 225] width 533 height 16
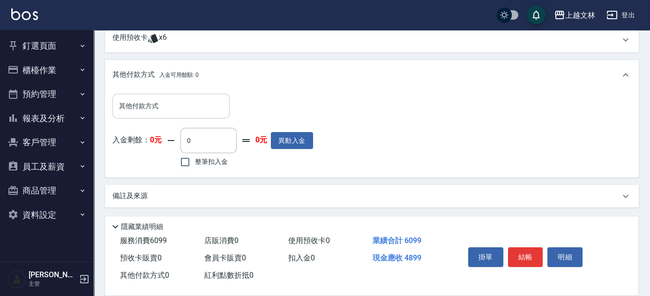
click at [160, 110] on input "其他付款方式" at bounding box center [171, 106] width 109 height 16
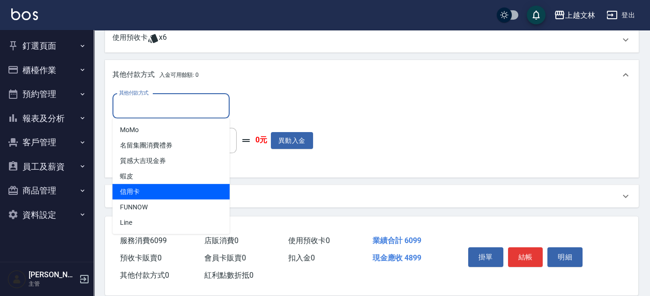
click at [170, 191] on span "信用卡" at bounding box center [170, 191] width 117 height 15
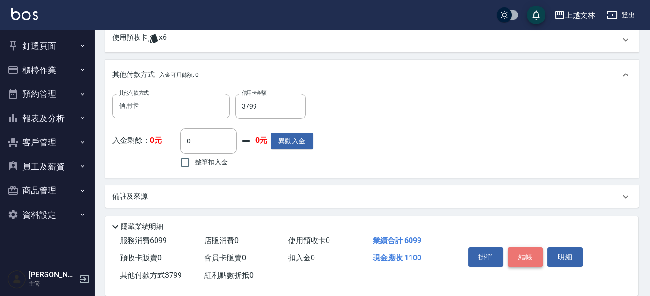
click at [521, 252] on button "結帳" at bounding box center [525, 257] width 35 height 20
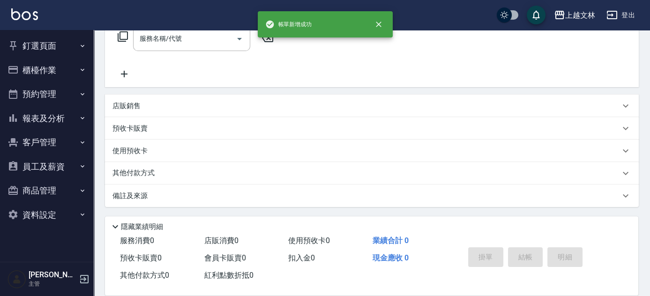
scroll to position [0, 0]
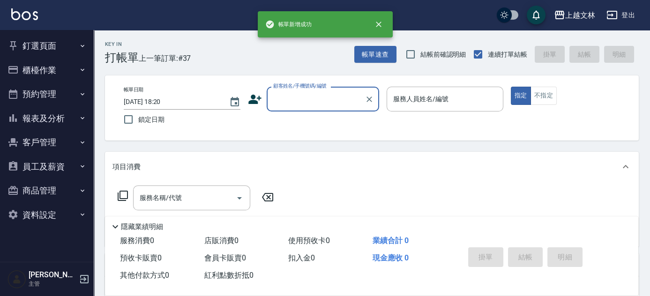
click at [310, 96] on input "顧客姓名/手機號碼/編號" at bounding box center [316, 99] width 90 height 16
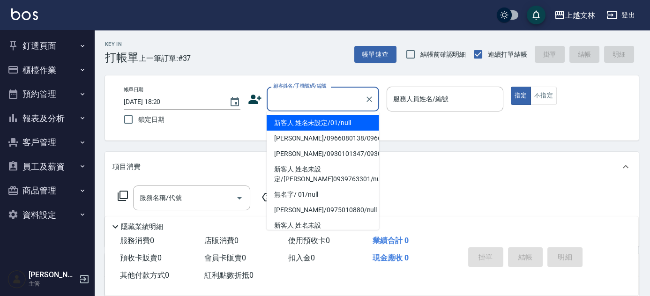
click at [330, 120] on li "新客人 姓名未設定/01/null" at bounding box center [323, 122] width 112 height 15
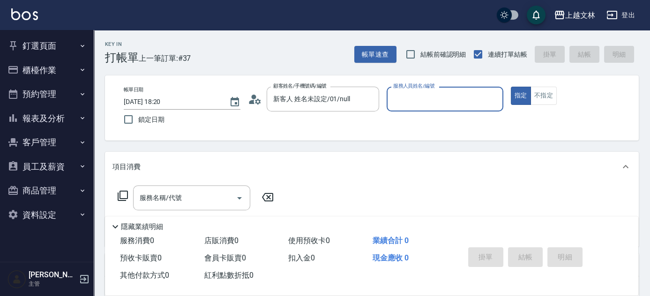
click at [436, 98] on input "服務人員姓名/編號" at bounding box center [445, 99] width 108 height 16
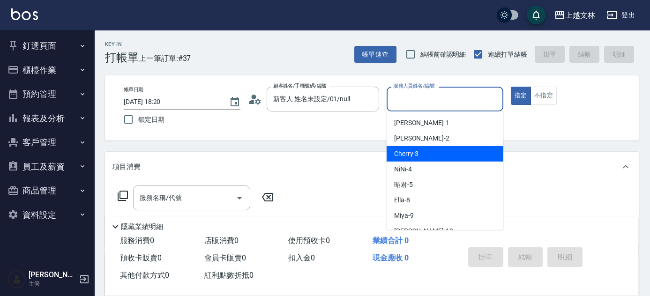
click at [443, 156] on div "Cherry -3" at bounding box center [445, 153] width 117 height 15
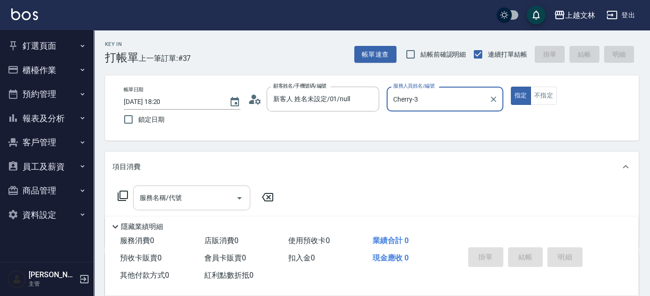
click at [156, 201] on div "服務名稱/代號 服務名稱/代號" at bounding box center [191, 198] width 117 height 25
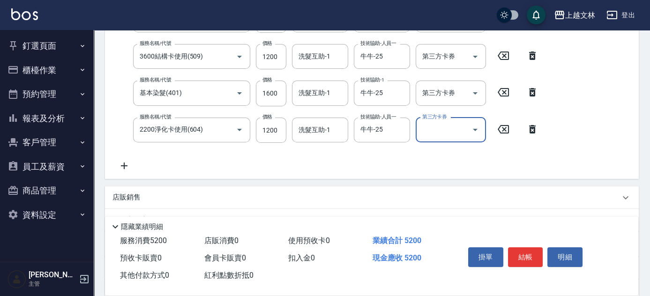
scroll to position [187, 0]
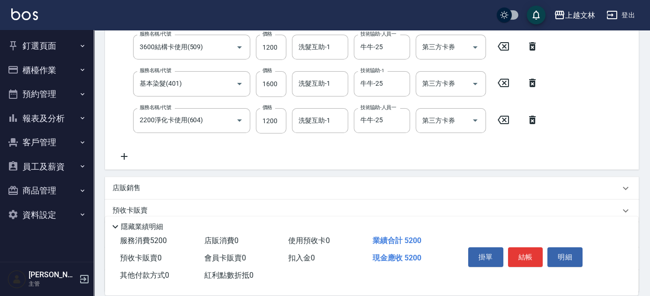
click at [128, 159] on icon at bounding box center [123, 156] width 23 height 11
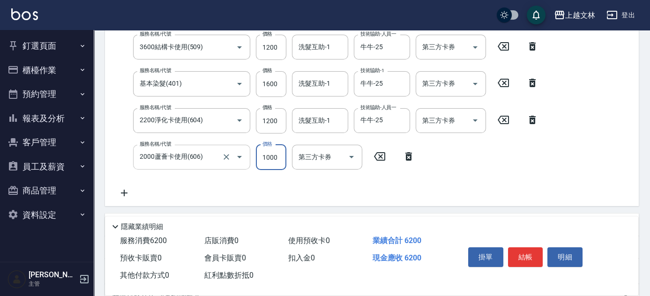
scroll to position [186, 0]
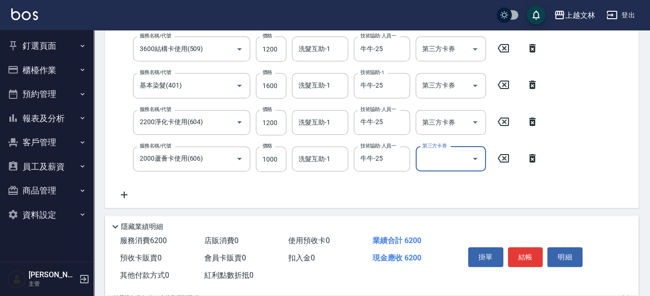
click at [121, 190] on icon at bounding box center [123, 194] width 23 height 11
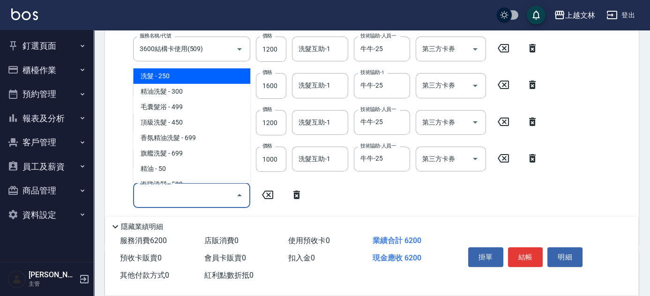
click at [182, 205] on div "服務名稱/代號" at bounding box center [191, 195] width 117 height 25
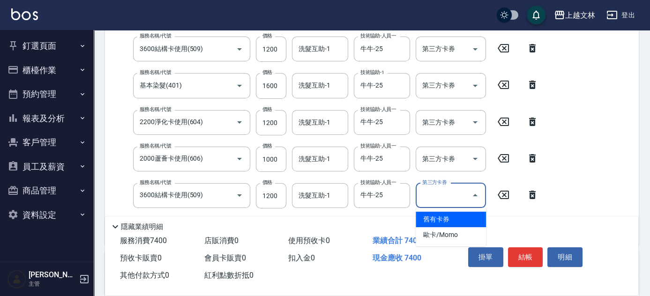
click at [444, 190] on input "第三方卡券" at bounding box center [444, 195] width 48 height 16
click at [437, 218] on span "舊有卡券" at bounding box center [451, 219] width 70 height 15
click at [441, 153] on div "第三方卡券 第三方卡券" at bounding box center [451, 159] width 70 height 25
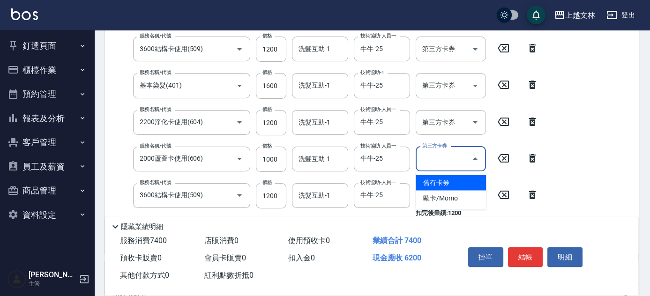
drag, startPoint x: 432, startPoint y: 181, endPoint x: 440, endPoint y: 154, distance: 27.9
click at [431, 180] on span "舊有卡券" at bounding box center [451, 182] width 70 height 15
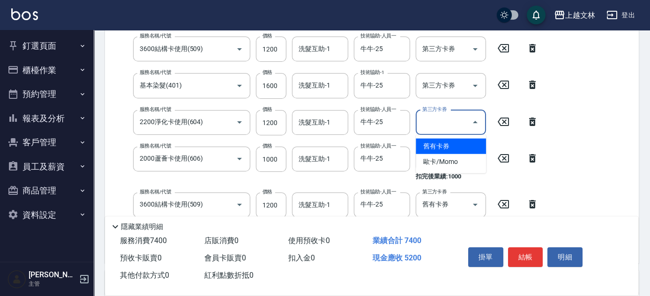
click at [445, 121] on div "第三方卡券 第三方卡券" at bounding box center [451, 122] width 70 height 25
click at [428, 142] on span "舊有卡券" at bounding box center [451, 146] width 70 height 15
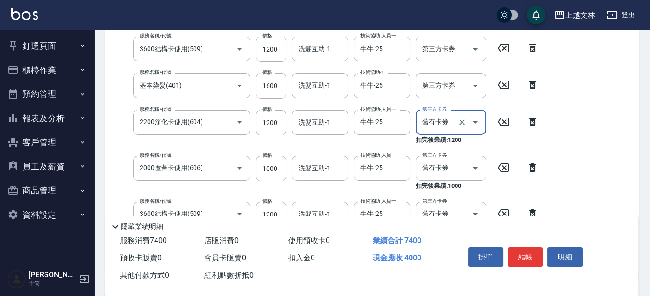
click at [437, 52] on div "第三方卡券 第三方卡券" at bounding box center [451, 49] width 70 height 25
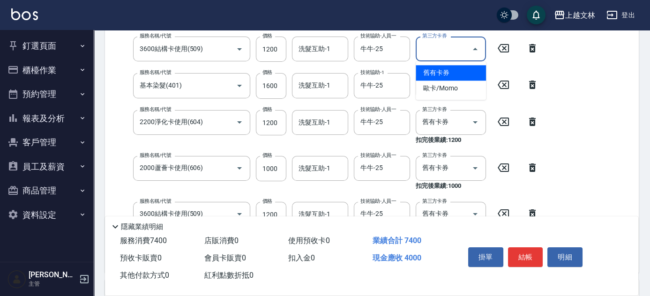
click at [440, 75] on span "舊有卡券" at bounding box center [451, 72] width 70 height 15
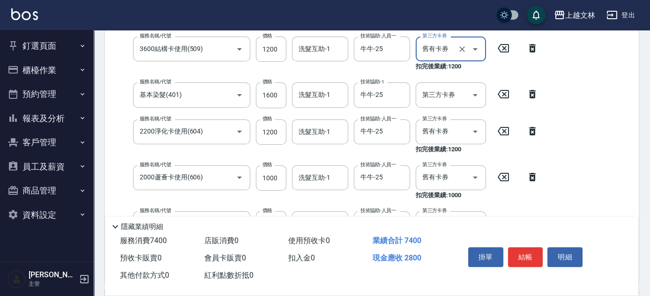
scroll to position [125, 0]
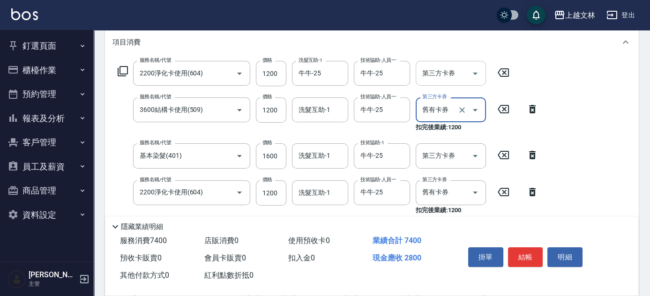
click at [435, 74] on div "第三方卡券 第三方卡券" at bounding box center [451, 73] width 70 height 25
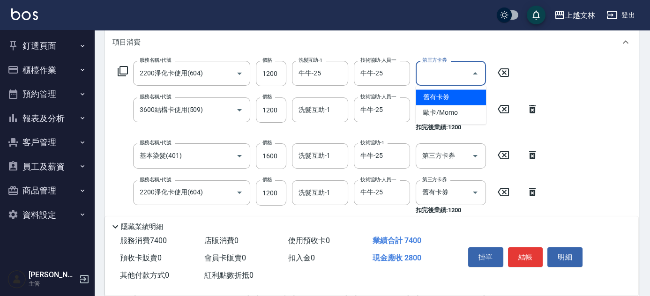
click at [441, 95] on span "舊有卡券" at bounding box center [451, 97] width 70 height 15
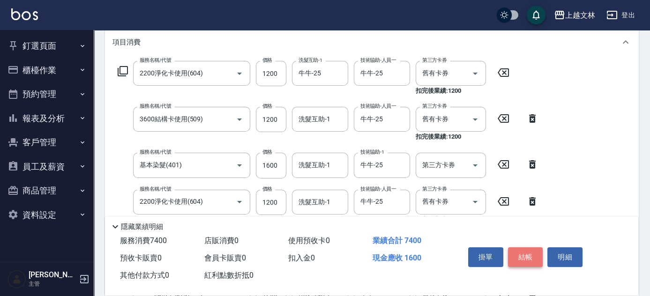
click at [518, 249] on button "結帳" at bounding box center [525, 257] width 35 height 20
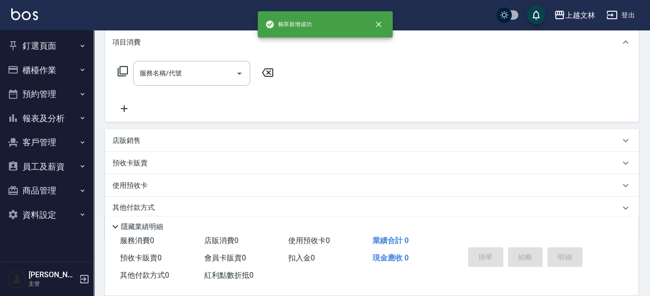
scroll to position [0, 0]
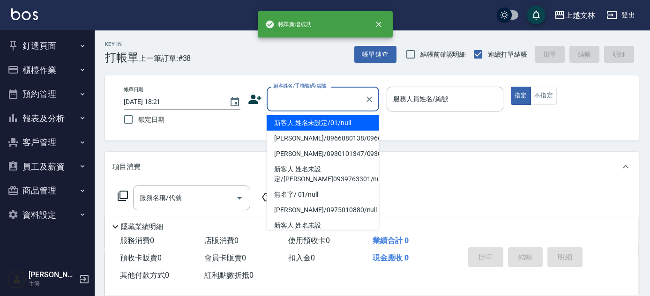
drag, startPoint x: 320, startPoint y: 99, endPoint x: 305, endPoint y: 96, distance: 15.5
click at [319, 99] on input "顧客姓名/手機號碼/編號" at bounding box center [316, 99] width 90 height 16
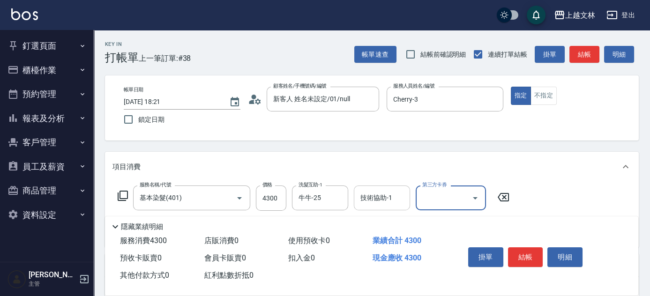
click at [366, 194] on div "技術協助-1 技術協助-1" at bounding box center [382, 198] width 56 height 25
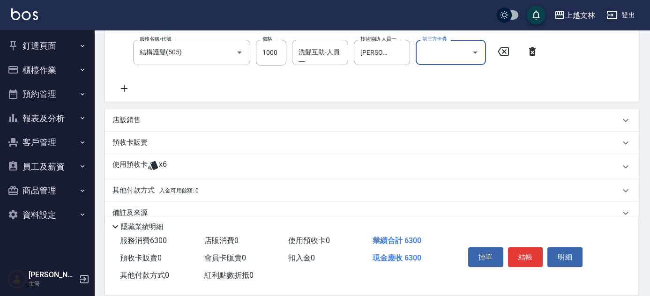
scroll to position [236, 0]
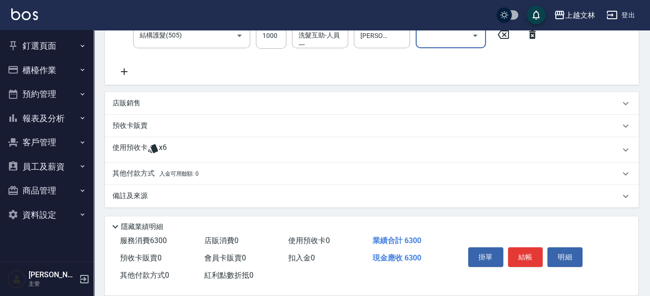
click at [121, 107] on p "店販銷售" at bounding box center [126, 103] width 28 height 10
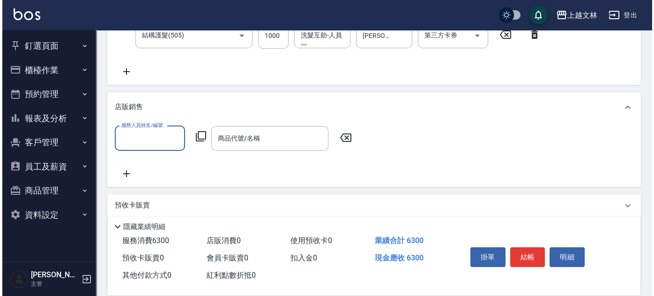
scroll to position [0, 0]
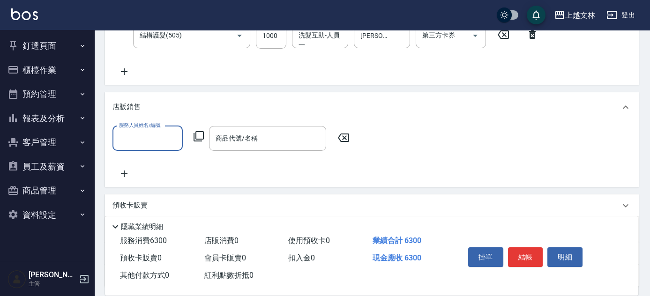
click at [126, 129] on div "服務人員姓名/編號" at bounding box center [147, 138] width 70 height 25
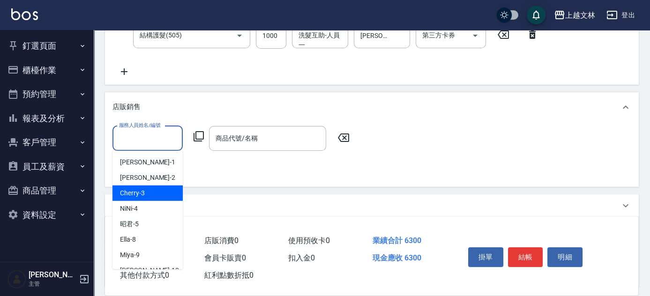
click at [133, 195] on span "Cherry -3" at bounding box center [132, 193] width 25 height 10
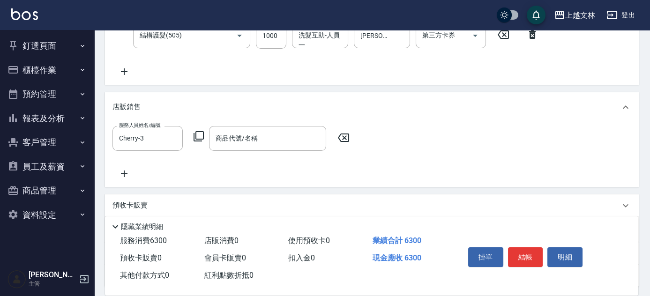
click at [195, 140] on icon at bounding box center [198, 136] width 11 height 11
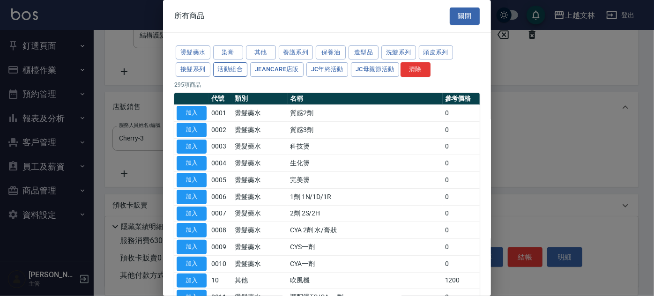
click at [231, 69] on button "活動組合" at bounding box center [230, 69] width 35 height 15
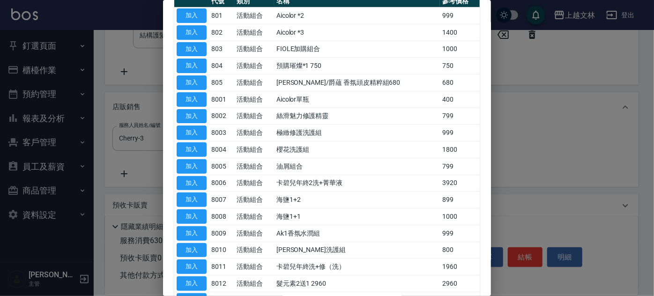
scroll to position [102, 0]
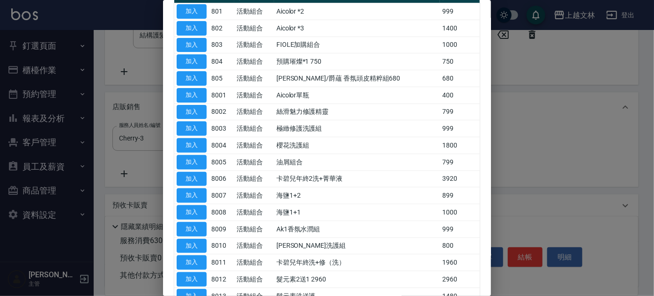
drag, startPoint x: 492, startPoint y: 200, endPoint x: 487, endPoint y: 213, distance: 13.5
click at [489, 217] on div "活動組合類商品 關閉 燙髮藥水 染膏 其他 養護系列 保養油 造型品 洗髮系列 頭皮系列 接髮系列 活動組合 JeanCare店販 JC年終活動 JC母親節活…" at bounding box center [327, 148] width 654 height 296
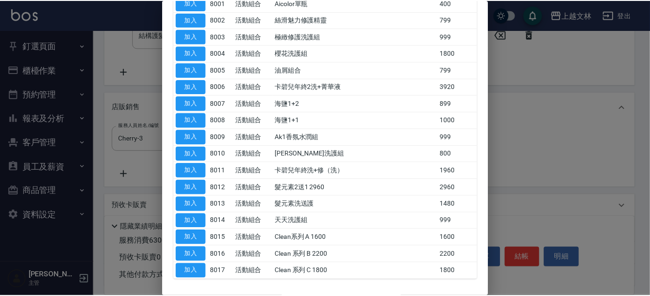
scroll to position [201, 0]
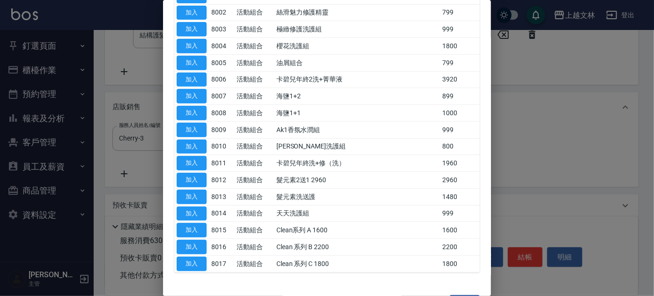
click at [195, 265] on button "加入" at bounding box center [192, 264] width 30 height 15
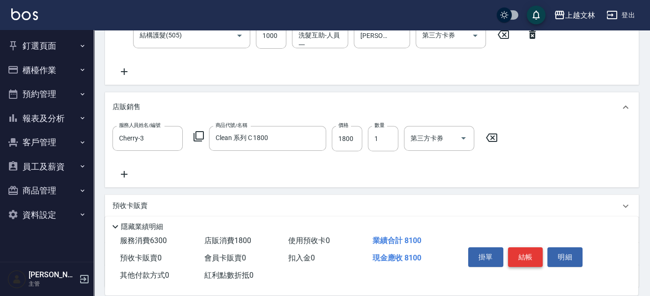
click at [531, 259] on button "結帳" at bounding box center [525, 257] width 35 height 20
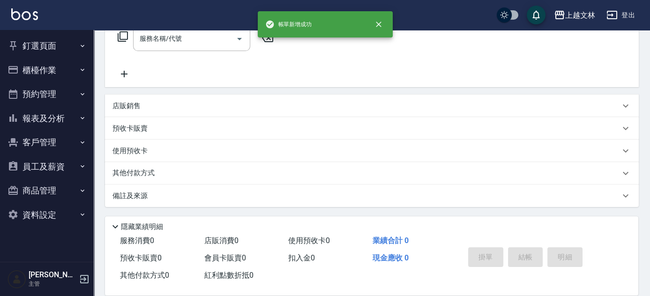
scroll to position [0, 0]
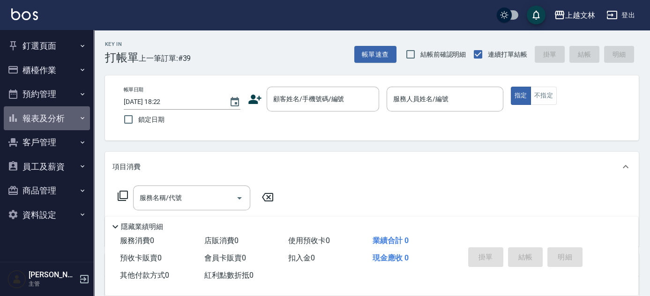
click at [52, 116] on button "報表及分析" at bounding box center [47, 118] width 86 height 24
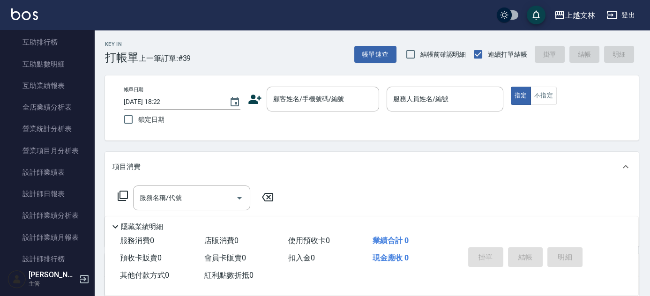
scroll to position [214, 0]
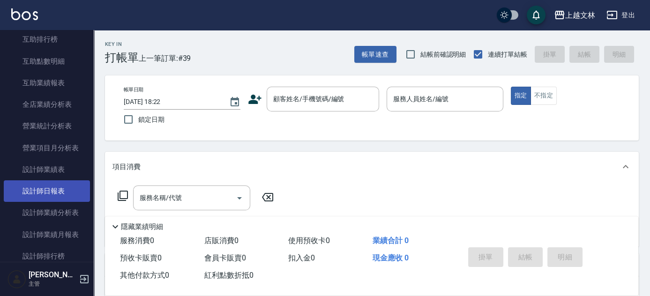
click at [40, 187] on link "設計師日報表" at bounding box center [47, 191] width 86 height 22
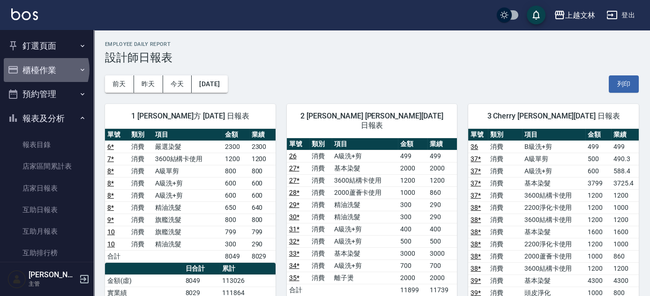
click at [47, 72] on button "櫃檯作業" at bounding box center [47, 70] width 86 height 24
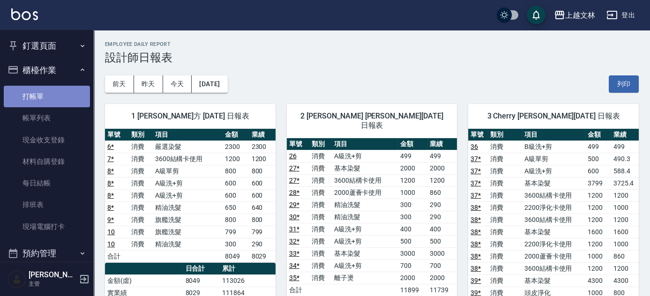
click at [47, 95] on link "打帳單" at bounding box center [47, 97] width 86 height 22
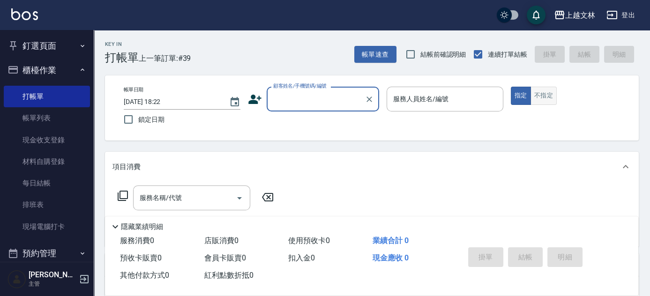
click at [543, 96] on button "不指定" at bounding box center [544, 96] width 26 height 18
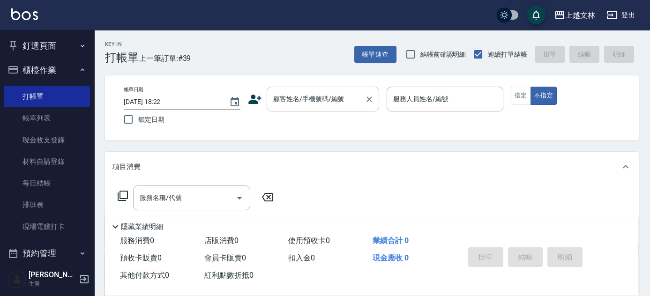
click at [308, 95] on div "顧客姓名/手機號碼/編號 顧客姓名/手機號碼/編號" at bounding box center [323, 99] width 112 height 25
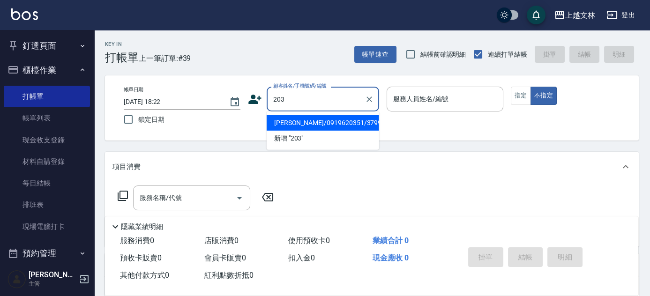
click at [531, 87] on button "不指定" at bounding box center [544, 96] width 26 height 18
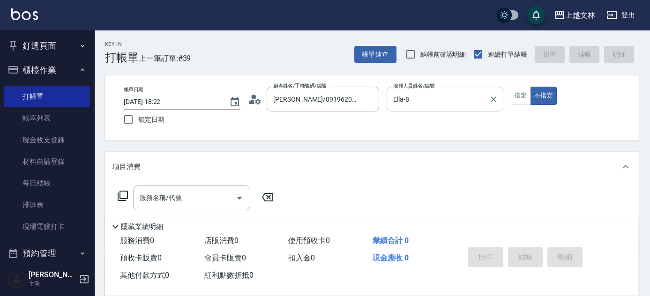
click at [503, 97] on div "帳單日期 [DATE] 18:22 鎖定日期 顧客姓名/手機號碼/編號 [PERSON_NAME]/0919620351/3799 顧客姓名/手機號碼/編號 …" at bounding box center [371, 108] width 511 height 43
click at [491, 97] on icon "Clear" at bounding box center [494, 100] width 6 height 6
click at [371, 98] on icon "Clear" at bounding box center [369, 99] width 9 height 9
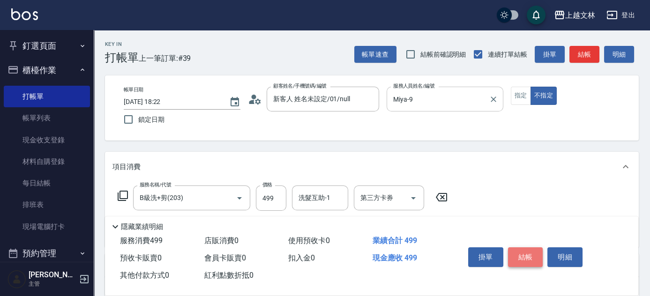
click at [520, 256] on button "結帳" at bounding box center [525, 257] width 35 height 20
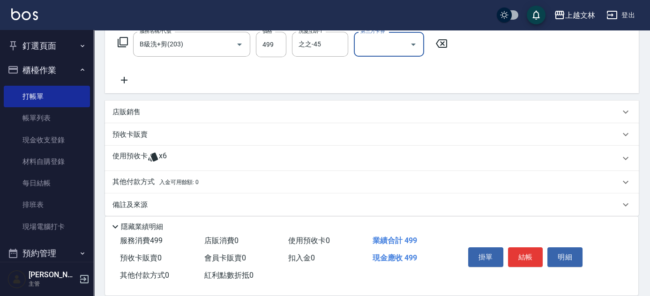
scroll to position [162, 0]
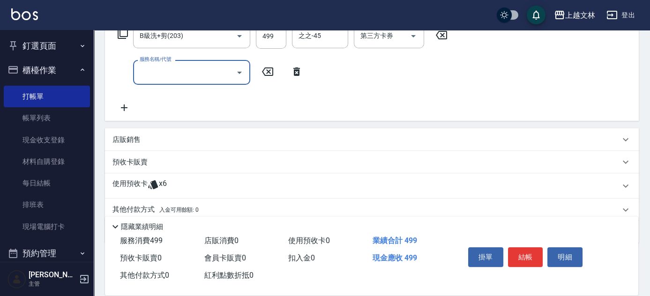
click at [227, 75] on input "服務名稱/代號" at bounding box center [184, 72] width 95 height 16
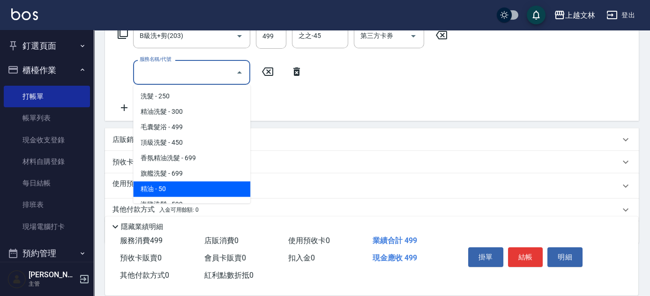
click at [207, 191] on span "精油 - 50" at bounding box center [191, 188] width 117 height 15
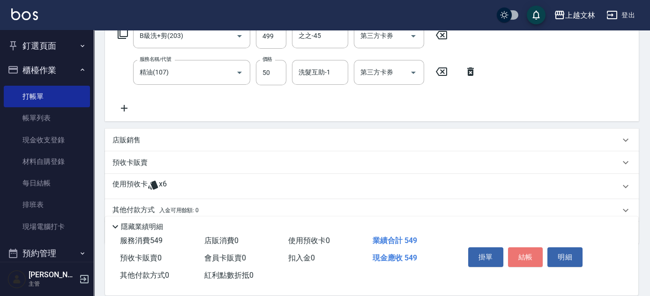
click at [525, 257] on button "結帳" at bounding box center [525, 257] width 35 height 20
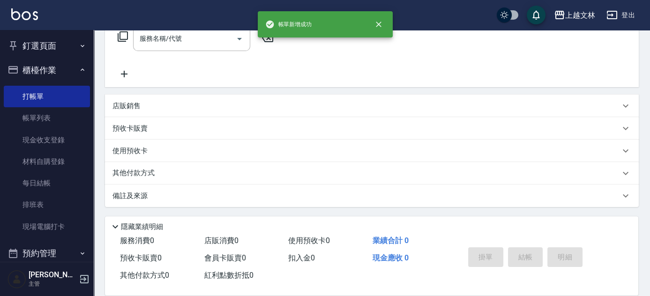
scroll to position [0, 0]
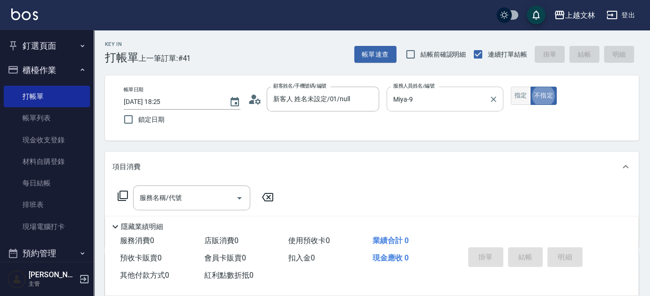
click at [522, 99] on button "指定" at bounding box center [521, 96] width 20 height 18
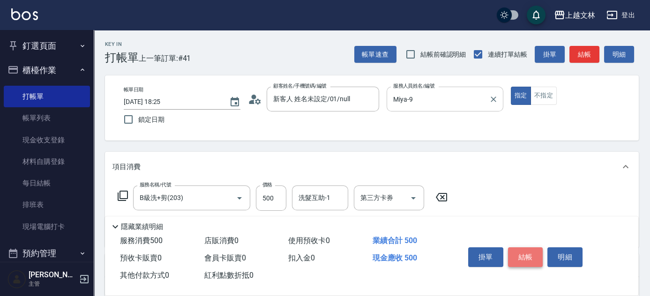
click at [522, 247] on button "結帳" at bounding box center [525, 257] width 35 height 20
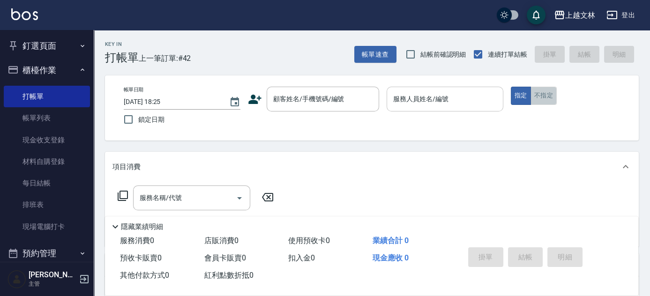
click at [550, 102] on button "不指定" at bounding box center [544, 96] width 26 height 18
click at [337, 96] on input "顧客姓名/手機號碼/編號" at bounding box center [316, 99] width 90 height 16
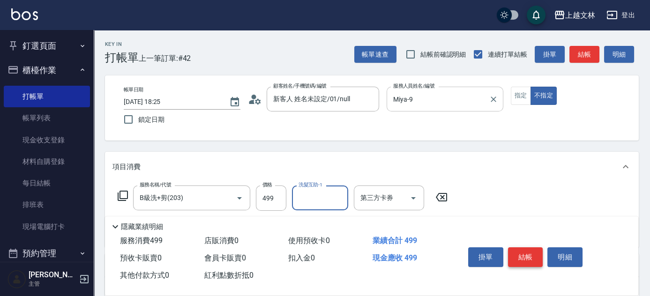
click at [532, 253] on button "結帳" at bounding box center [525, 257] width 35 height 20
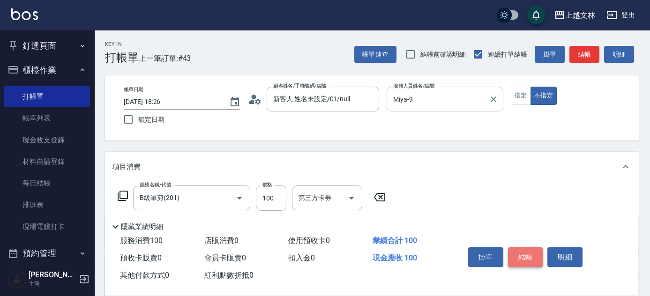
click at [518, 252] on button "結帳" at bounding box center [525, 257] width 35 height 20
click at [526, 248] on button "結帳" at bounding box center [525, 257] width 35 height 20
click at [526, 250] on button "結帳" at bounding box center [525, 257] width 35 height 20
click at [530, 256] on button "結帳" at bounding box center [525, 257] width 35 height 20
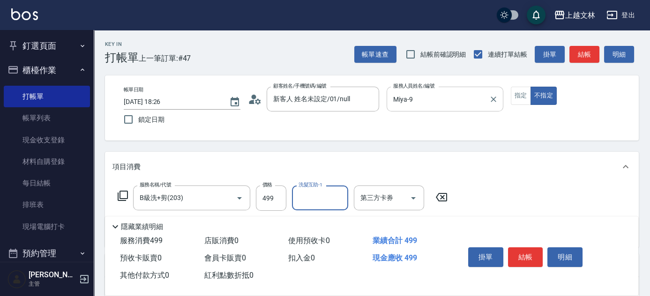
click at [524, 248] on button "結帳" at bounding box center [525, 257] width 35 height 20
click at [527, 247] on button "結帳" at bounding box center [525, 257] width 35 height 20
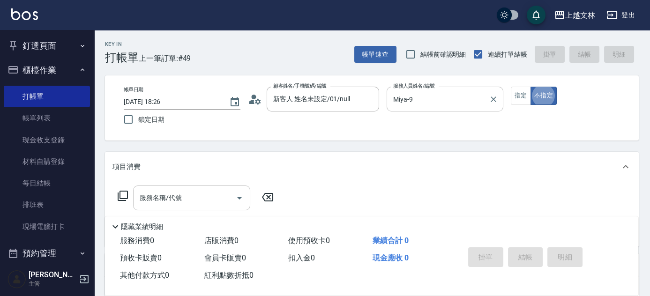
click at [208, 188] on div "服務名稱/代號" at bounding box center [191, 198] width 117 height 25
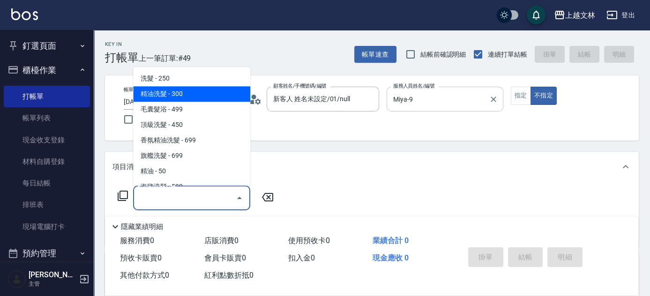
click at [224, 93] on span "精油洗髮 - 300" at bounding box center [191, 94] width 117 height 15
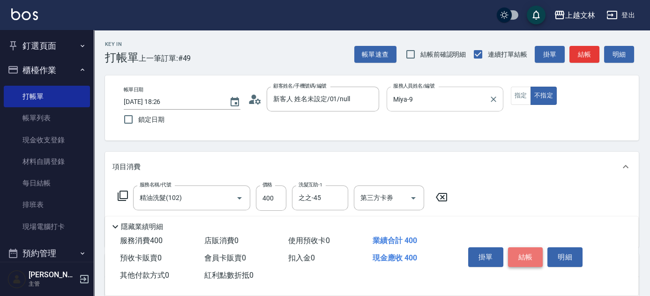
click at [531, 248] on button "結帳" at bounding box center [525, 257] width 35 height 20
click at [526, 250] on button "結帳" at bounding box center [525, 257] width 35 height 20
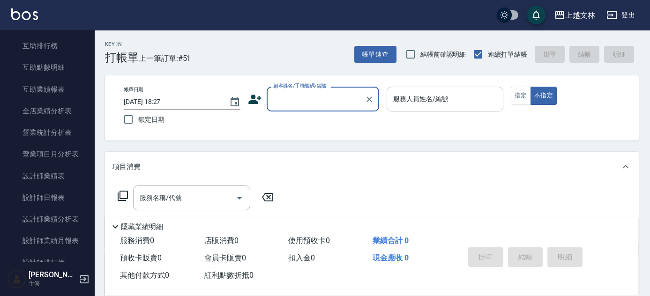
scroll to position [370, 0]
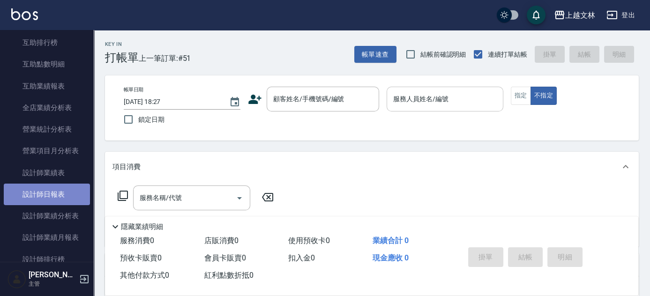
click at [63, 193] on link "設計師日報表" at bounding box center [47, 195] width 86 height 22
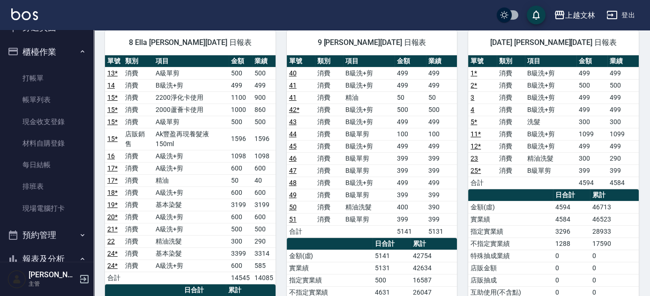
scroll to position [546, 0]
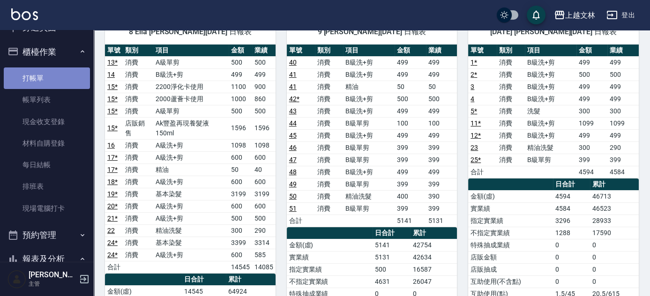
click at [56, 76] on link "打帳單" at bounding box center [47, 78] width 86 height 22
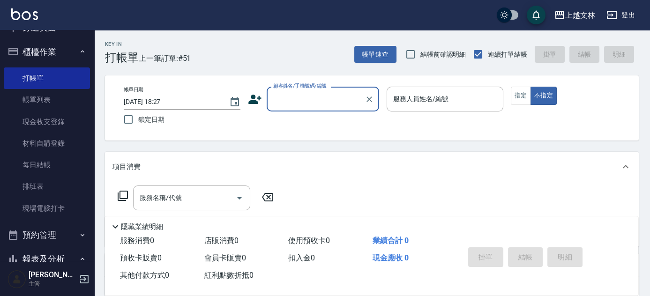
drag, startPoint x: 30, startPoint y: 98, endPoint x: 654, endPoint y: 144, distance: 625.0
click at [30, 98] on link "帳單列表" at bounding box center [47, 100] width 86 height 22
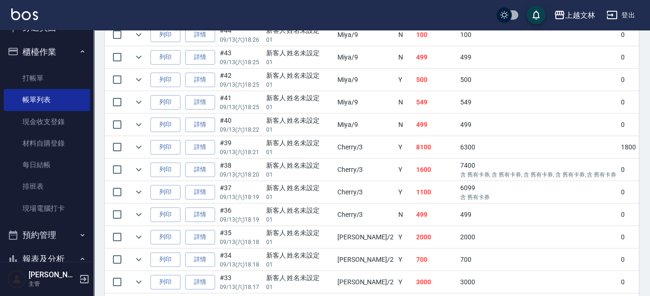
scroll to position [454, 0]
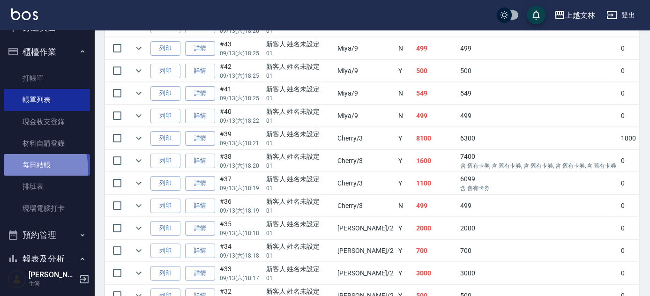
click at [29, 169] on link "每日結帳" at bounding box center [47, 165] width 86 height 22
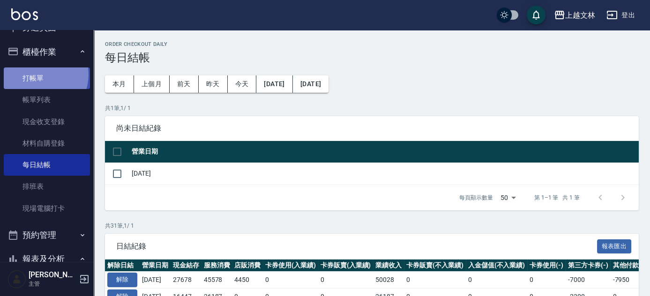
click at [38, 75] on link "打帳單" at bounding box center [47, 78] width 86 height 22
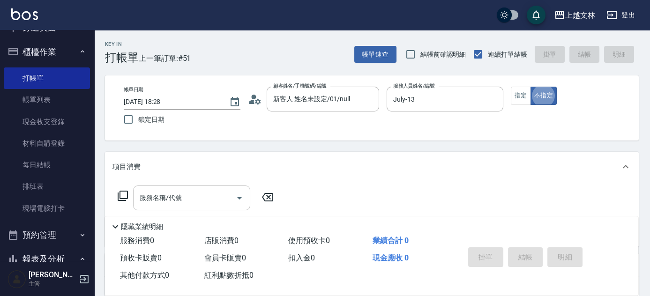
click at [202, 192] on input "服務名稱/代號" at bounding box center [184, 198] width 95 height 16
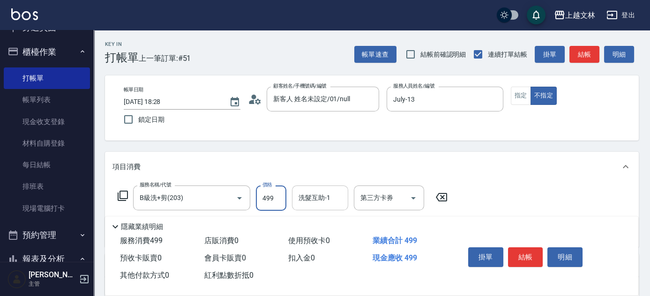
click at [300, 200] on div "洗髮互助-1 洗髮互助-1" at bounding box center [320, 198] width 56 height 25
click at [518, 258] on button "結帳" at bounding box center [525, 257] width 35 height 20
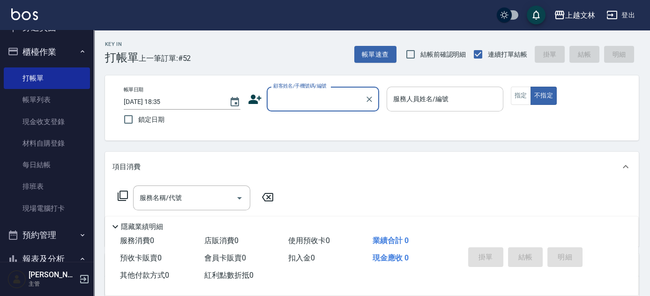
click at [410, 100] on div "服務人員姓名/編號 服務人員姓名/編號" at bounding box center [445, 99] width 117 height 25
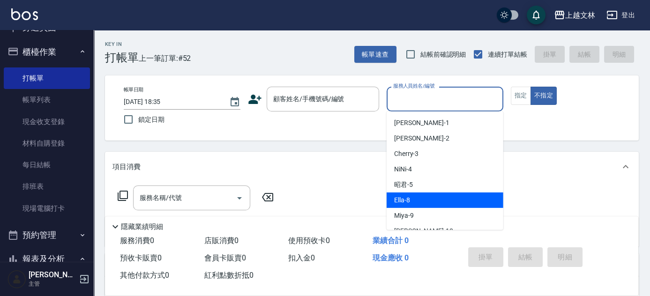
click at [401, 198] on span "Ella -8" at bounding box center [402, 200] width 16 height 10
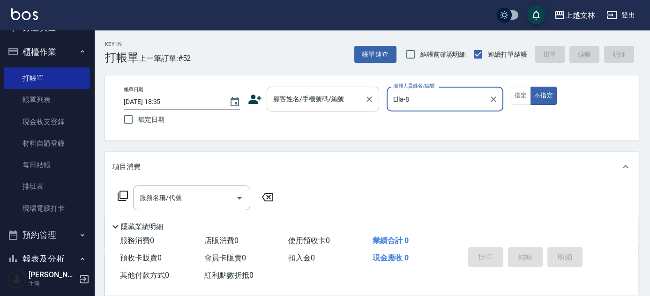
click at [334, 96] on div "顧客姓名/手機號碼/編號 顧客姓名/手機號碼/編號" at bounding box center [323, 99] width 112 height 25
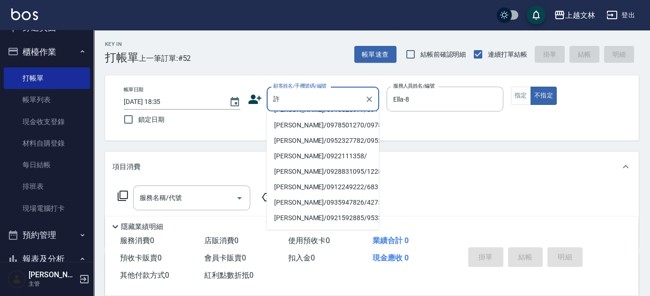
scroll to position [70, 0]
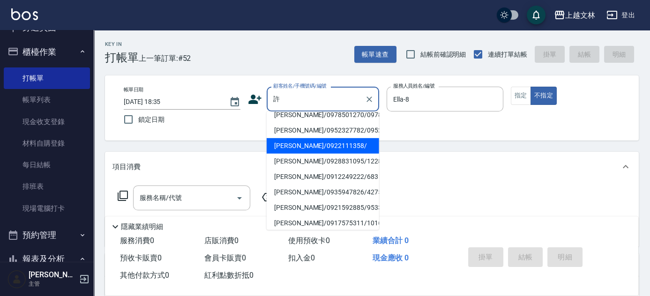
drag, startPoint x: 374, startPoint y: 163, endPoint x: 373, endPoint y: 176, distance: 12.7
click at [373, 176] on ul "[PERSON_NAME]/0988831465/null [PERSON_NAME]/22483998/2940 [PERSON_NAME]/0912464…" at bounding box center [323, 171] width 112 height 119
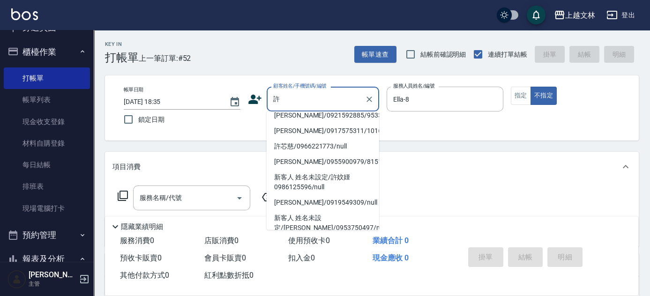
scroll to position [167, 0]
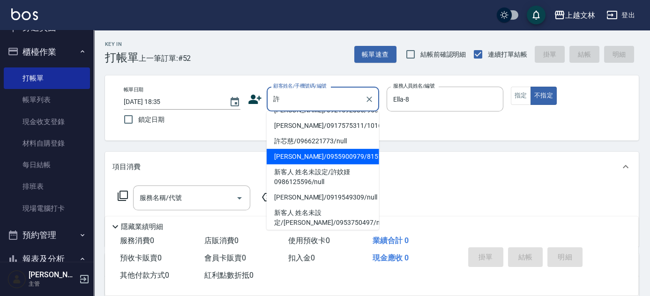
click at [353, 165] on li "[PERSON_NAME]/0955900979/8151" at bounding box center [323, 156] width 112 height 15
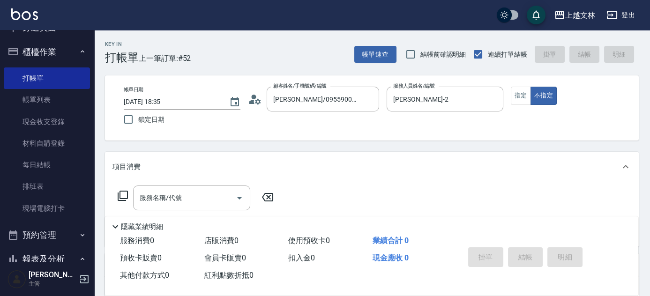
click at [125, 197] on icon at bounding box center [122, 195] width 11 height 11
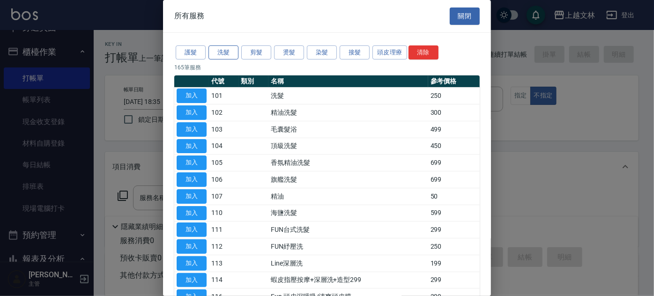
click at [225, 52] on button "洗髮" at bounding box center [224, 52] width 30 height 15
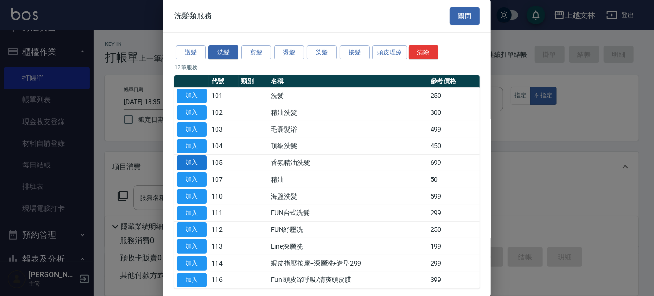
click at [194, 165] on button "加入" at bounding box center [192, 163] width 30 height 15
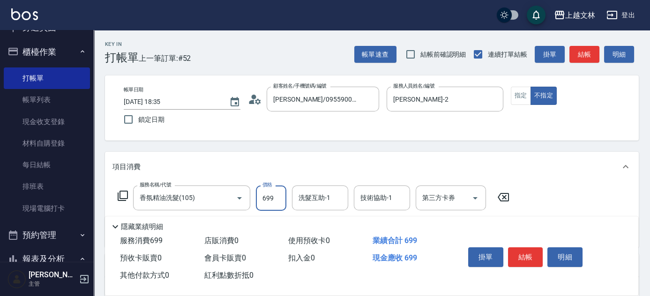
click at [279, 199] on input "699" at bounding box center [271, 198] width 30 height 25
click at [528, 95] on button "指定" at bounding box center [521, 96] width 20 height 18
click at [469, 98] on input "[PERSON_NAME]-2" at bounding box center [438, 99] width 94 height 16
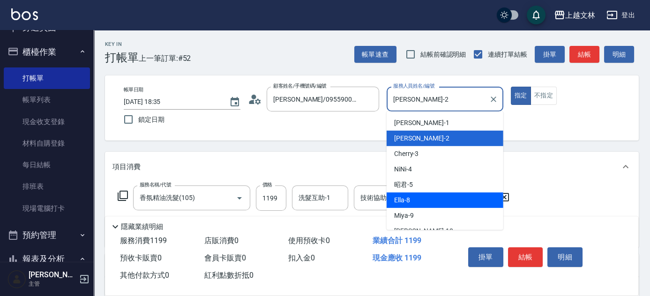
click at [410, 202] on div "Ella -8" at bounding box center [445, 200] width 117 height 15
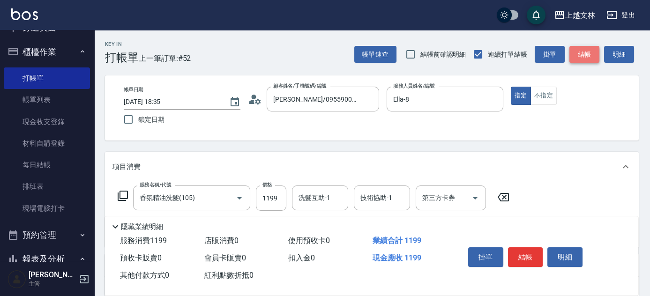
click at [584, 52] on button "結帳" at bounding box center [584, 54] width 30 height 17
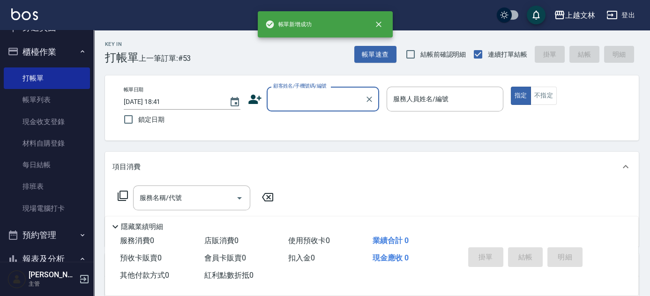
drag, startPoint x: 56, startPoint y: 94, endPoint x: 116, endPoint y: 140, distance: 75.3
click at [56, 94] on link "帳單列表" at bounding box center [47, 100] width 86 height 22
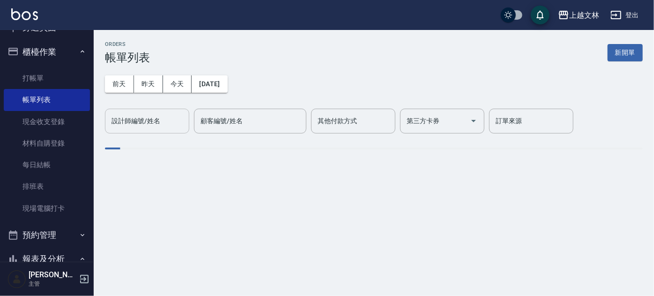
click at [139, 126] on input "設計師編號/姓名" at bounding box center [147, 121] width 76 height 16
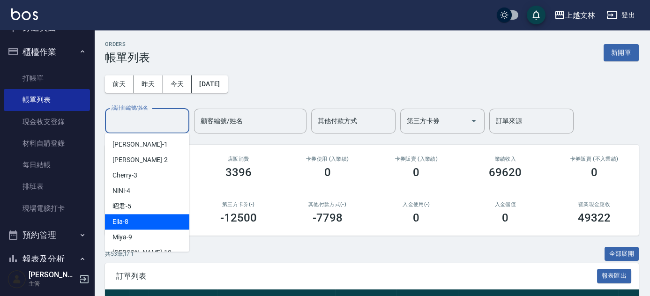
click at [136, 218] on div "Ella -8" at bounding box center [147, 221] width 84 height 15
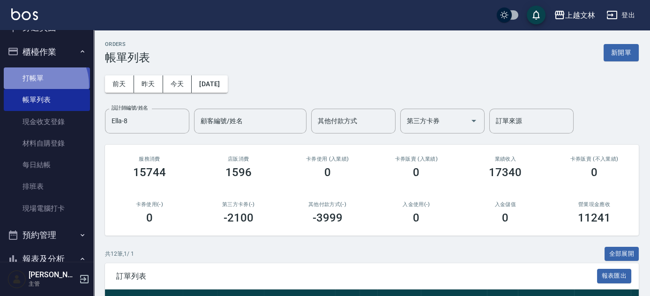
click at [36, 85] on link "打帳單" at bounding box center [47, 78] width 86 height 22
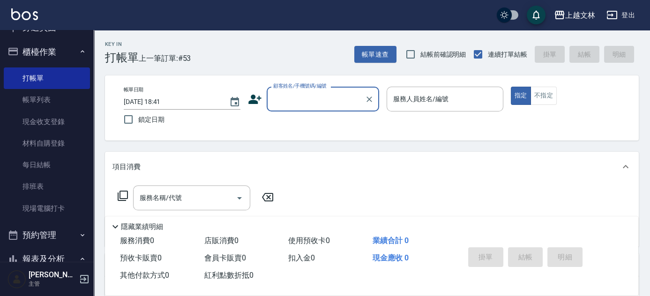
click at [285, 98] on input "顧客姓名/手機號碼/編號" at bounding box center [316, 99] width 90 height 16
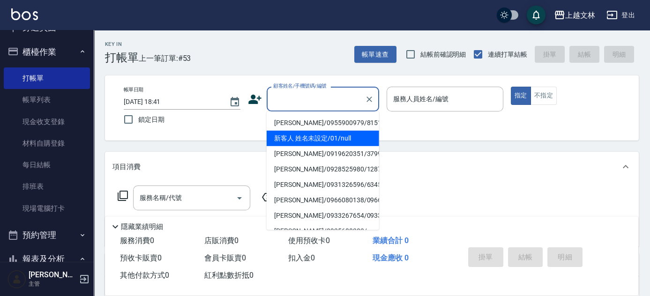
click at [322, 141] on li "新客人 姓名未設定/01/null" at bounding box center [323, 138] width 112 height 15
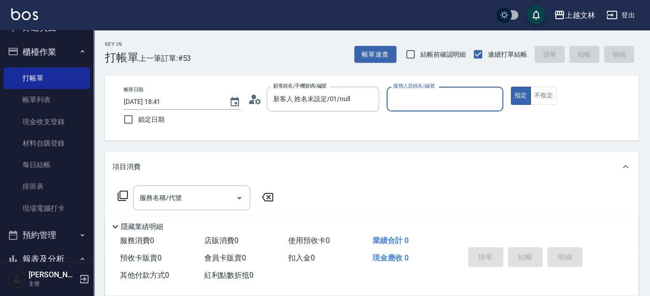
click at [426, 97] on input "服務人員姓名/編號" at bounding box center [445, 99] width 108 height 16
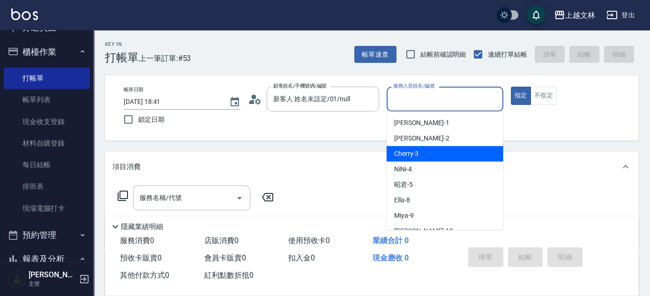
click at [426, 148] on div "Cherry -3" at bounding box center [445, 153] width 117 height 15
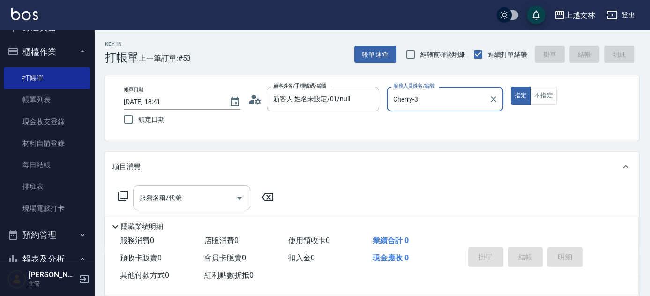
click at [197, 195] on input "服務名稱/代號" at bounding box center [184, 198] width 95 height 16
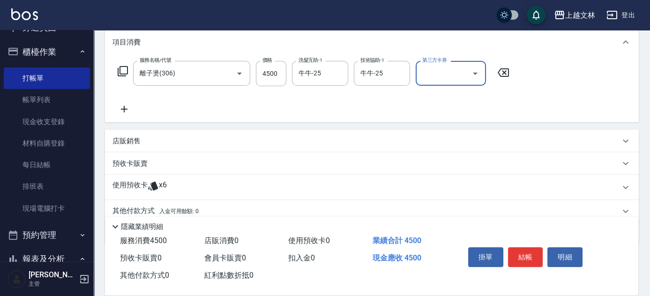
scroll to position [125, 0]
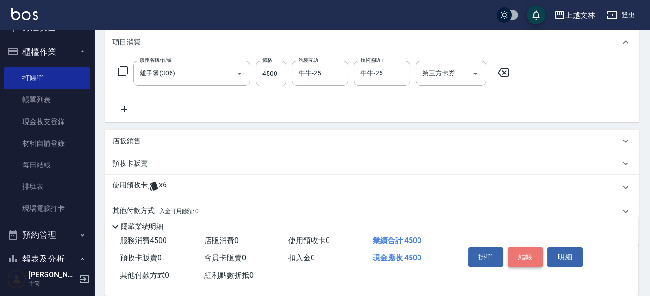
click at [525, 250] on button "結帳" at bounding box center [525, 257] width 35 height 20
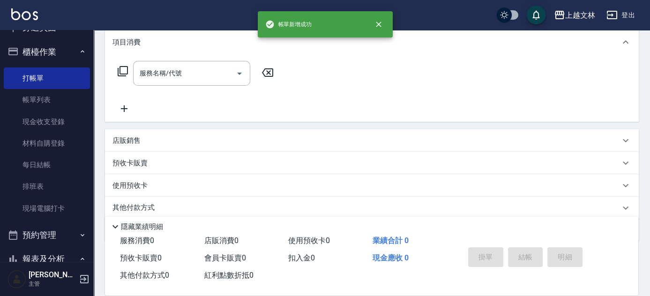
scroll to position [0, 0]
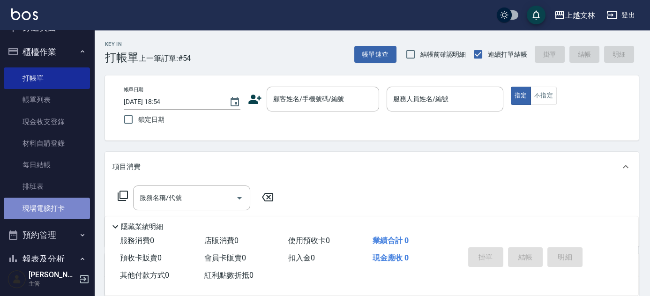
click at [52, 211] on link "現場電腦打卡" at bounding box center [47, 209] width 86 height 22
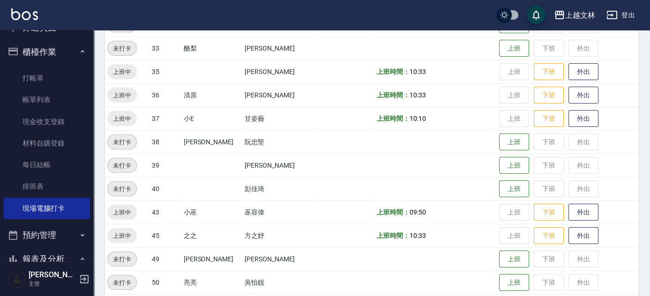
scroll to position [511, 0]
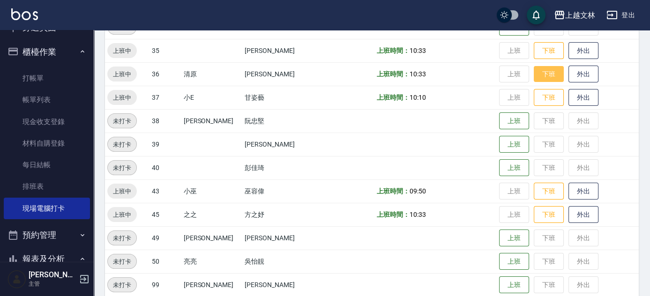
click at [536, 73] on button "下班" at bounding box center [549, 74] width 30 height 16
